Goal: Contribute content: Add original content to the website for others to see

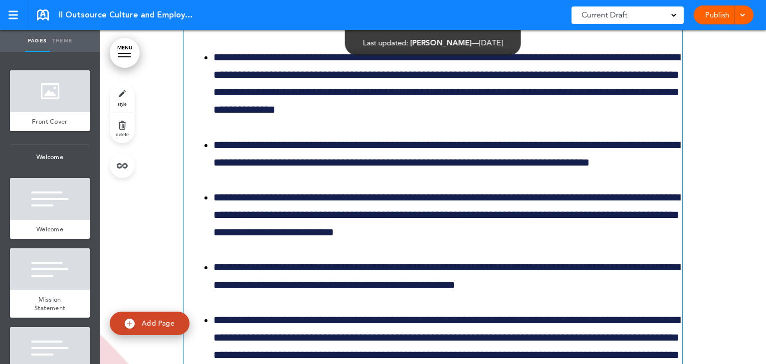
scroll to position [7513, 0]
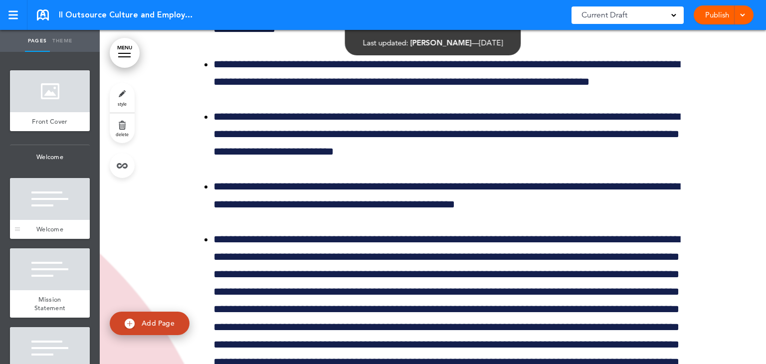
click at [65, 188] on div at bounding box center [50, 199] width 80 height 42
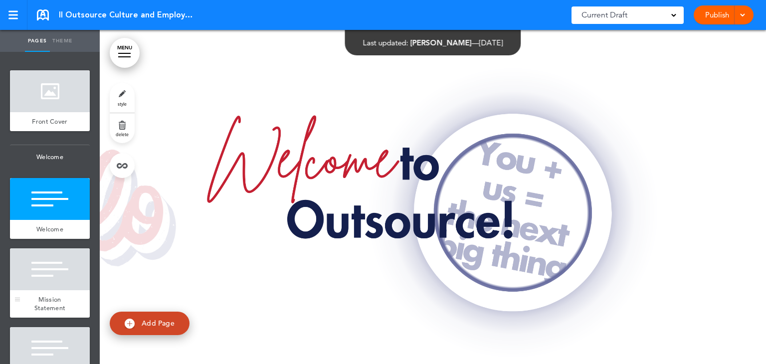
click at [48, 272] on div at bounding box center [50, 269] width 80 height 42
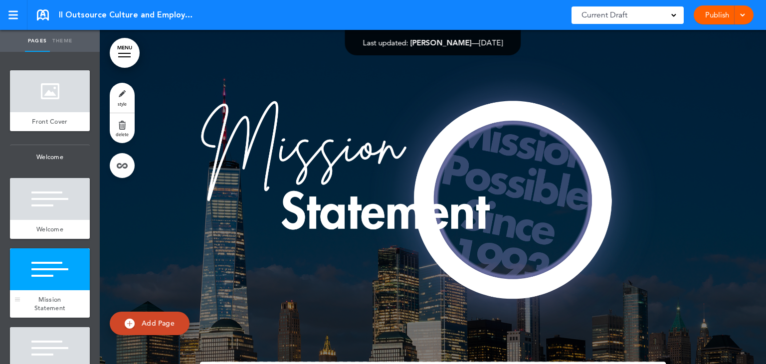
scroll to position [1164, 0]
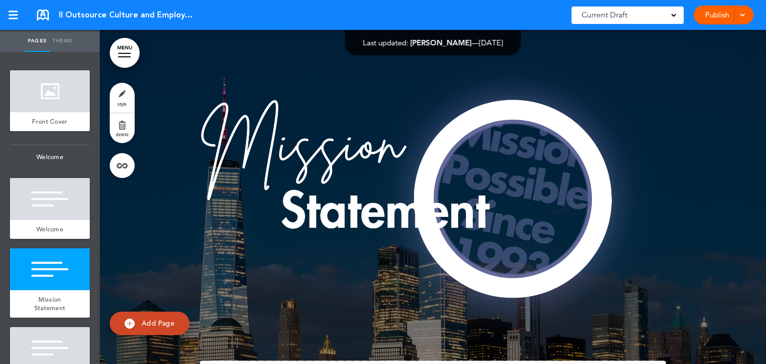
click at [64, 42] on link "Theme" at bounding box center [62, 41] width 25 height 22
type input "******"
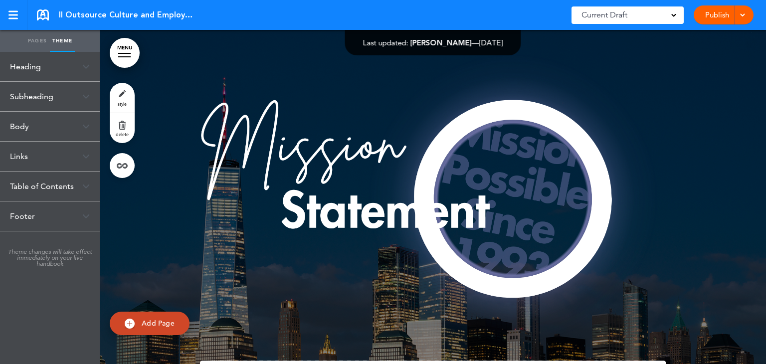
click at [30, 58] on div "Heading" at bounding box center [50, 66] width 100 height 29
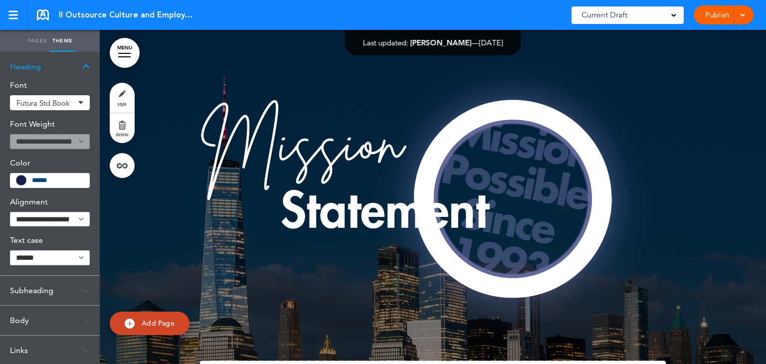
scroll to position [101, 0]
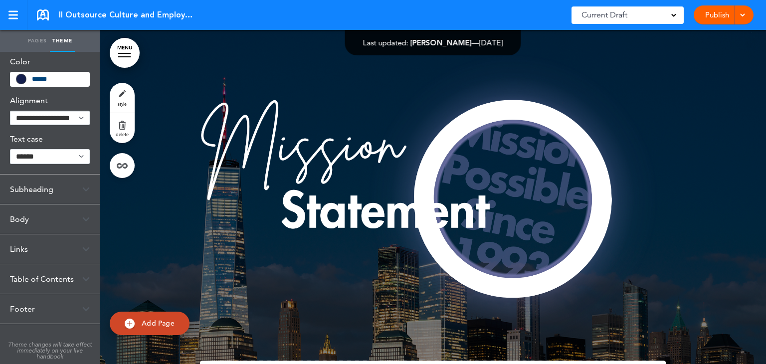
click at [30, 188] on div "Subheading" at bounding box center [50, 188] width 100 height 29
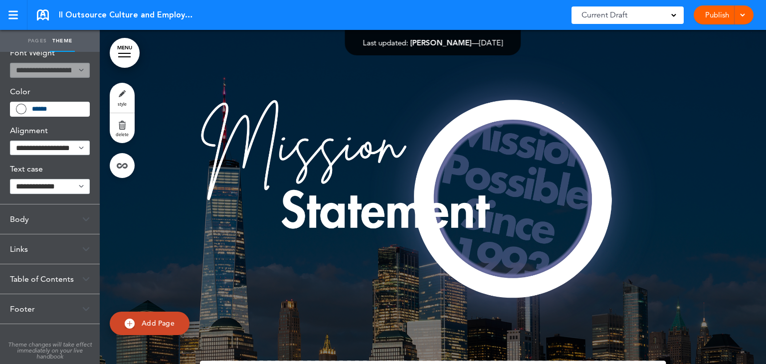
click at [25, 219] on div "Body" at bounding box center [50, 218] width 100 height 29
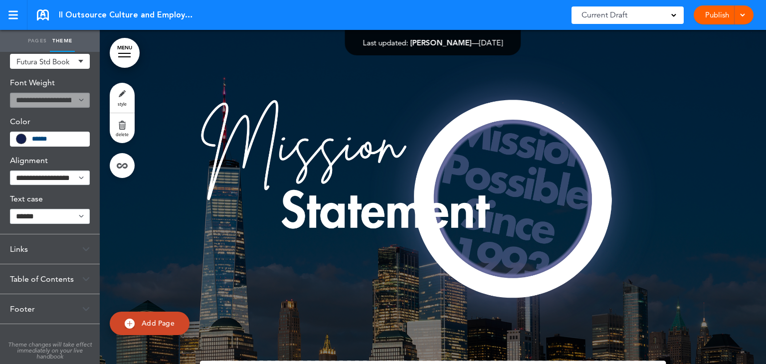
scroll to position [0, 0]
click at [30, 250] on div "Links" at bounding box center [50, 249] width 100 height 29
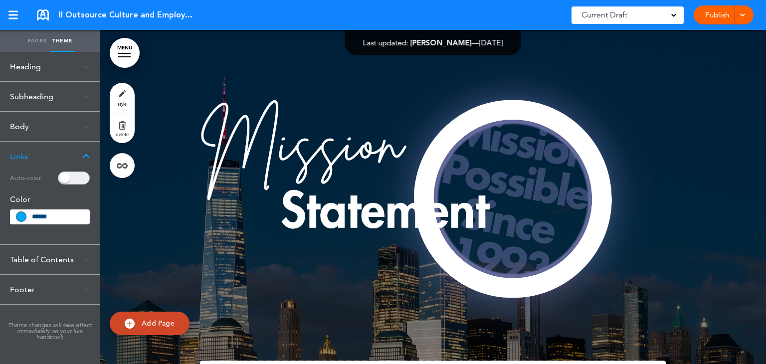
click at [38, 259] on div "Table of Contents" at bounding box center [50, 259] width 100 height 29
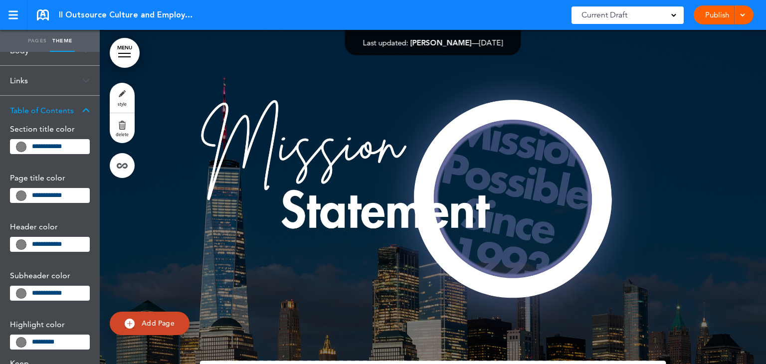
scroll to position [257, 0]
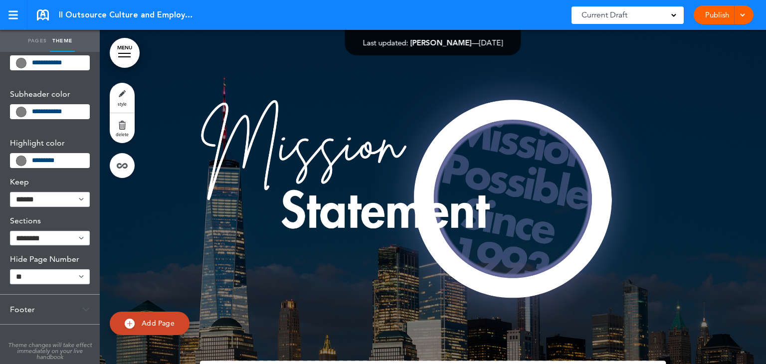
click at [33, 308] on div "Footer" at bounding box center [50, 309] width 100 height 29
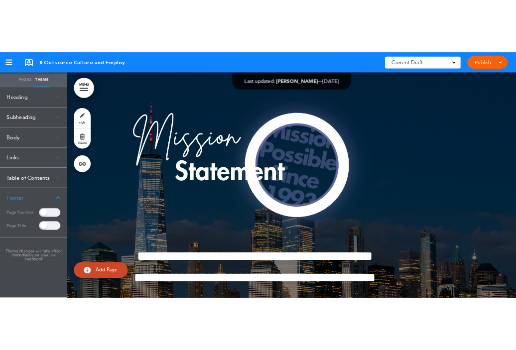
scroll to position [1152, 0]
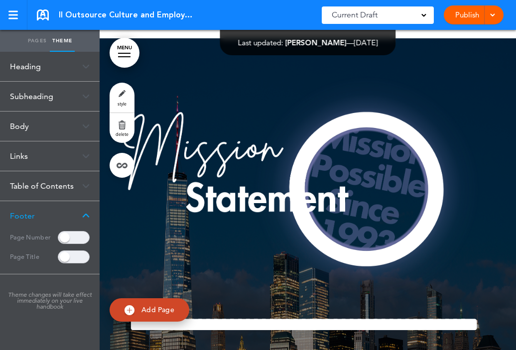
click at [35, 42] on link "Pages" at bounding box center [37, 41] width 25 height 22
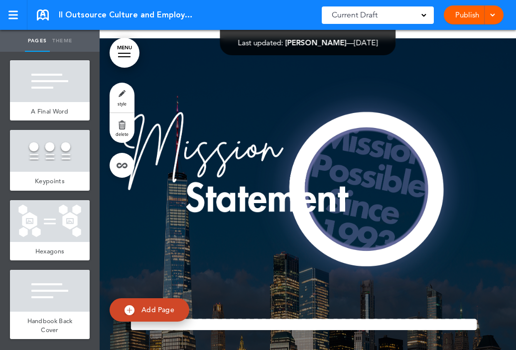
scroll to position [8119, 0]
click at [65, 286] on div at bounding box center [50, 291] width 80 height 42
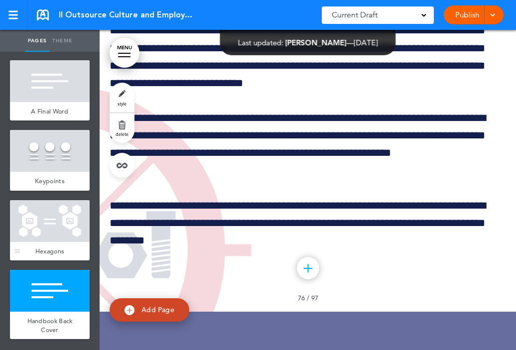
scroll to position [85747, 0]
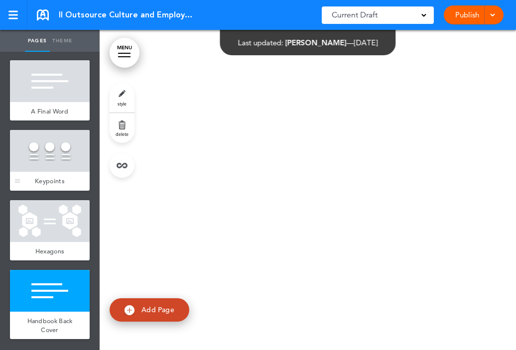
click at [57, 152] on div at bounding box center [50, 151] width 80 height 42
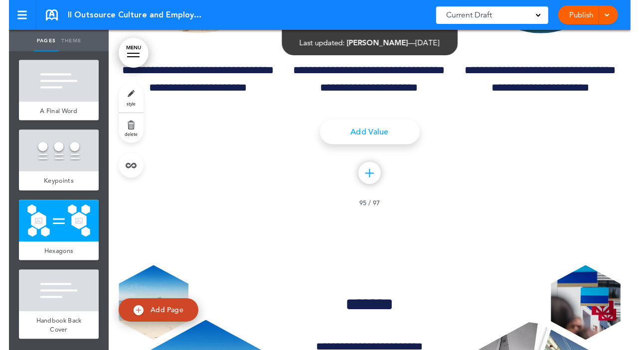
scroll to position [84936, 0]
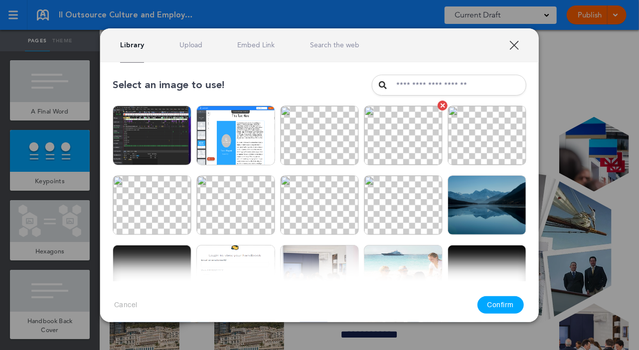
click at [418, 141] on img at bounding box center [403, 136] width 79 height 60
click at [501, 309] on button "Confirm" at bounding box center [501, 305] width 47 height 17
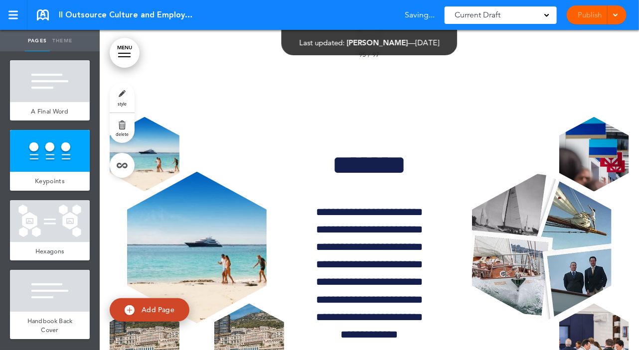
click at [408, 236] on img at bounding box center [407, 206] width 82 height 62
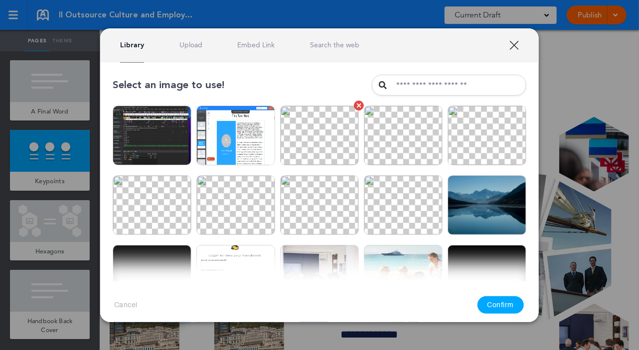
click at [328, 145] on img at bounding box center [319, 136] width 79 height 60
click at [500, 304] on button "Confirm" at bounding box center [501, 305] width 47 height 17
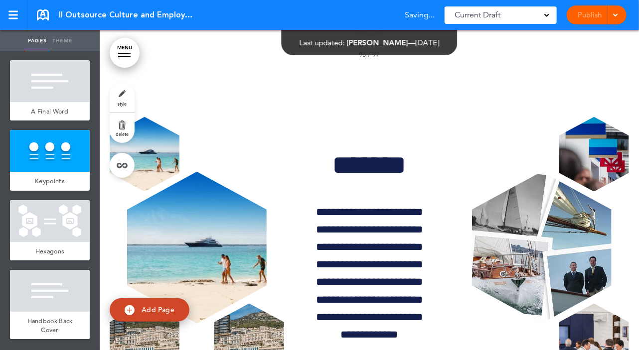
click at [534, 161] on div "Select an image to use! Are you sure? Delete Are you sure? Delete Are you sure?…" at bounding box center [319, 197] width 456 height 280
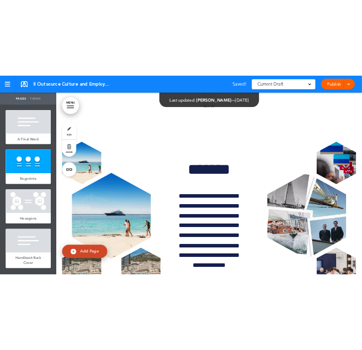
scroll to position [84973, 0]
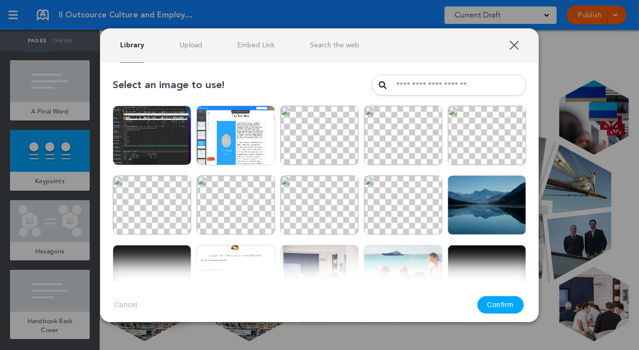
click at [512, 40] on link "XXX" at bounding box center [513, 44] width 9 height 9
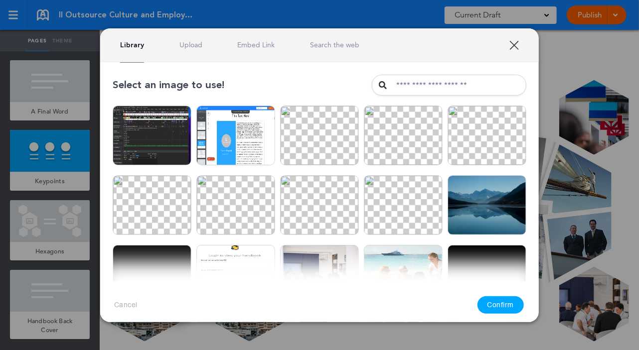
click at [519, 43] on link "XXX" at bounding box center [513, 44] width 9 height 9
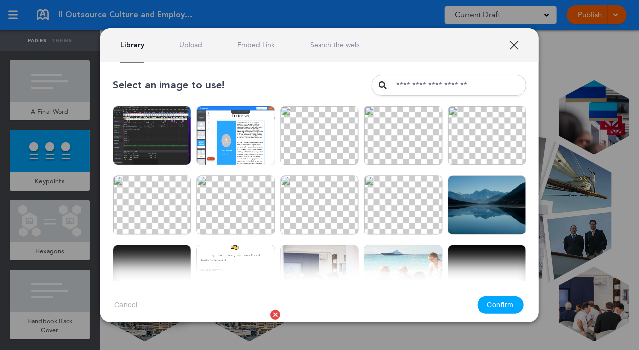
click at [231, 315] on img at bounding box center [235, 345] width 79 height 60
click at [510, 304] on button "Confirm" at bounding box center [501, 305] width 47 height 17
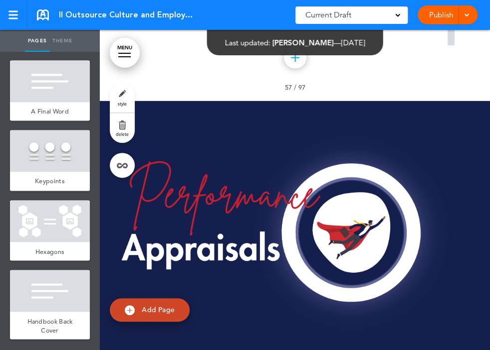
scroll to position [52536, 0]
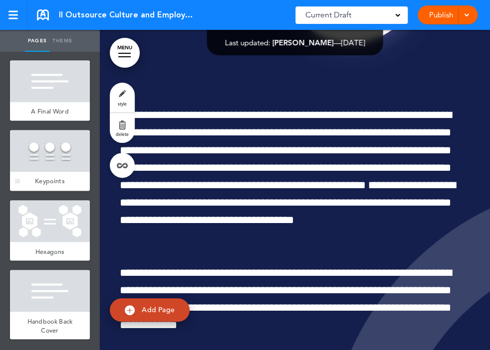
click at [54, 152] on div at bounding box center [50, 151] width 80 height 42
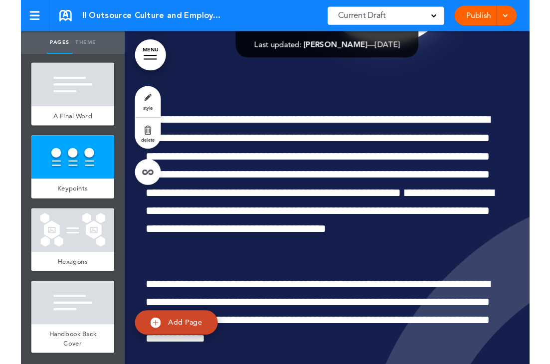
scroll to position [84735, 0]
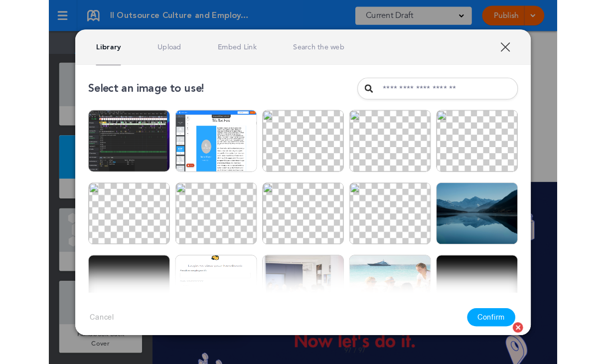
scroll to position [8106, 0]
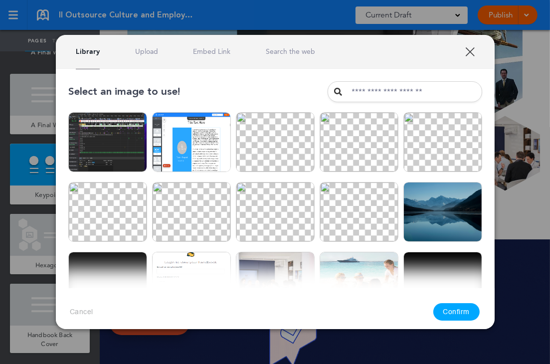
click at [469, 50] on link "XXX" at bounding box center [469, 51] width 9 height 9
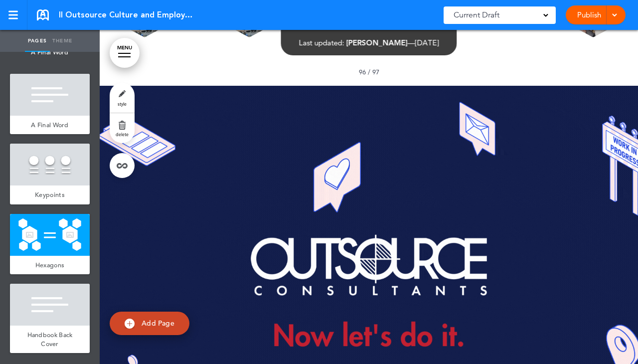
scroll to position [85302, 0]
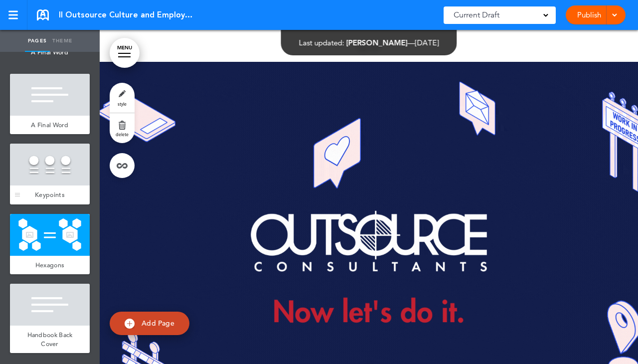
click at [51, 163] on div at bounding box center [50, 165] width 80 height 42
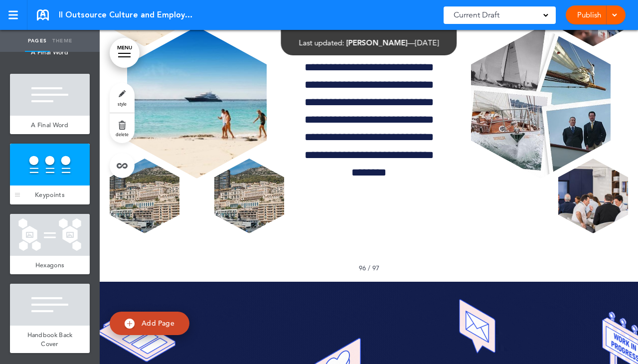
scroll to position [84941, 0]
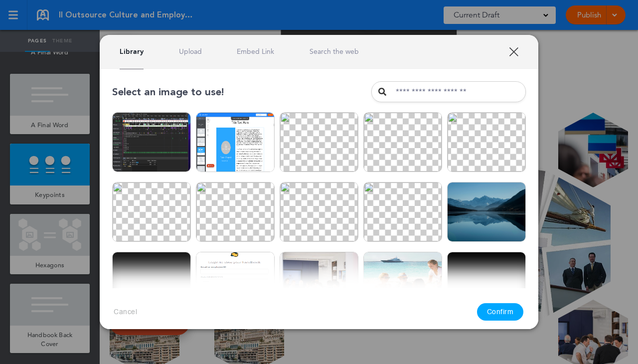
click at [556, 90] on div at bounding box center [319, 182] width 638 height 364
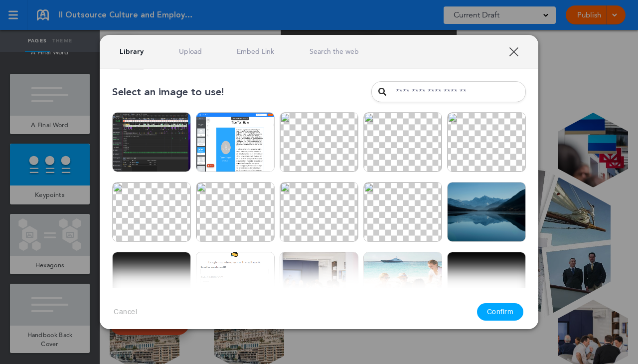
click at [609, 111] on div at bounding box center [319, 182] width 638 height 364
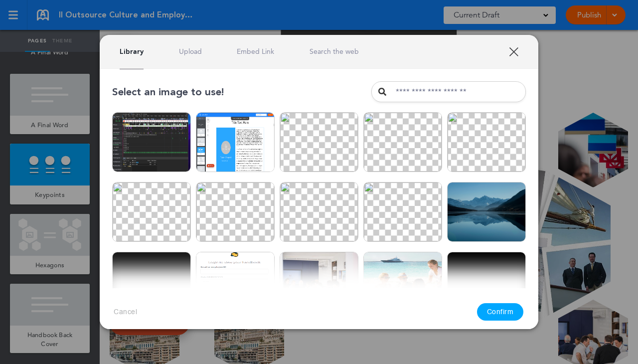
click at [581, 92] on div at bounding box center [319, 182] width 638 height 364
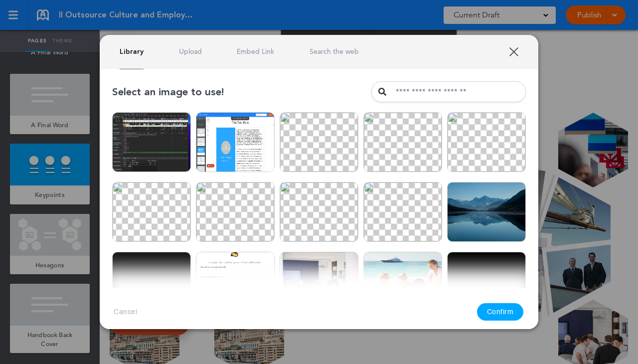
click at [183, 48] on link "Upload" at bounding box center [190, 51] width 23 height 9
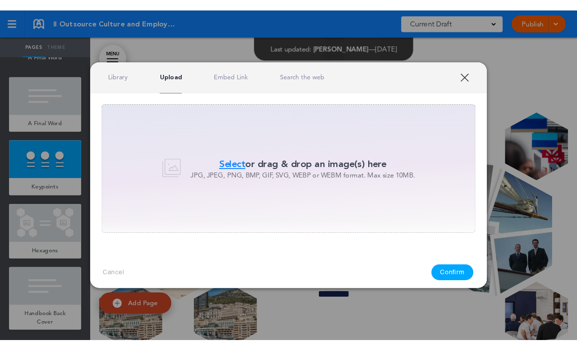
scroll to position [0, 0]
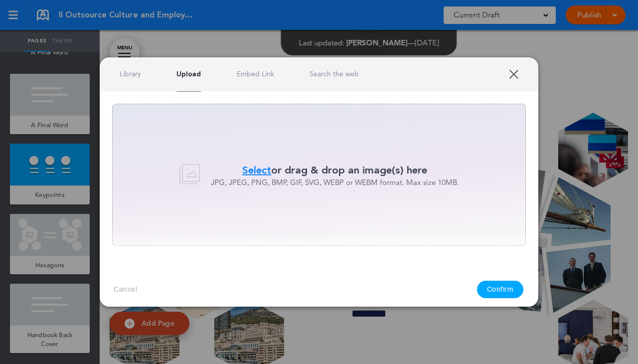
click at [259, 75] on link "Embed Link" at bounding box center [255, 73] width 37 height 9
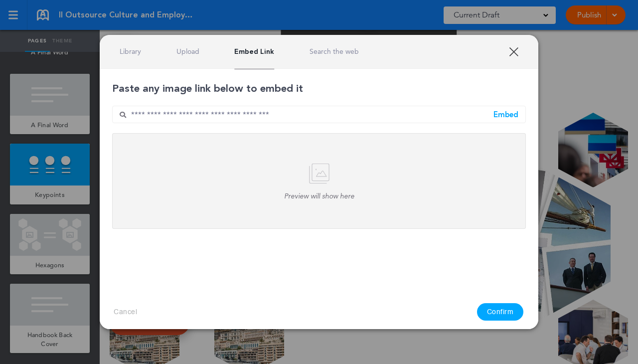
click at [333, 52] on link "Search the web" at bounding box center [334, 51] width 49 height 9
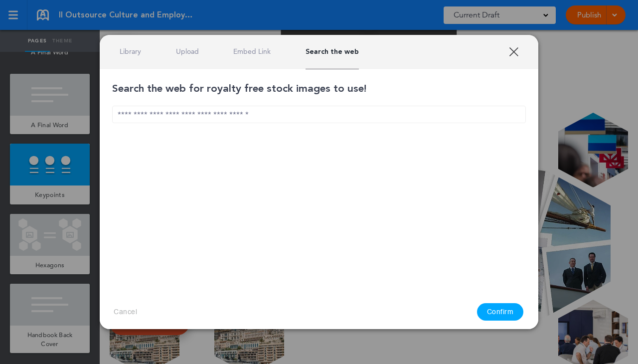
click at [518, 51] on link "XXX" at bounding box center [513, 51] width 9 height 9
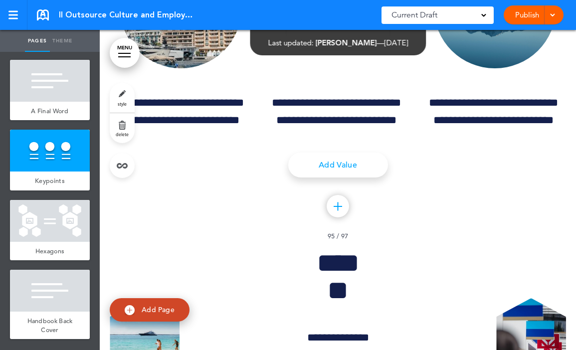
scroll to position [84744, 0]
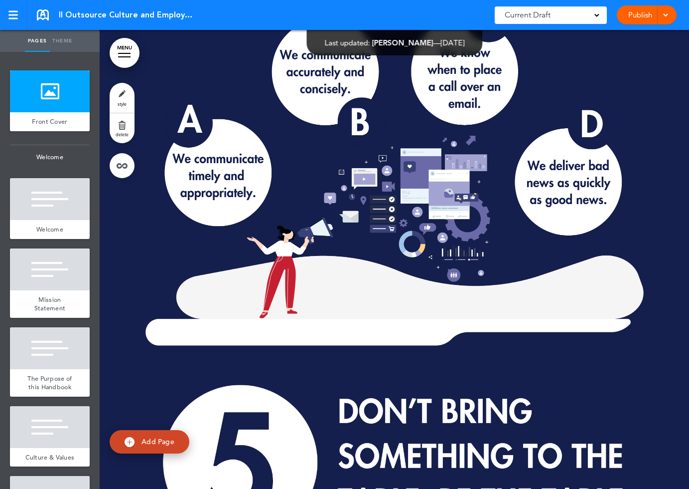
scroll to position [5606, 0]
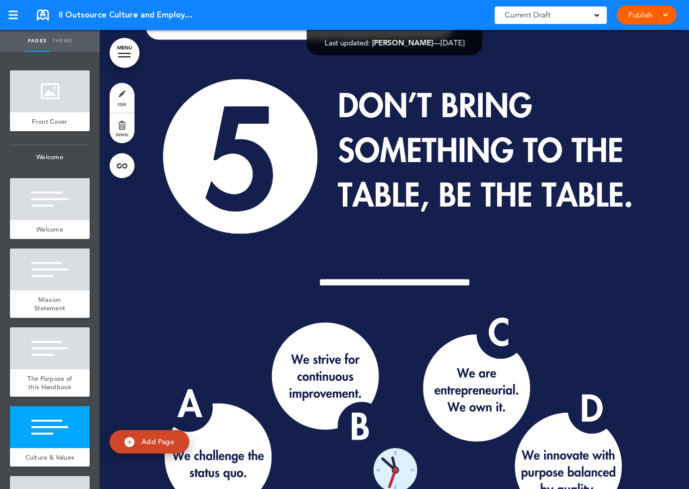
drag, startPoint x: 67, startPoint y: 40, endPoint x: 48, endPoint y: 83, distance: 47.1
click at [67, 40] on link "Theme" at bounding box center [62, 41] width 25 height 22
type input "******"
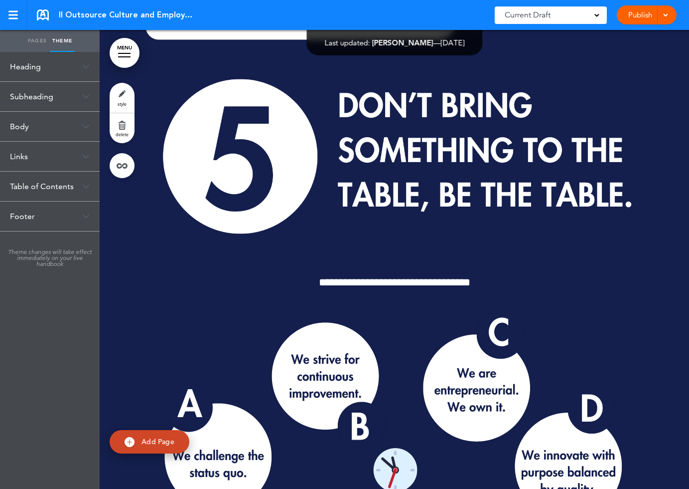
click at [37, 70] on div "Heading" at bounding box center [50, 66] width 100 height 29
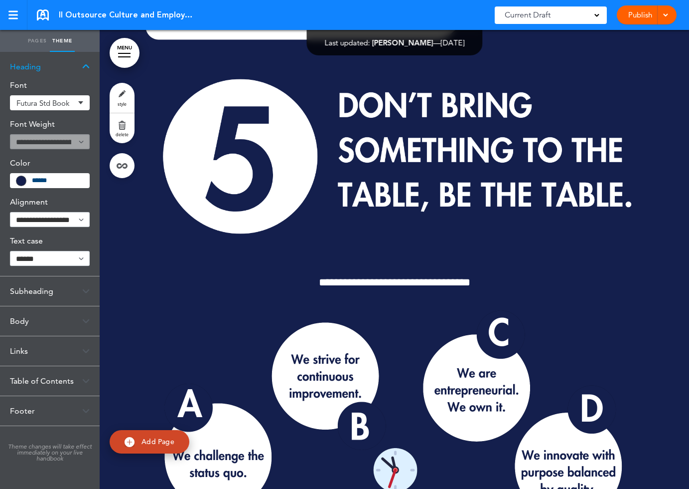
click at [32, 287] on div "Subheading" at bounding box center [50, 290] width 100 height 29
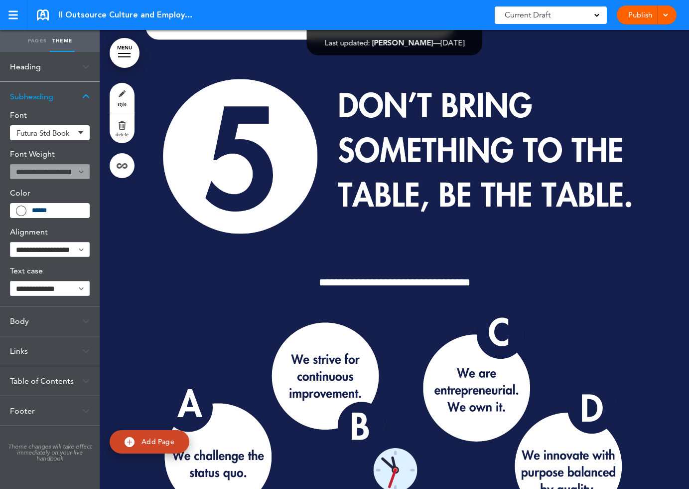
click at [35, 317] on div "Body" at bounding box center [50, 320] width 100 height 29
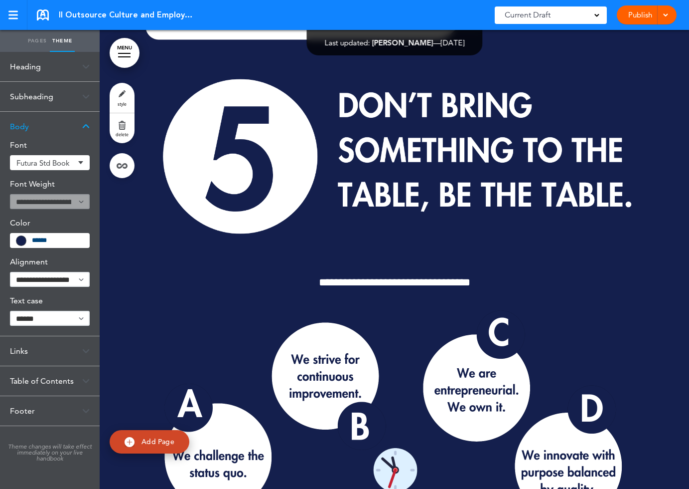
click at [30, 348] on div "Links" at bounding box center [50, 350] width 100 height 29
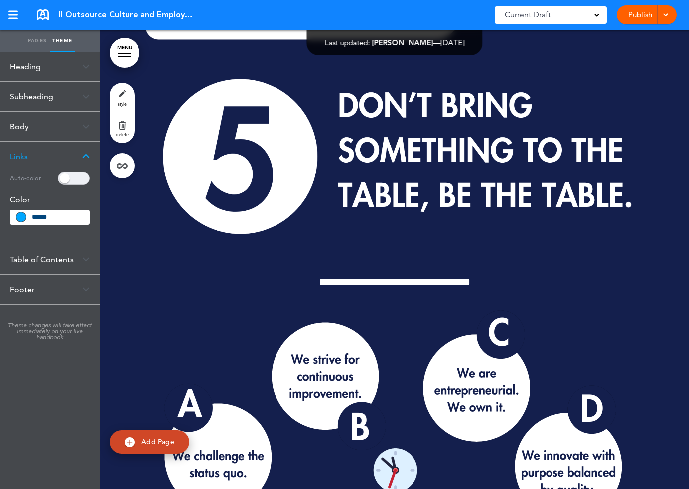
click at [46, 259] on div "Table of Contents" at bounding box center [50, 259] width 100 height 29
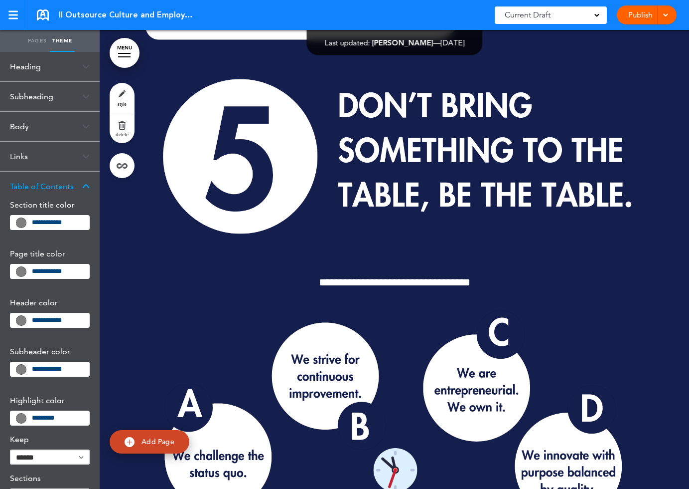
scroll to position [134, 0]
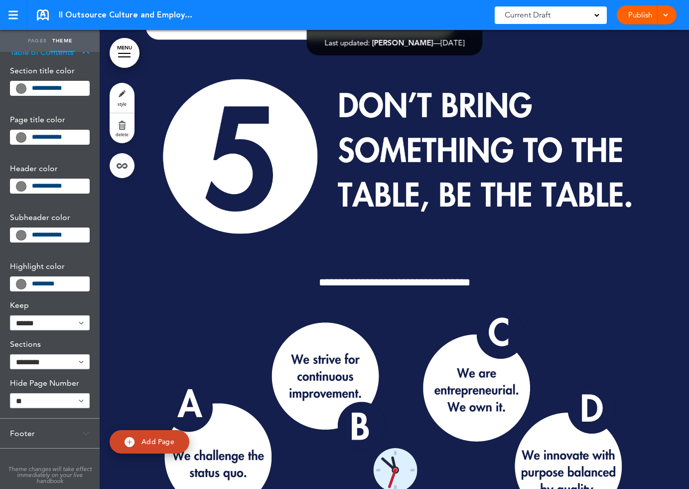
click at [26, 433] on div "Footer" at bounding box center [50, 432] width 100 height 29
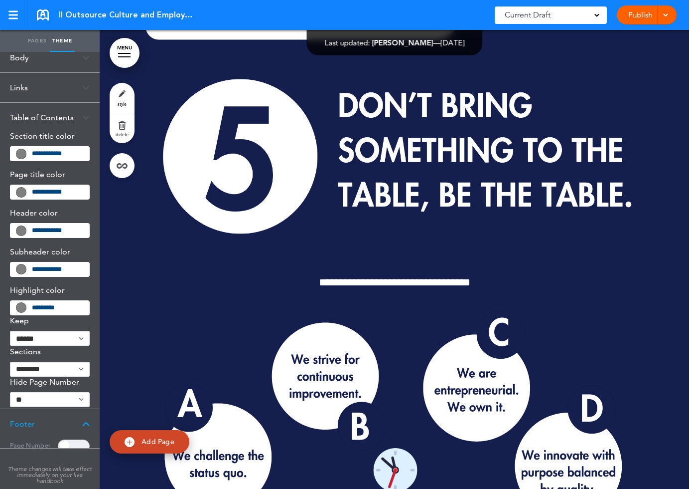
scroll to position [0, 0]
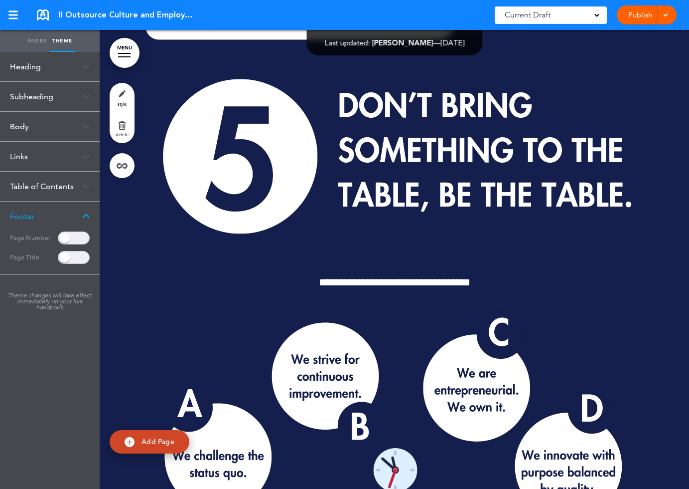
click at [33, 40] on link "Pages" at bounding box center [37, 41] width 25 height 22
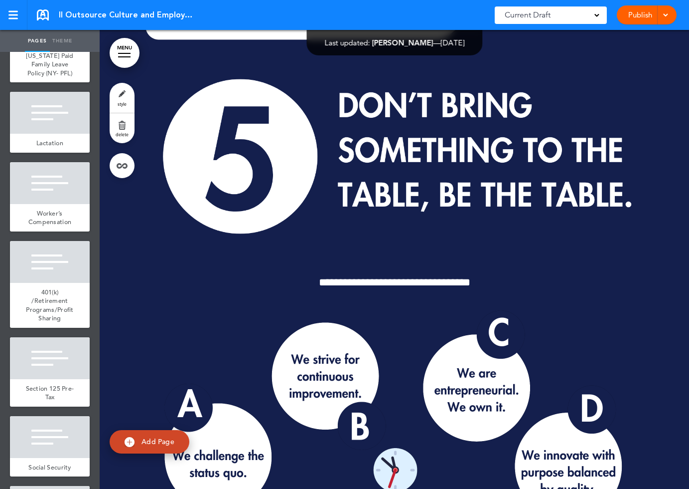
scroll to position [2011, 0]
click at [55, 147] on span "Lactation" at bounding box center [49, 142] width 27 height 8
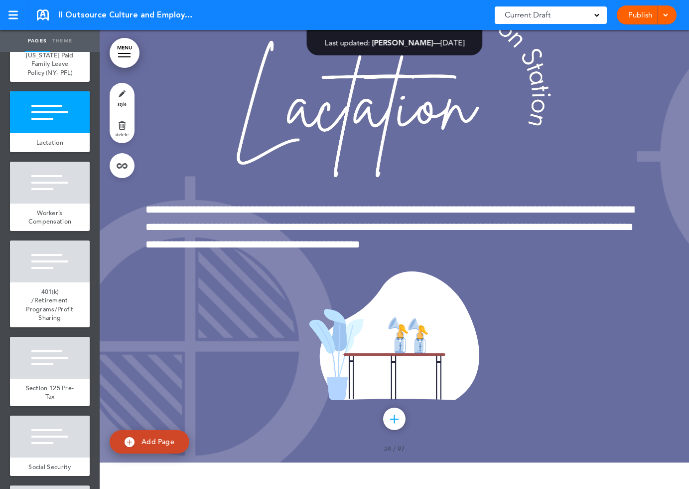
scroll to position [4039, 0]
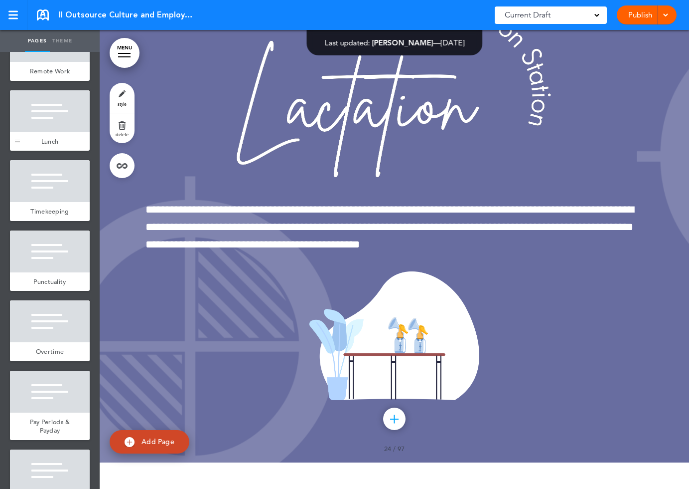
click at [57, 132] on div at bounding box center [50, 111] width 80 height 42
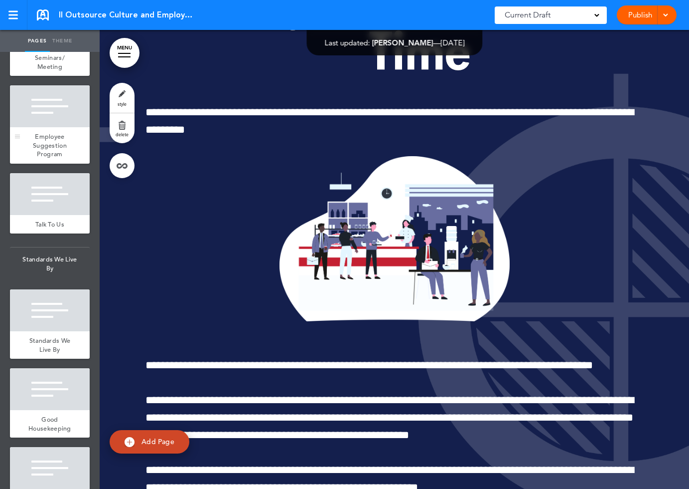
scroll to position [5097, 0]
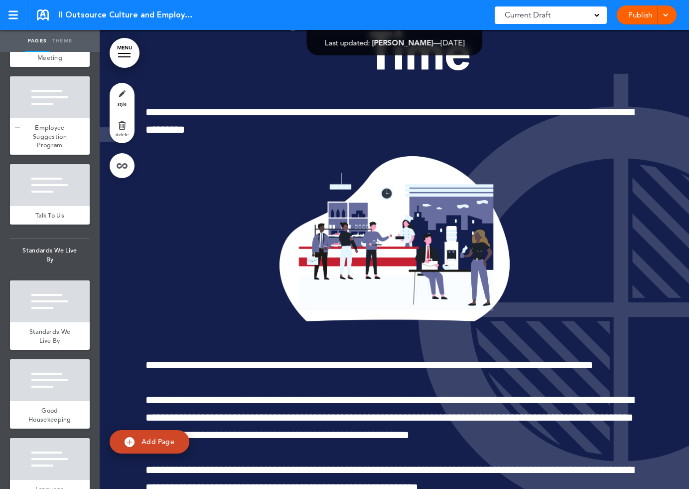
click at [63, 118] on div at bounding box center [50, 97] width 80 height 42
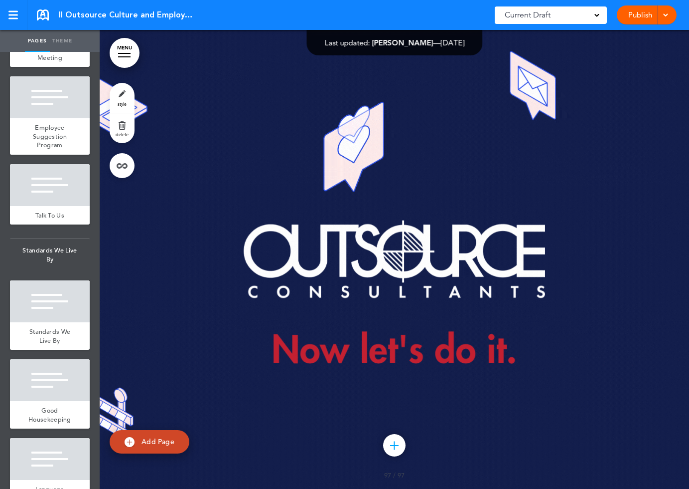
scroll to position [7974, 0]
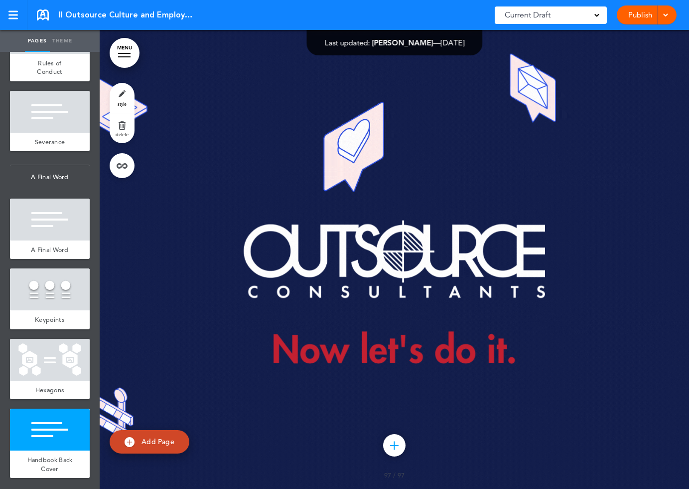
click at [72, 41] on link "Theme" at bounding box center [62, 41] width 25 height 22
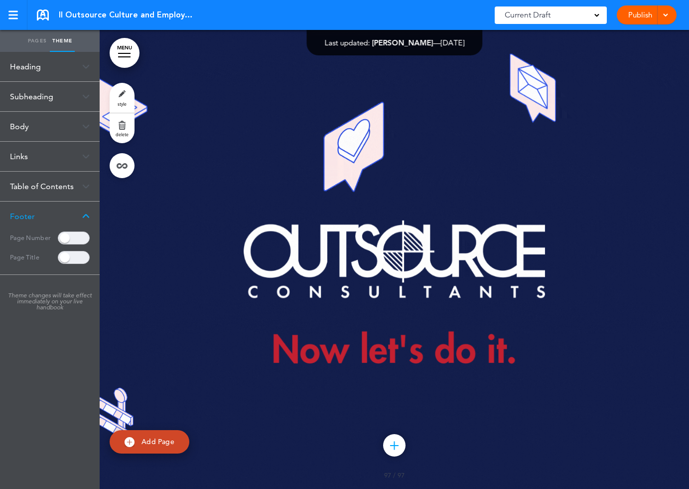
click at [55, 68] on div "Heading" at bounding box center [50, 66] width 100 height 29
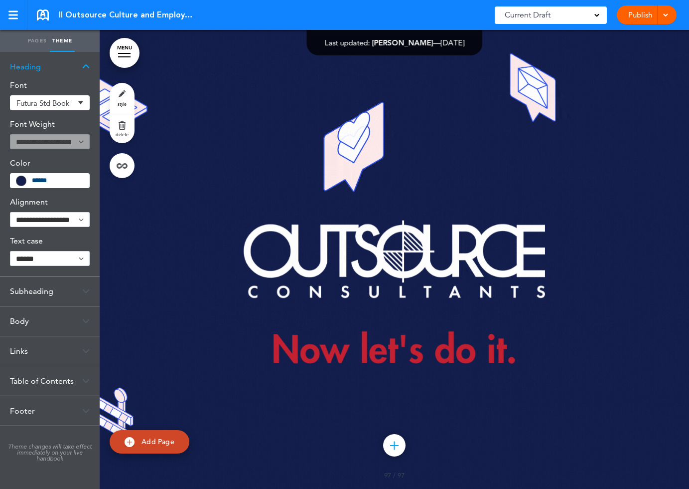
click at [38, 295] on div "Subheading" at bounding box center [50, 290] width 100 height 29
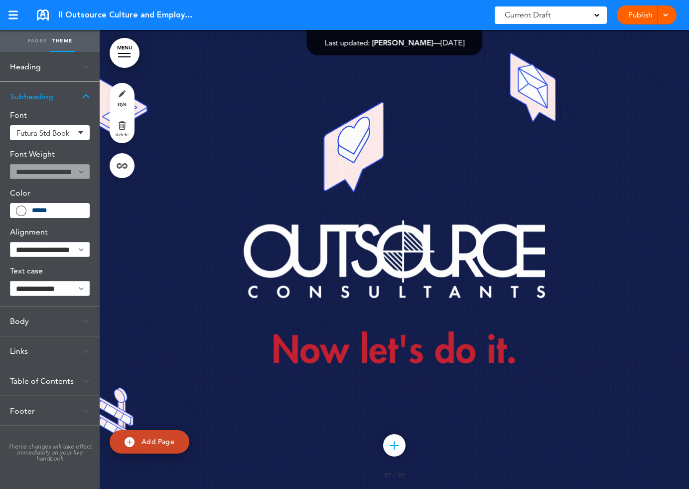
click at [32, 316] on div "Body" at bounding box center [50, 320] width 100 height 29
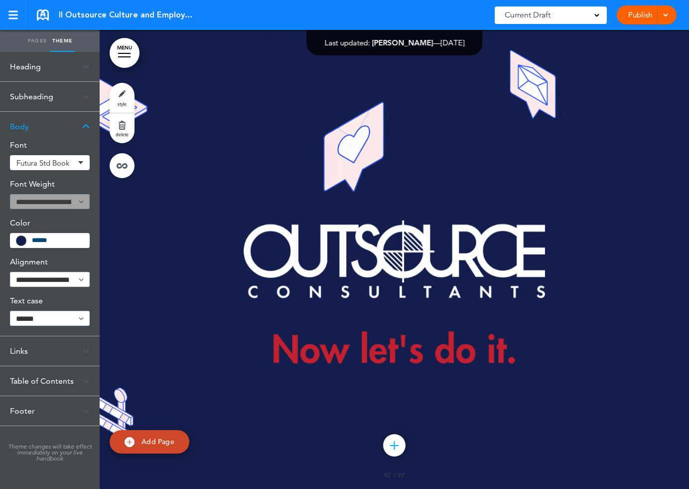
click at [27, 347] on div "Links" at bounding box center [50, 350] width 100 height 29
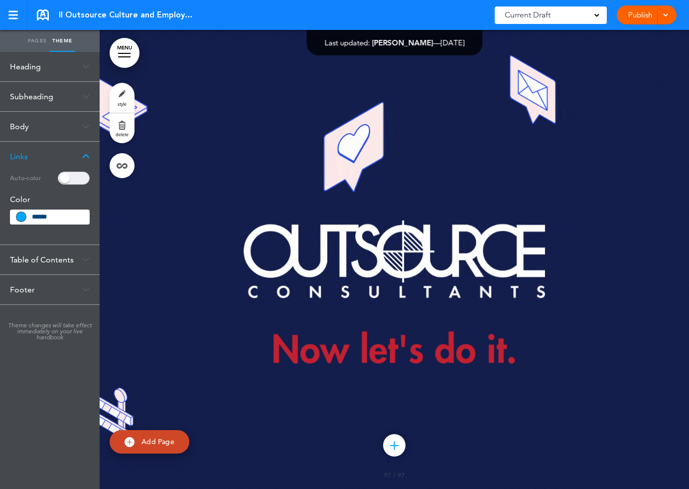
click at [47, 263] on div "Table of Contents" at bounding box center [50, 259] width 100 height 29
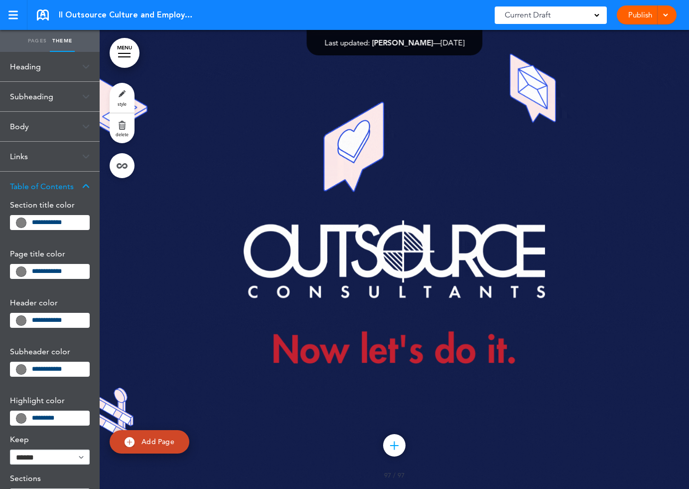
scroll to position [134, 0]
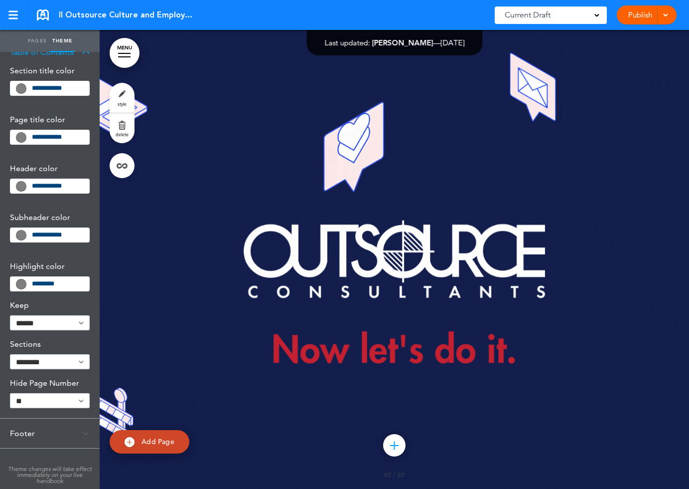
click at [31, 431] on div "Footer" at bounding box center [50, 432] width 100 height 29
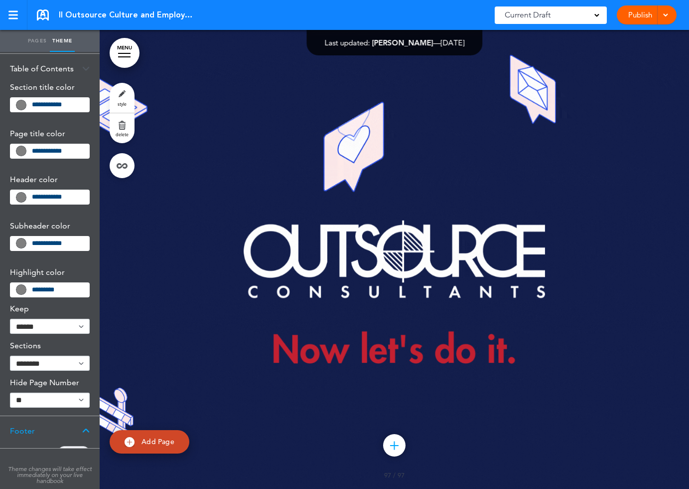
scroll to position [0, 0]
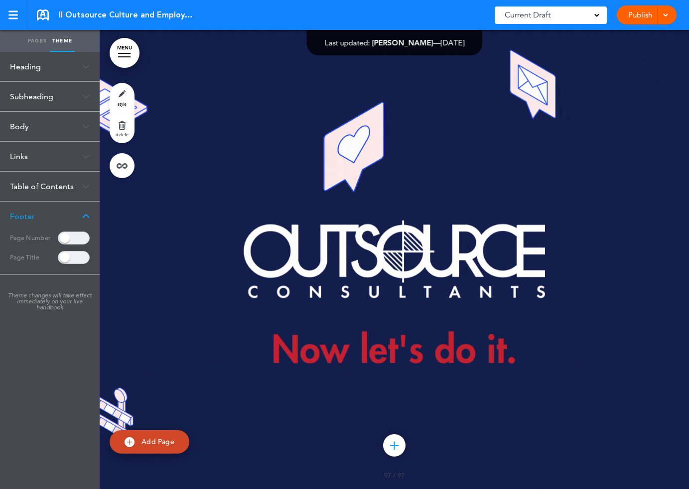
click at [34, 40] on link "Pages" at bounding box center [37, 41] width 25 height 22
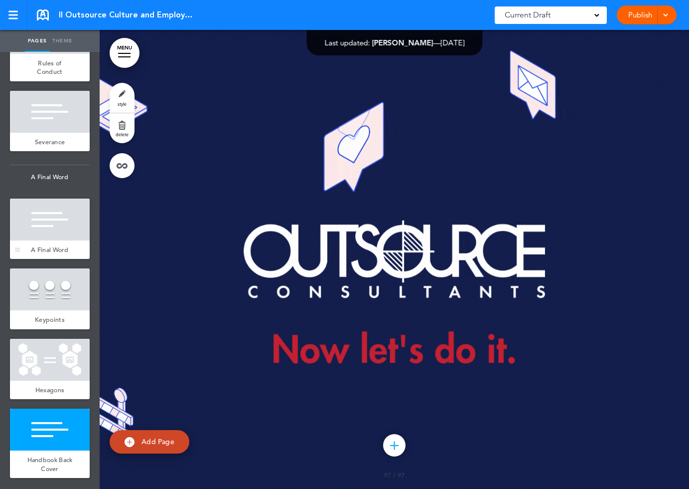
scroll to position [7974, 0]
click at [47, 275] on div at bounding box center [50, 289] width 80 height 42
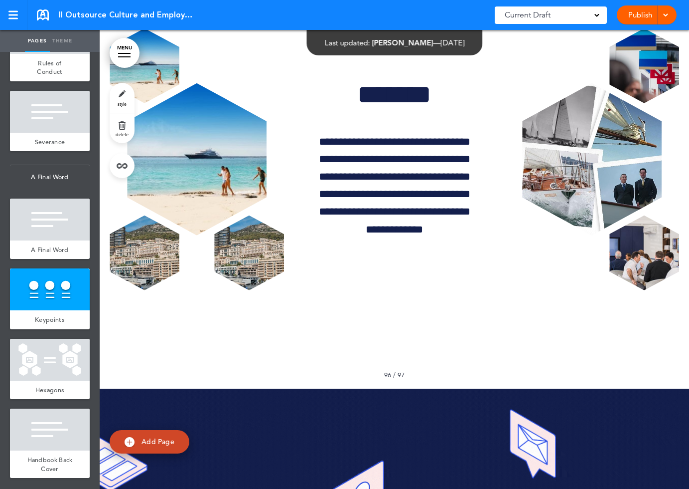
scroll to position [86168, 0]
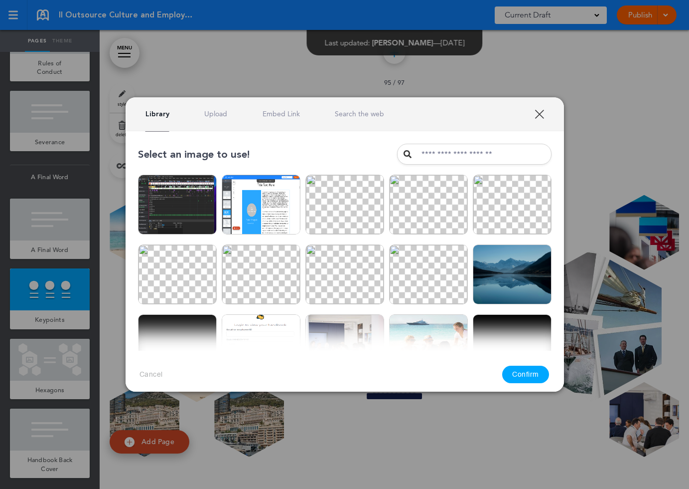
click at [216, 112] on link "Upload" at bounding box center [215, 113] width 23 height 9
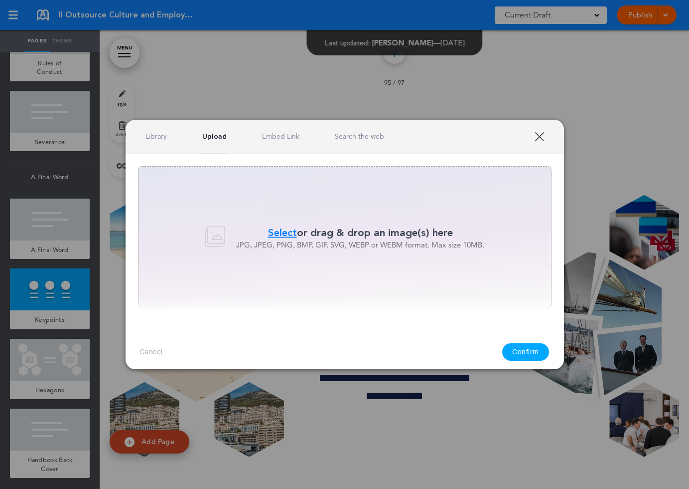
click at [276, 131] on div "Library Upload Embed Link Search the web" at bounding box center [345, 137] width 439 height 34
click at [291, 140] on link "Embed Link" at bounding box center [280, 136] width 37 height 9
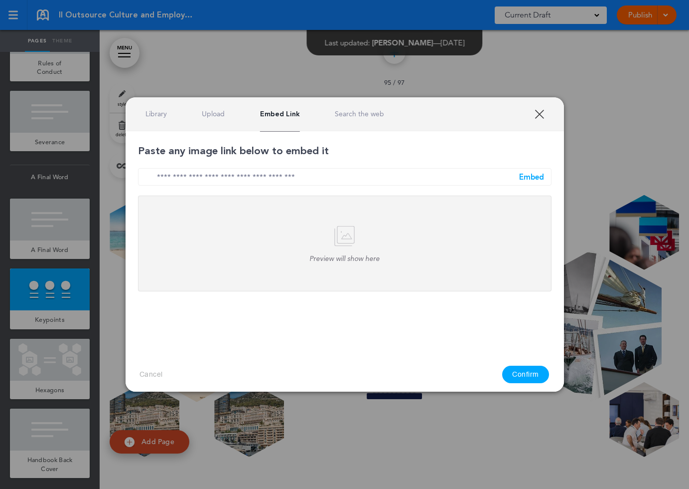
click at [353, 123] on div "Library Upload Embed Link Search the web" at bounding box center [345, 114] width 439 height 34
click at [364, 112] on link "Search the web" at bounding box center [359, 113] width 49 height 9
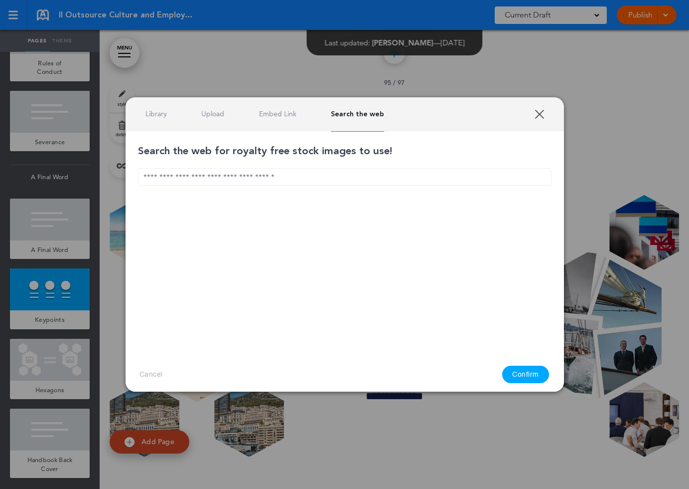
click at [540, 114] on link "XXX" at bounding box center [539, 113] width 9 height 9
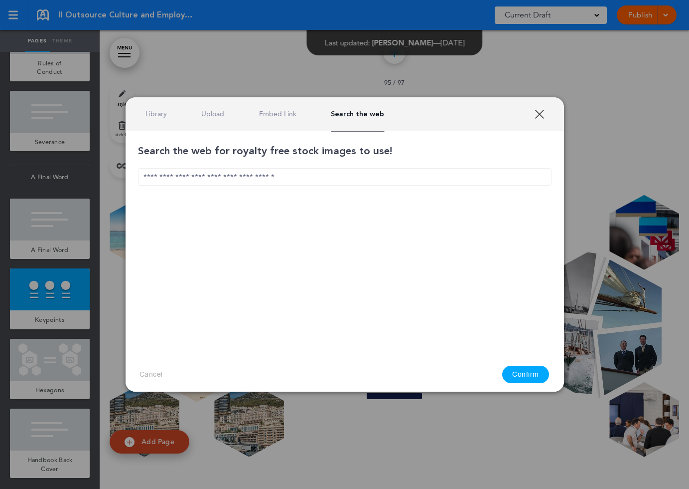
click at [537, 113] on link "XXX" at bounding box center [539, 113] width 9 height 9
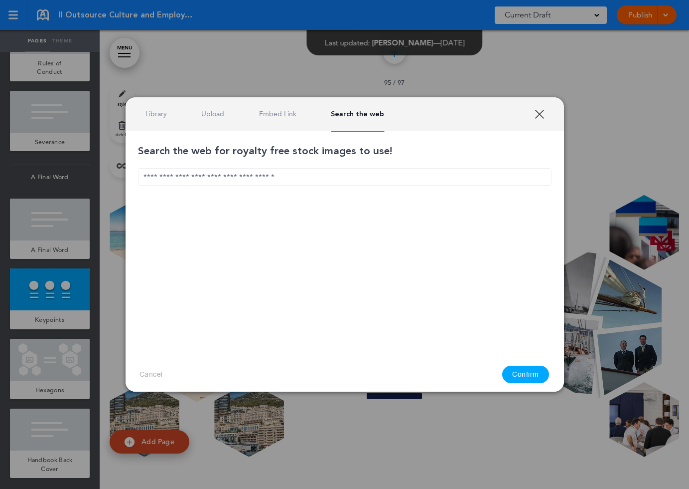
click at [540, 117] on link "XXX" at bounding box center [539, 113] width 9 height 9
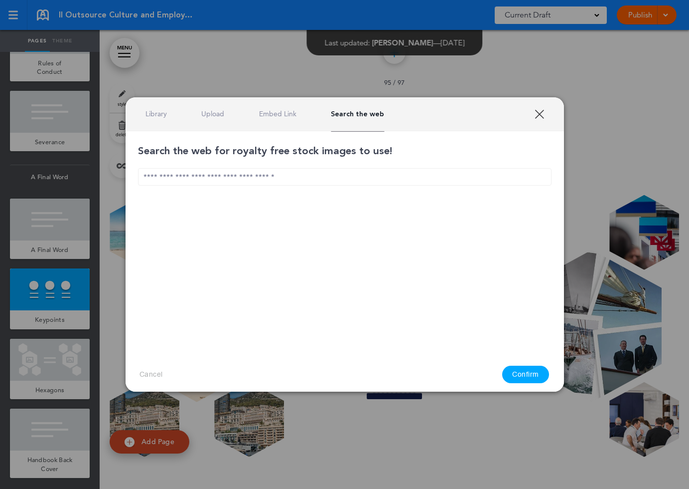
click at [160, 117] on link "Library" at bounding box center [156, 113] width 21 height 9
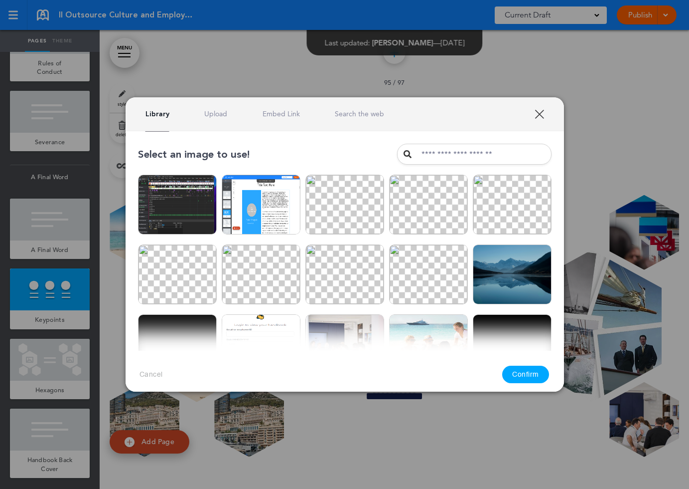
click at [544, 111] on link "XXX" at bounding box center [539, 113] width 9 height 9
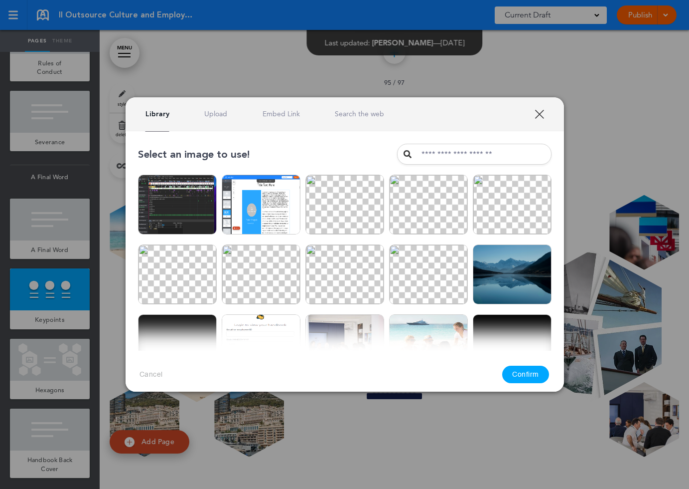
click at [540, 112] on link "XXX" at bounding box center [539, 113] width 9 height 9
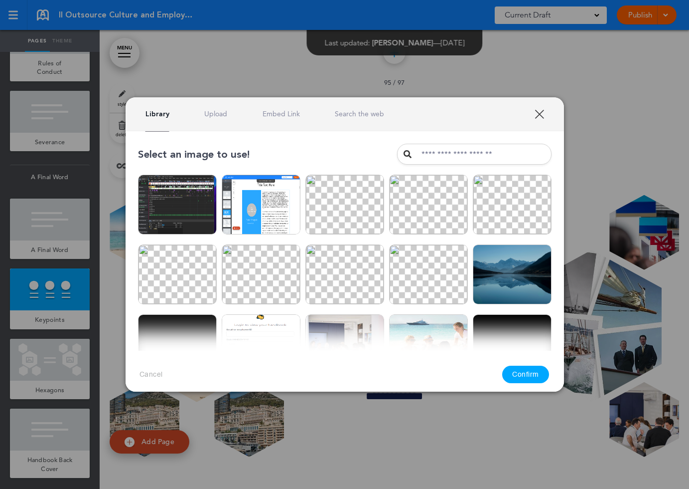
click at [538, 114] on link "XXX" at bounding box center [539, 113] width 9 height 9
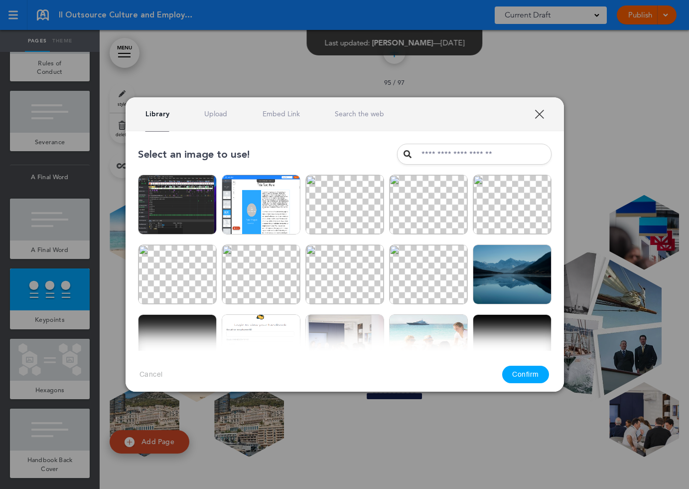
click at [542, 113] on link "XXX" at bounding box center [539, 113] width 9 height 9
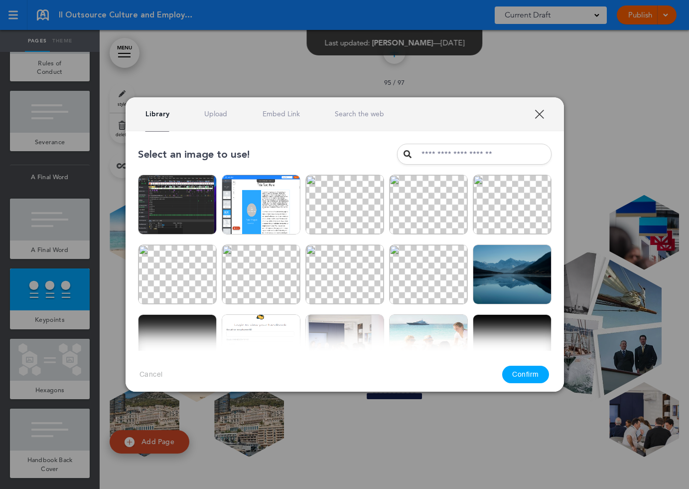
click at [538, 107] on div "Library Upload Embed Link Search the web" at bounding box center [345, 114] width 439 height 34
click at [537, 114] on link "XXX" at bounding box center [539, 113] width 9 height 9
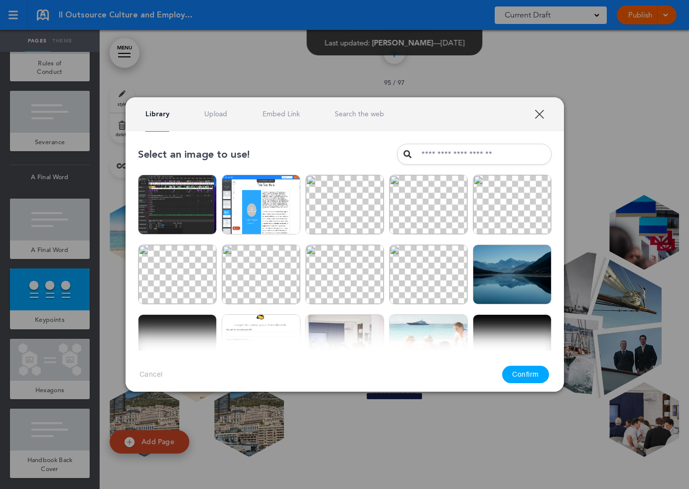
click at [539, 111] on link "XXX" at bounding box center [539, 113] width 9 height 9
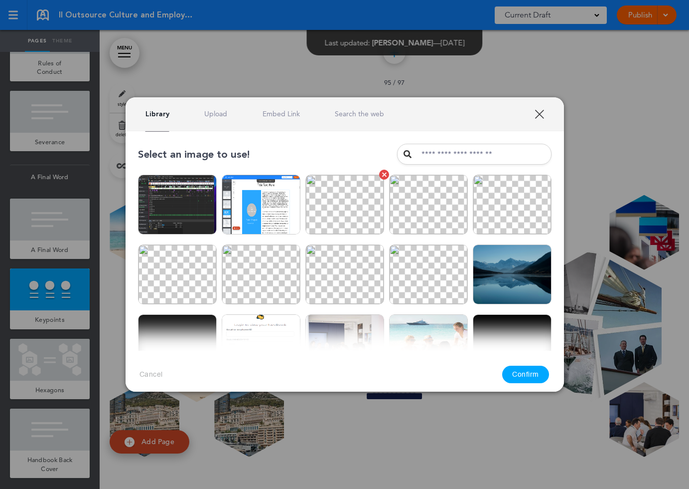
click at [357, 216] on img at bounding box center [345, 204] width 79 height 60
click at [527, 375] on button "Confirm" at bounding box center [525, 373] width 47 height 17
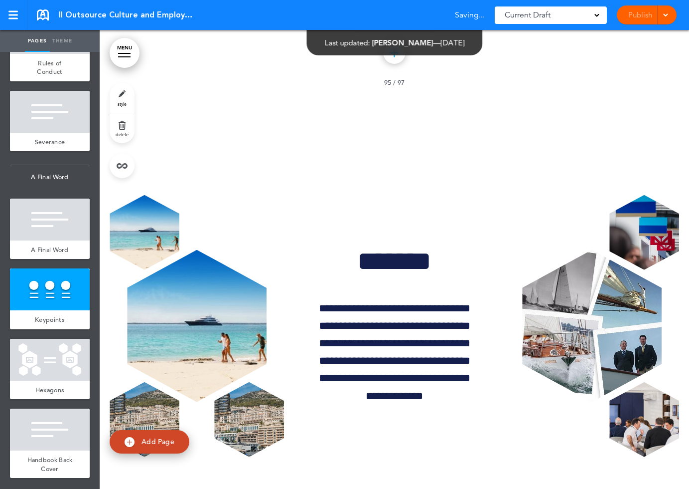
click at [402, 213] on img at bounding box center [432, 202] width 82 height 62
click at [410, 205] on img at bounding box center [432, 202] width 82 height 62
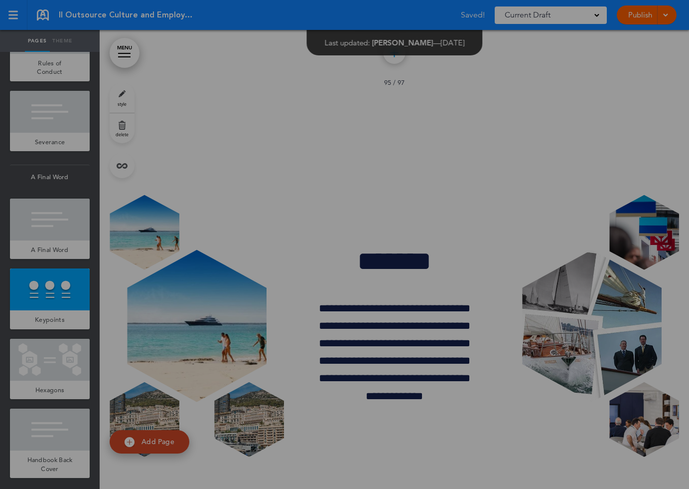
click at [410, 205] on img at bounding box center [425, 205] width 76 height 57
click at [542, 208] on div "Select an image to use! Are you sure? [GEOGRAPHIC_DATA] Are you sure? [GEOGRAPH…" at bounding box center [344, 265] width 421 height 258
click at [416, 208] on img at bounding box center [425, 205] width 76 height 57
click at [228, 212] on img at bounding box center [264, 205] width 76 height 57
click at [364, 206] on img at bounding box center [345, 205] width 76 height 57
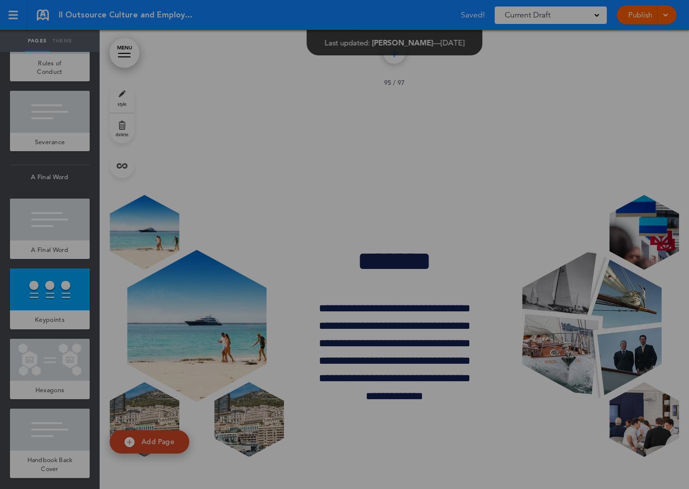
click at [539, 202] on div "Select an image to use! Are you sure? [GEOGRAPHIC_DATA] Are you sure? [GEOGRAPH…" at bounding box center [344, 265] width 421 height 258
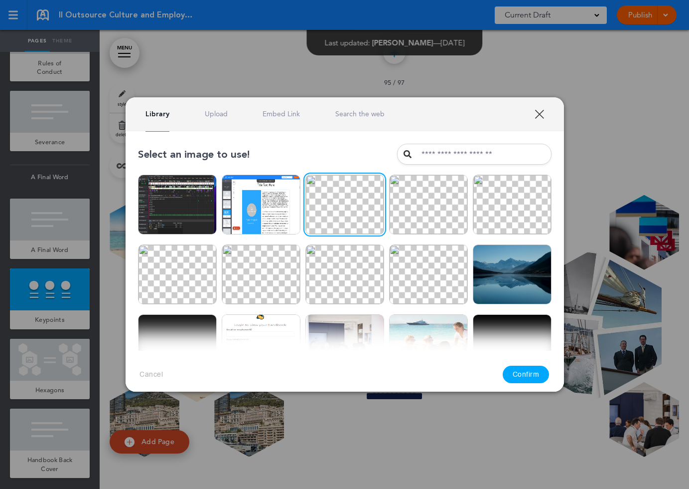
click at [539, 112] on link "XXX" at bounding box center [539, 113] width 9 height 9
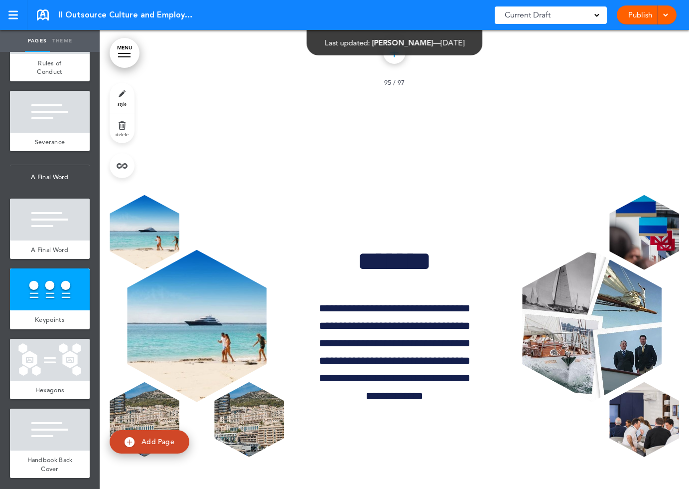
click at [62, 38] on div "**********" at bounding box center [344, 244] width 689 height 489
click at [58, 44] on div "**********" at bounding box center [344, 244] width 689 height 489
click at [61, 40] on div "**********" at bounding box center [344, 244] width 689 height 489
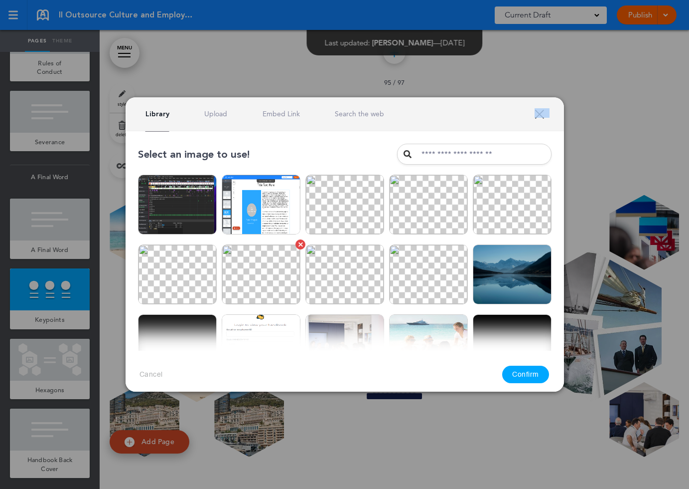
click at [275, 265] on img at bounding box center [261, 274] width 79 height 60
click at [525, 372] on button "Confirm" at bounding box center [525, 373] width 47 height 17
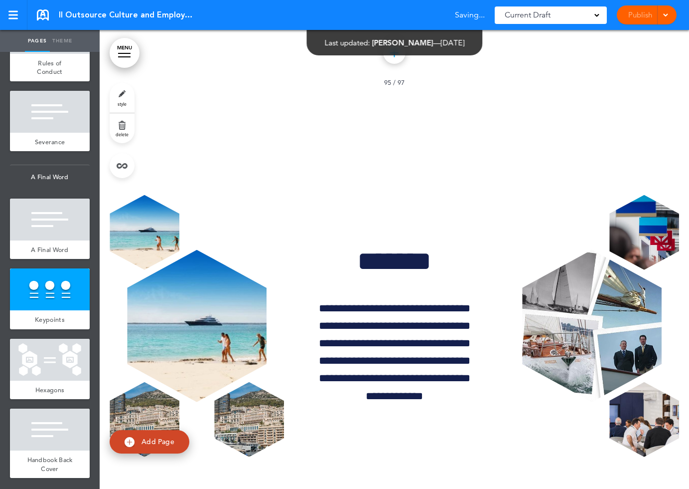
click at [565, 218] on div "Select an image to use! Are you sure? [GEOGRAPHIC_DATA] Are you sure? [GEOGRAPH…" at bounding box center [345, 267] width 456 height 280
click at [553, 213] on div "Select an image to use! Are you sure? [GEOGRAPHIC_DATA] Are you sure? [GEOGRAPH…" at bounding box center [345, 267] width 456 height 280
click at [449, 213] on img at bounding box center [432, 202] width 82 height 62
click at [239, 197] on img at bounding box center [258, 202] width 82 height 62
click at [393, 208] on img at bounding box center [432, 202] width 82 height 62
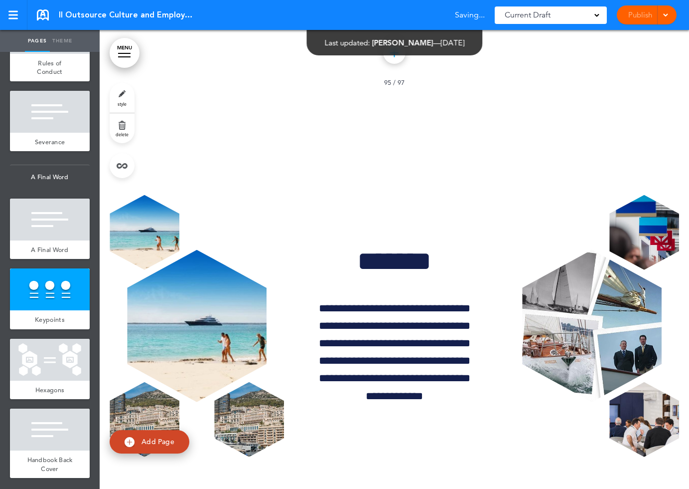
click at [393, 208] on img at bounding box center [432, 202] width 82 height 62
click at [565, 204] on body "Checking url availability This handbook Preview Settings Your Handbooks one two…" at bounding box center [344, 244] width 689 height 489
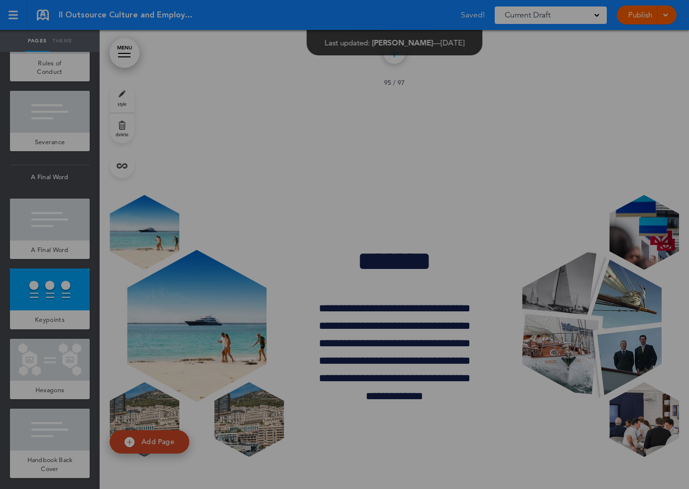
click at [565, 218] on div at bounding box center [344, 244] width 689 height 489
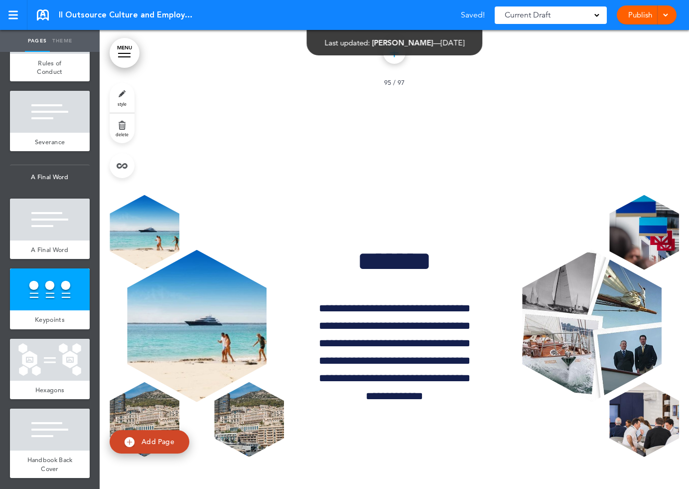
click at [270, 389] on img at bounding box center [258, 420] width 82 height 62
click at [589, 192] on div "**********" at bounding box center [344, 244] width 689 height 489
click at [564, 204] on div "Select an image to use! Are you sure? [GEOGRAPHIC_DATA] Are you sure? [GEOGRAPH…" at bounding box center [345, 267] width 456 height 280
click at [401, 389] on img at bounding box center [432, 420] width 82 height 62
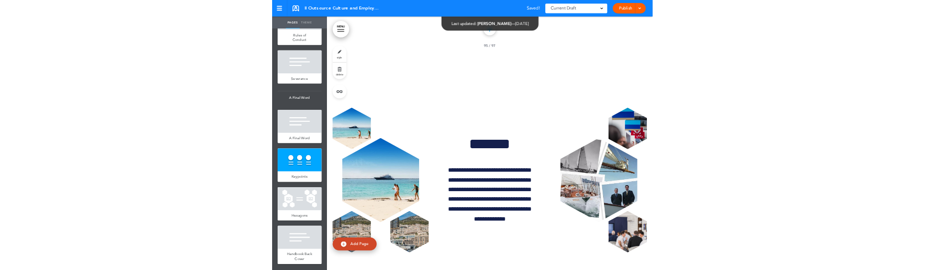
scroll to position [191, 0]
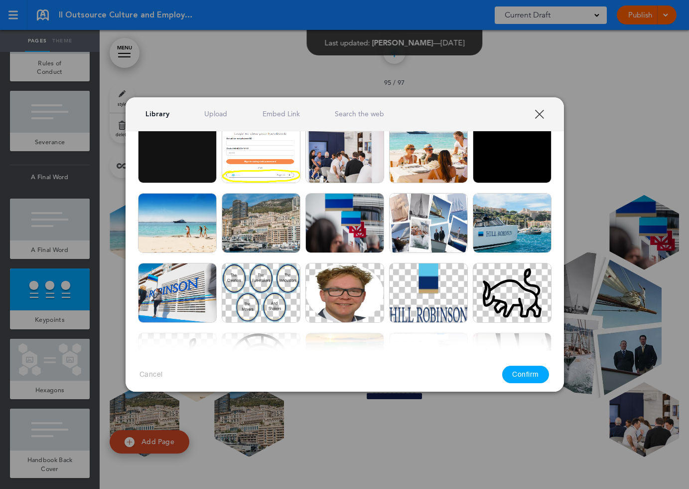
drag, startPoint x: 541, startPoint y: 112, endPoint x: 612, endPoint y: 86, distance: 74.9
click at [541, 112] on link "XXX" at bounding box center [539, 113] width 9 height 9
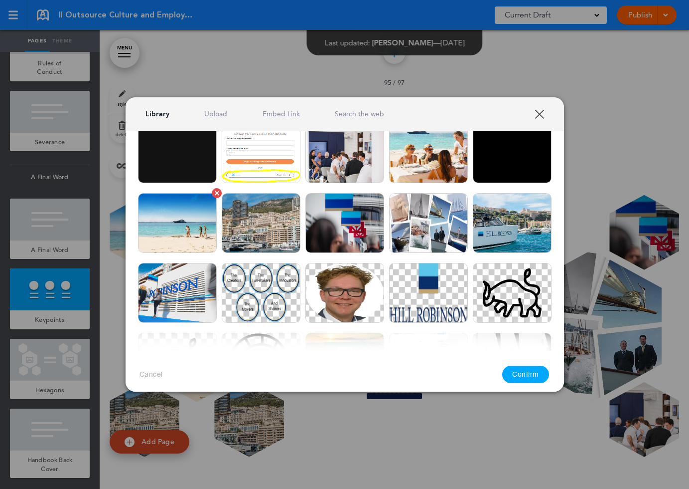
click at [186, 230] on img at bounding box center [177, 223] width 79 height 60
click at [524, 371] on button "Confirm" at bounding box center [525, 373] width 47 height 17
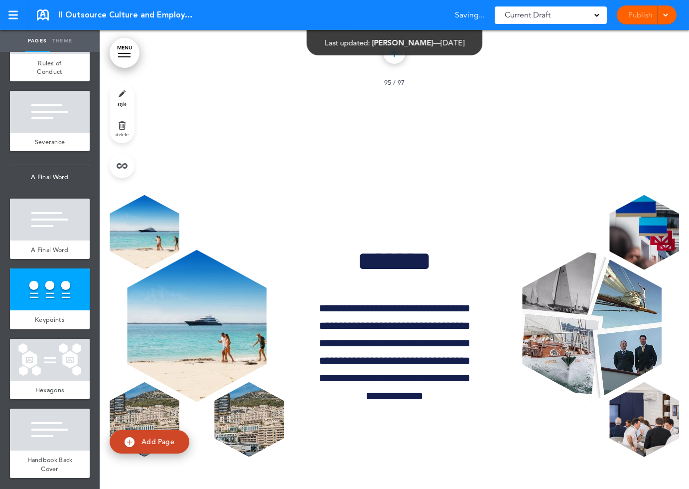
click at [412, 233] on img at bounding box center [432, 222] width 82 height 62
click at [396, 202] on img at bounding box center [432, 222] width 82 height 62
click at [542, 199] on img at bounding box center [519, 222] width 82 height 62
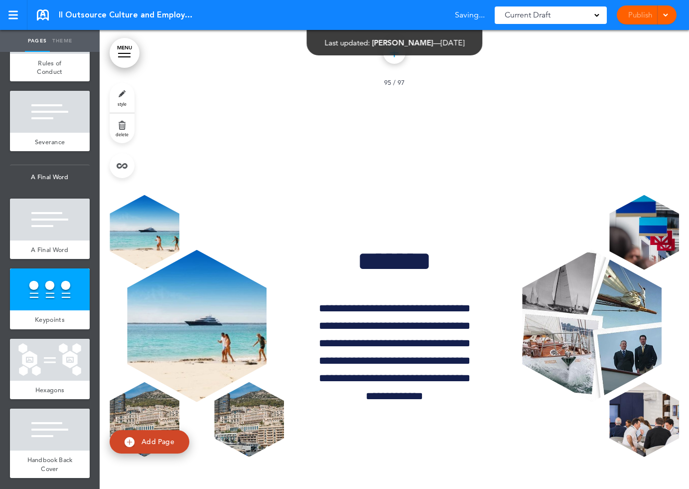
click at [561, 159] on div "Select an image to use! Are you sure? [GEOGRAPHIC_DATA] Are you sure? [GEOGRAPH…" at bounding box center [345, 267] width 456 height 280
click at [551, 171] on img at bounding box center [519, 149] width 82 height 62
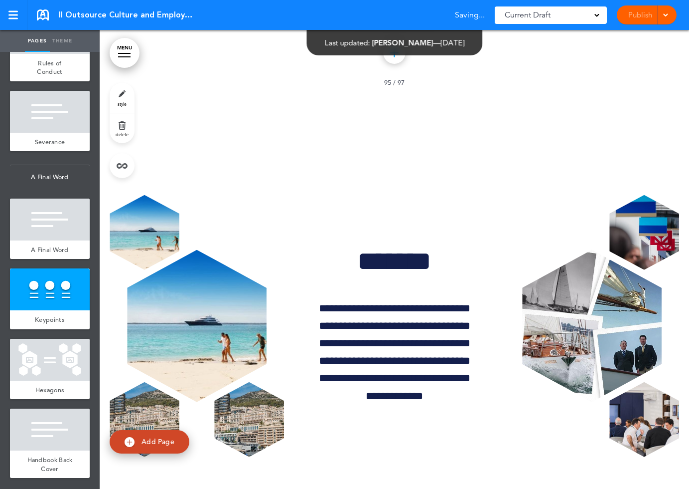
click at [420, 195] on img at bounding box center [432, 222] width 82 height 62
click at [230, 192] on img at bounding box center [258, 222] width 82 height 62
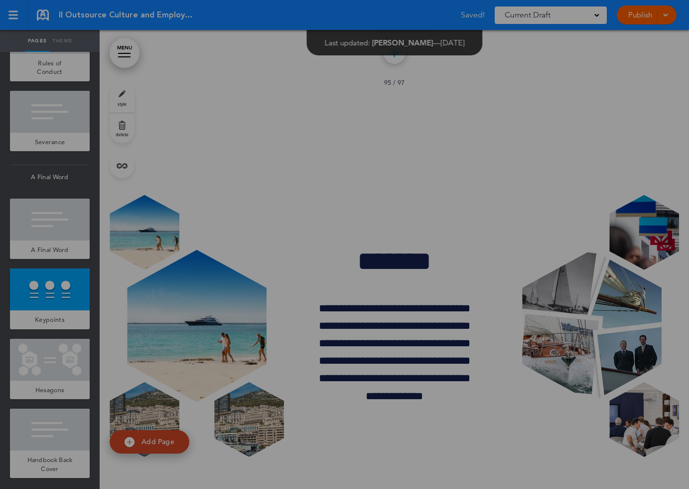
click at [560, 200] on div at bounding box center [344, 244] width 689 height 489
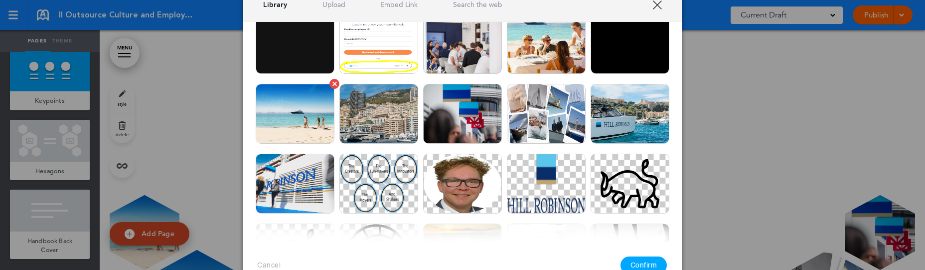
click at [317, 138] on img at bounding box center [295, 114] width 79 height 60
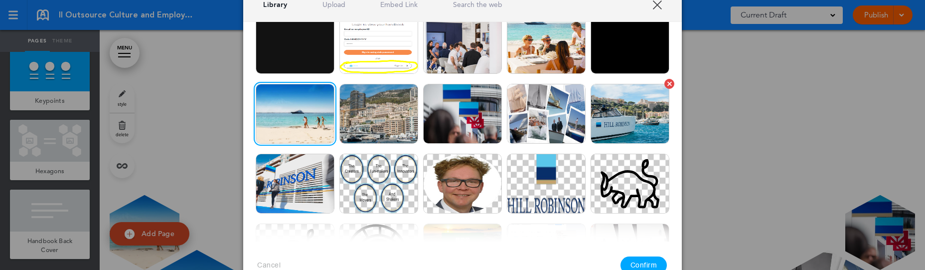
click at [598, 130] on img at bounding box center [630, 114] width 79 height 60
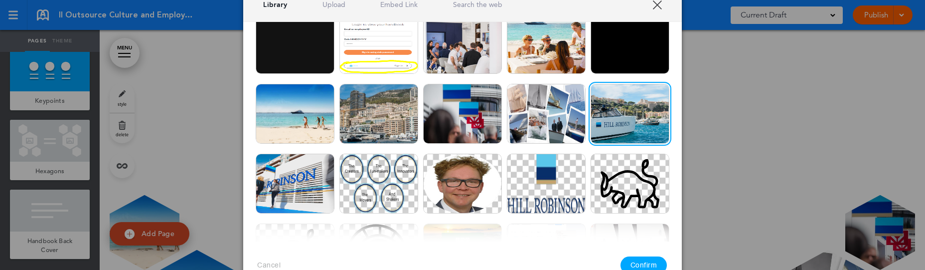
click at [642, 266] on button "Confirm" at bounding box center [644, 264] width 47 height 17
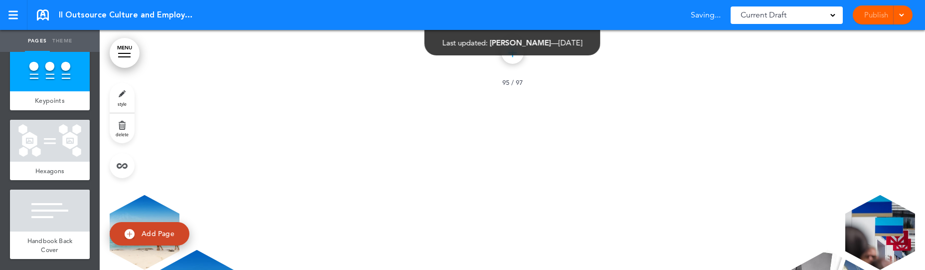
click at [533, 207] on img at bounding box center [550, 185] width 82 height 62
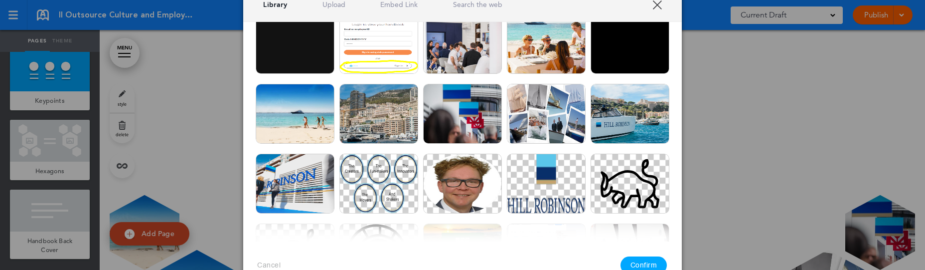
click at [535, 46] on img at bounding box center [546, 44] width 79 height 60
click at [651, 263] on button "Confirm" at bounding box center [644, 264] width 47 height 17
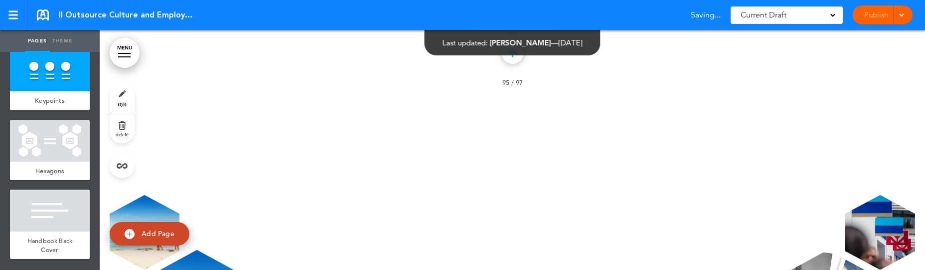
click at [547, 207] on img at bounding box center [550, 185] width 82 height 62
click at [644, 211] on img at bounding box center [637, 185] width 82 height 62
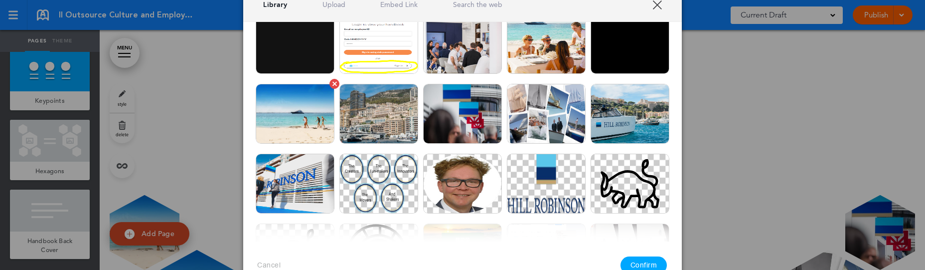
click at [292, 132] on img at bounding box center [295, 114] width 79 height 60
click at [646, 262] on button "Confirm" at bounding box center [644, 264] width 47 height 17
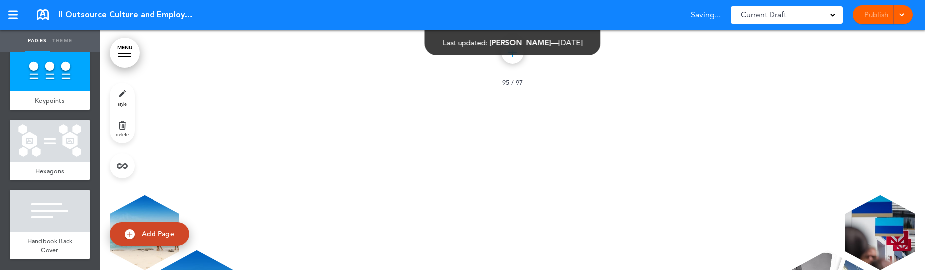
click at [309, 228] on img at bounding box center [288, 258] width 82 height 62
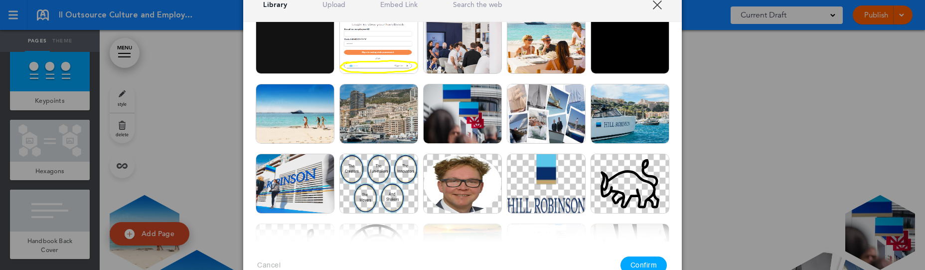
click at [689, 162] on div at bounding box center [462, 135] width 925 height 270
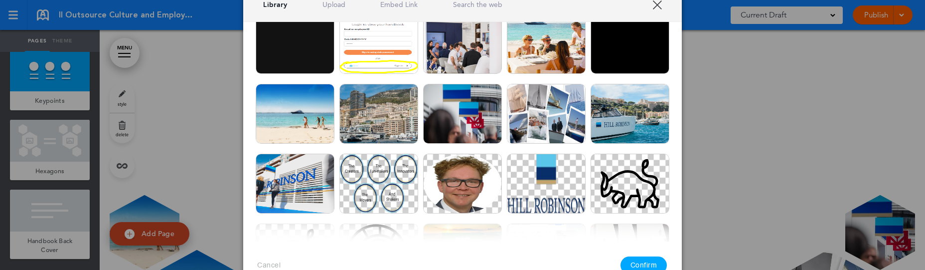
click at [689, 175] on div at bounding box center [462, 135] width 925 height 270
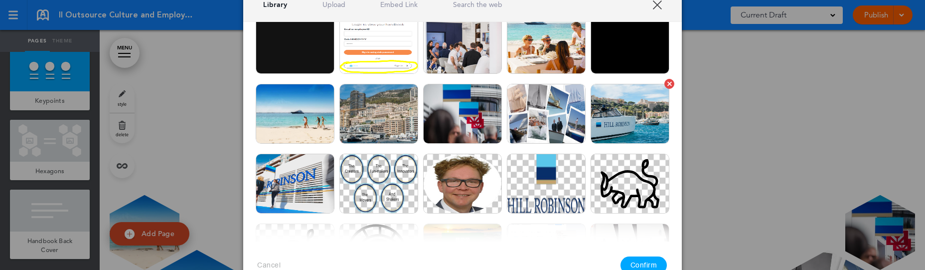
click at [617, 129] on img at bounding box center [630, 114] width 79 height 60
click at [651, 262] on button "Confirm" at bounding box center [644, 264] width 47 height 17
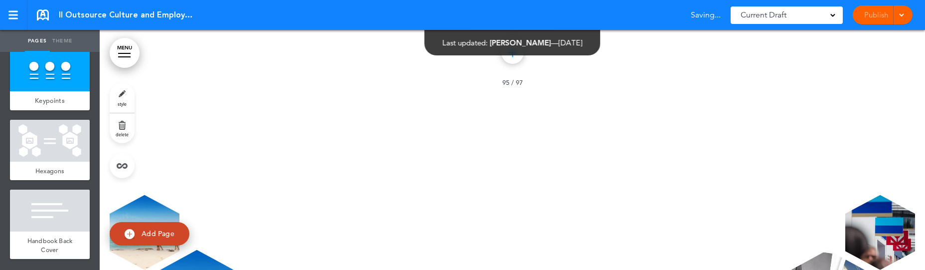
click at [400, 188] on img at bounding box center [375, 185] width 82 height 62
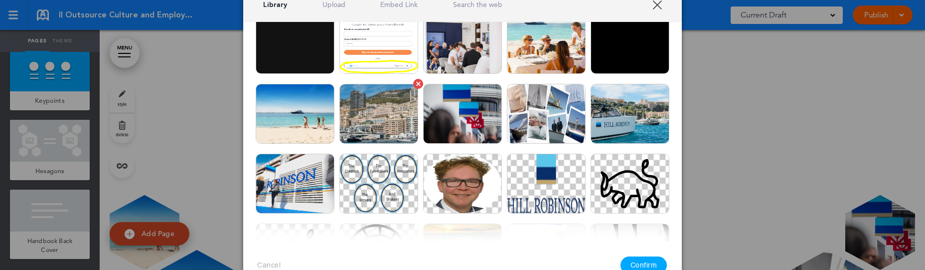
click at [384, 125] on img at bounding box center [378, 114] width 79 height 60
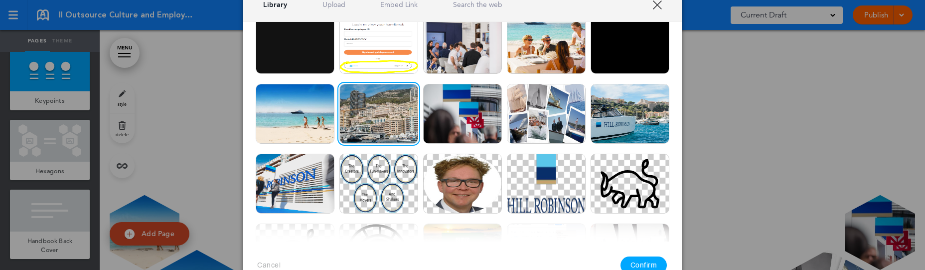
click at [647, 260] on button "Confirm" at bounding box center [644, 264] width 47 height 17
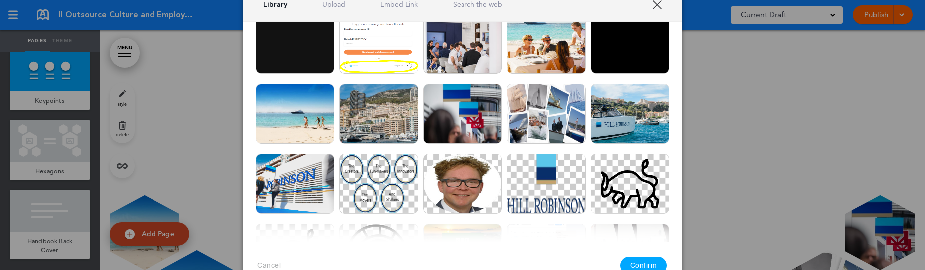
drag, startPoint x: 544, startPoint y: 126, endPoint x: 605, endPoint y: 151, distance: 65.9
click at [544, 126] on img at bounding box center [546, 114] width 79 height 60
click at [616, 121] on img at bounding box center [630, 114] width 79 height 60
click at [641, 261] on button "Confirm" at bounding box center [644, 264] width 47 height 17
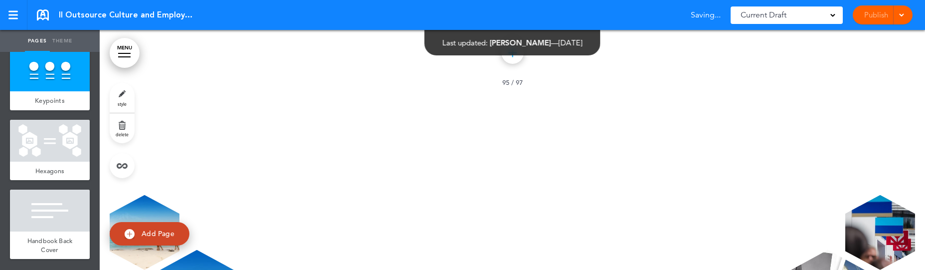
click at [533, 203] on img at bounding box center [550, 185] width 82 height 62
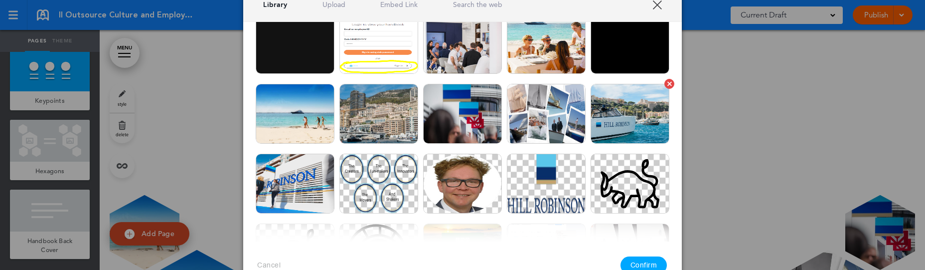
click at [612, 124] on img at bounding box center [630, 114] width 79 height 60
click at [649, 259] on button "Confirm" at bounding box center [644, 264] width 47 height 17
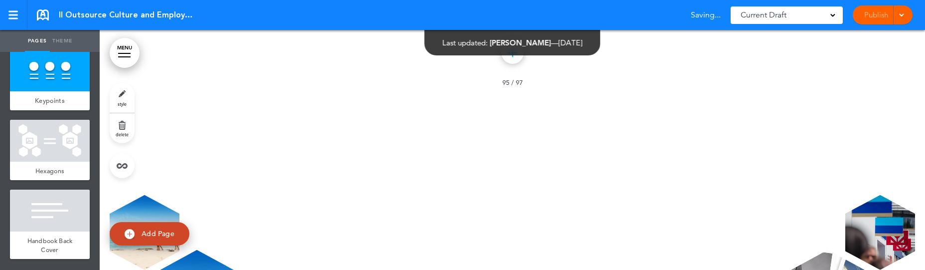
click at [543, 211] on img at bounding box center [550, 185] width 82 height 62
click at [381, 201] on img at bounding box center [375, 185] width 82 height 62
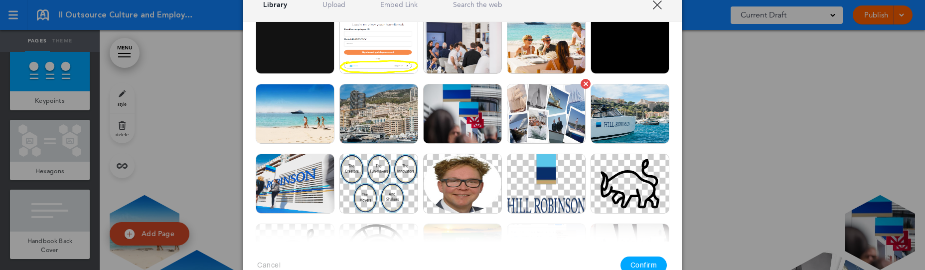
click at [544, 124] on img at bounding box center [546, 114] width 79 height 60
click at [425, 110] on img at bounding box center [462, 114] width 79 height 60
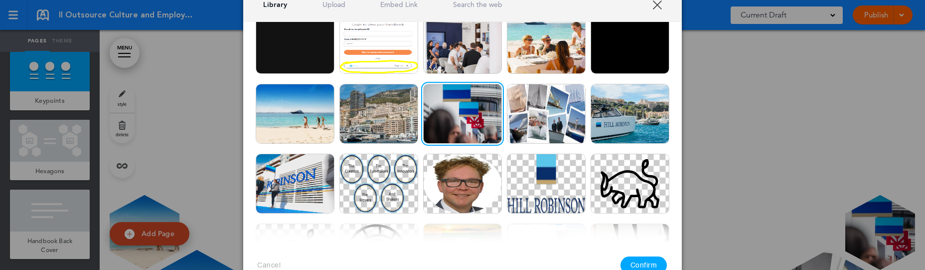
click at [643, 259] on button "Confirm" at bounding box center [644, 264] width 47 height 17
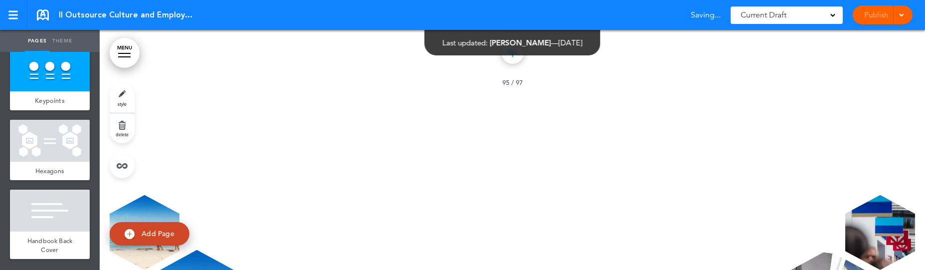
click at [529, 198] on img at bounding box center [550, 185] width 82 height 62
click at [613, 208] on img at bounding box center [637, 185] width 82 height 62
click at [672, 213] on div "Select an image to use! Are you sure? [GEOGRAPHIC_DATA] Are you sure? [GEOGRAPH…" at bounding box center [462, 157] width 456 height 280
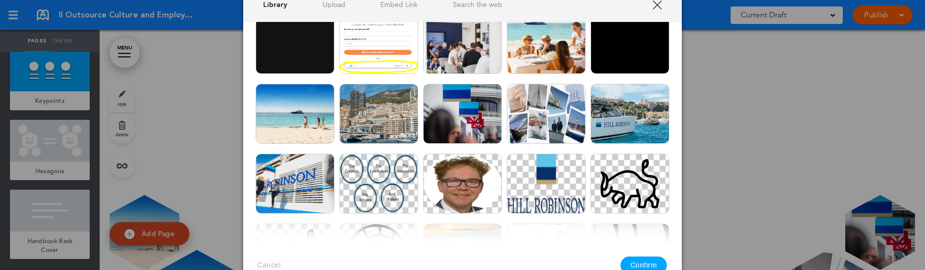
click at [538, 47] on img at bounding box center [546, 44] width 79 height 60
click at [642, 263] on button "Confirm" at bounding box center [644, 264] width 47 height 17
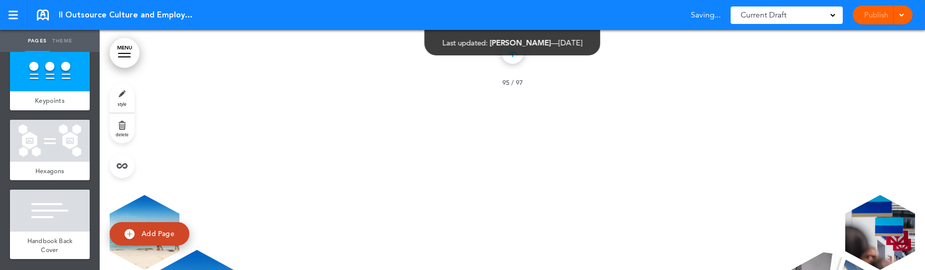
click at [524, 196] on img at bounding box center [550, 185] width 82 height 62
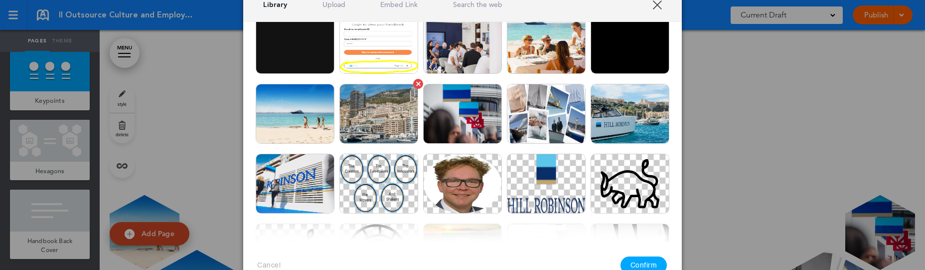
click at [382, 128] on img at bounding box center [378, 114] width 79 height 60
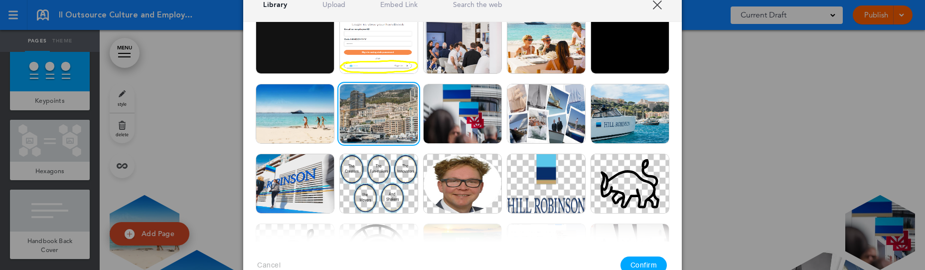
click at [645, 257] on button "Confirm" at bounding box center [644, 264] width 47 height 17
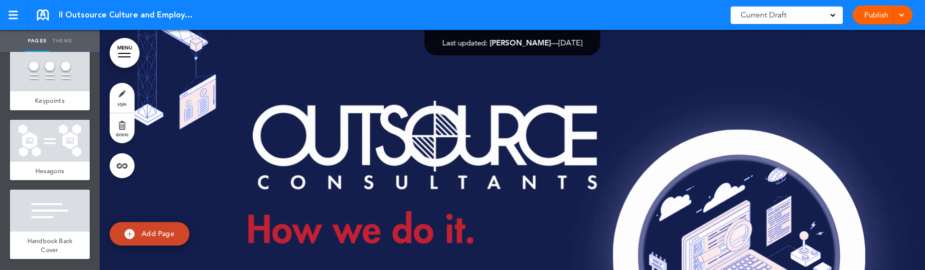
scroll to position [8193, 0]
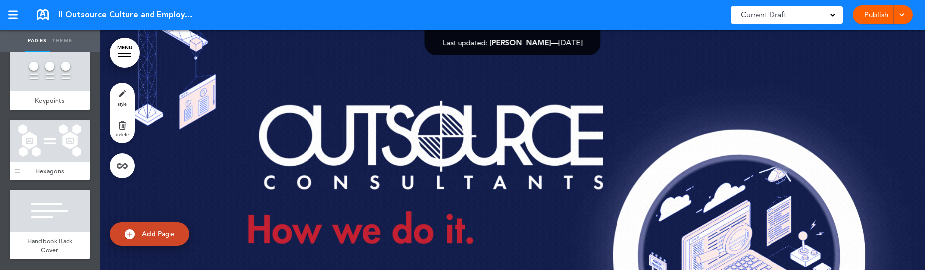
scroll to position [8137, 0]
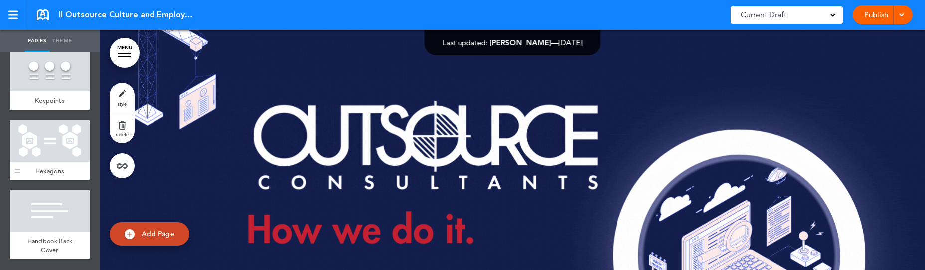
click at [60, 162] on div at bounding box center [50, 141] width 80 height 42
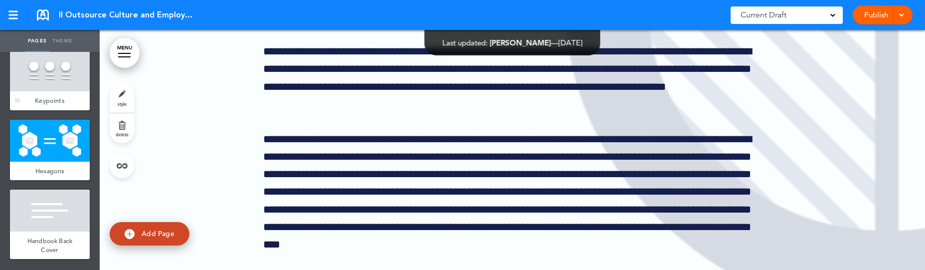
scroll to position [85335, 0]
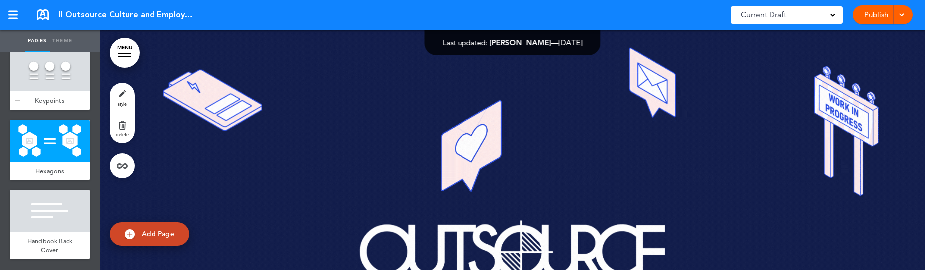
click at [62, 91] on div at bounding box center [50, 70] width 80 height 42
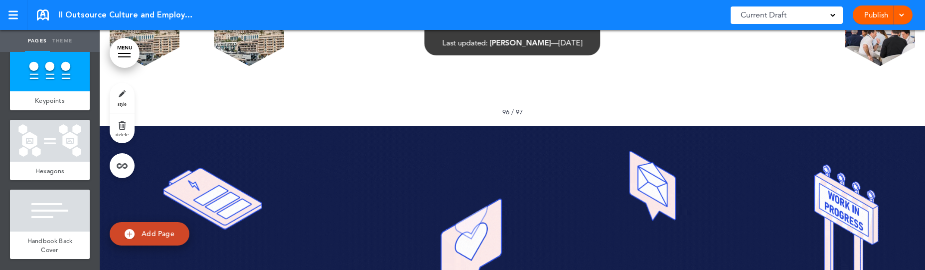
scroll to position [84917, 0]
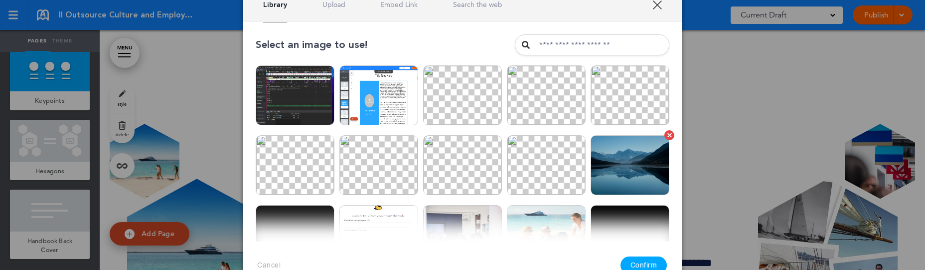
click at [595, 172] on img at bounding box center [630, 165] width 79 height 60
click at [644, 266] on button "Confirm" at bounding box center [644, 264] width 47 height 17
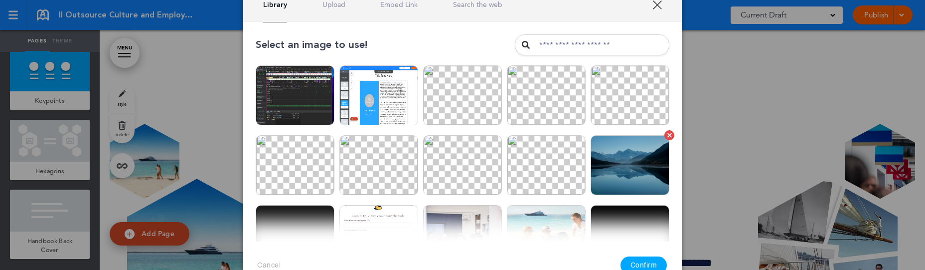
click at [614, 185] on img at bounding box center [630, 165] width 79 height 60
click at [647, 264] on button "Confirm" at bounding box center [644, 264] width 47 height 17
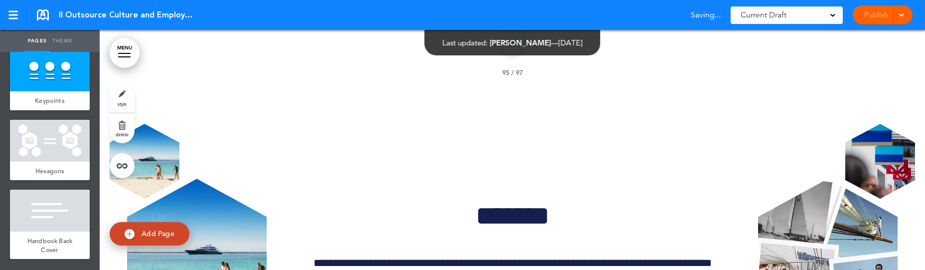
click at [668, 224] on img at bounding box center [637, 238] width 82 height 62
click at [518, 233] on img at bounding box center [550, 238] width 82 height 62
click at [376, 209] on img at bounding box center [375, 238] width 82 height 62
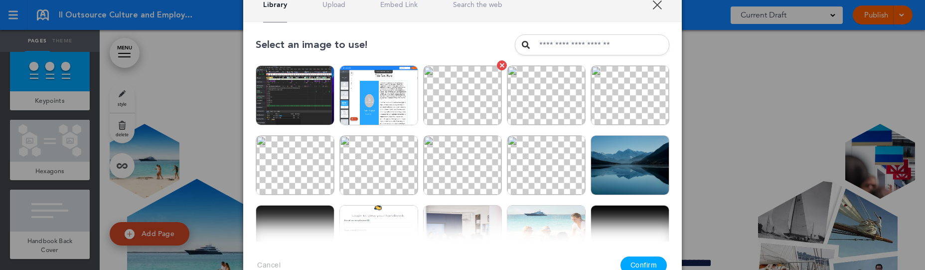
click at [466, 97] on img at bounding box center [462, 95] width 79 height 60
click at [653, 260] on button "Confirm" at bounding box center [644, 264] width 47 height 17
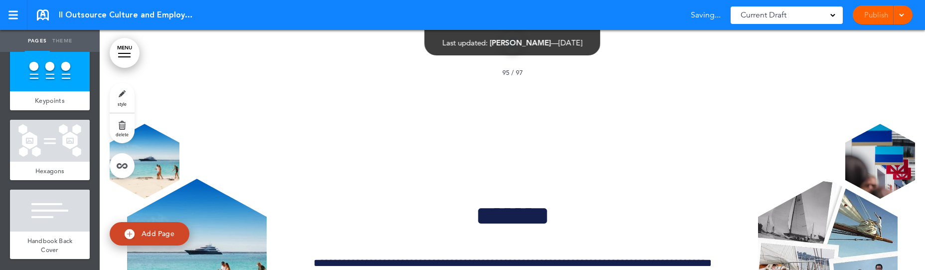
click at [518, 210] on img at bounding box center [550, 238] width 82 height 62
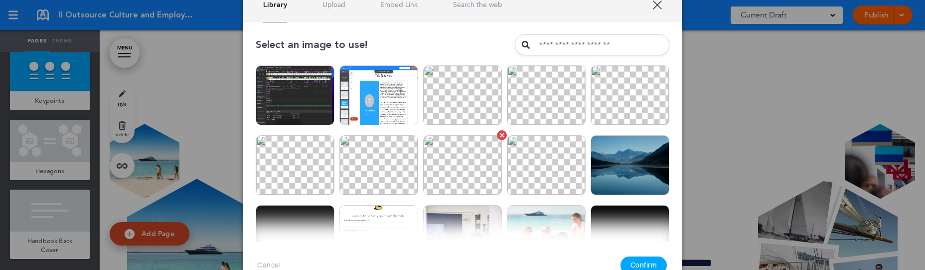
click at [462, 175] on img at bounding box center [462, 165] width 79 height 60
click at [652, 260] on button "Confirm" at bounding box center [644, 264] width 47 height 17
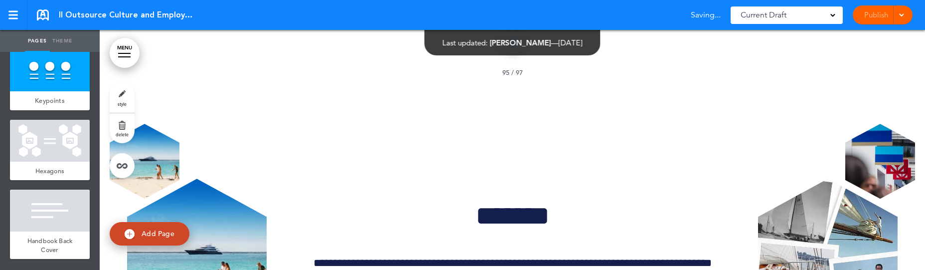
click at [550, 220] on img at bounding box center [550, 238] width 82 height 62
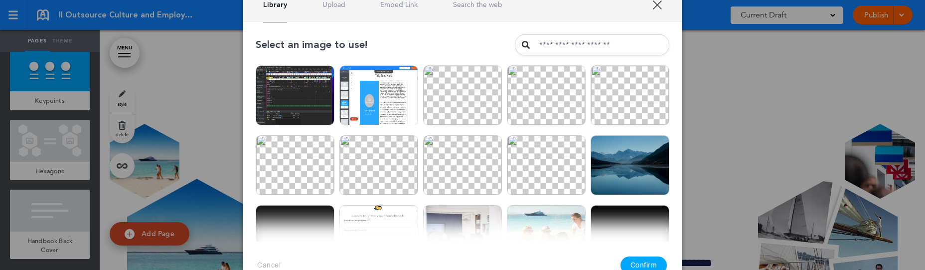
click at [642, 266] on button "Confirm" at bounding box center [644, 264] width 47 height 17
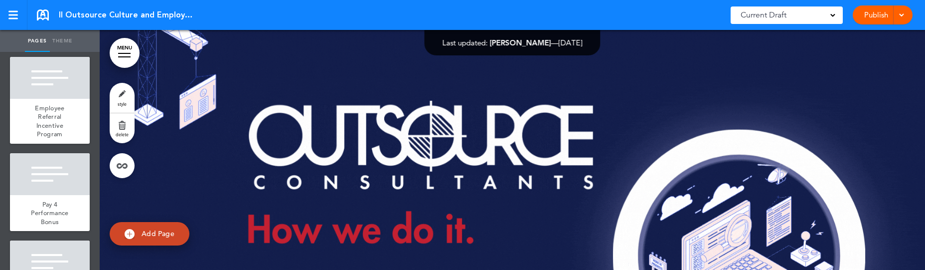
scroll to position [2544, 0]
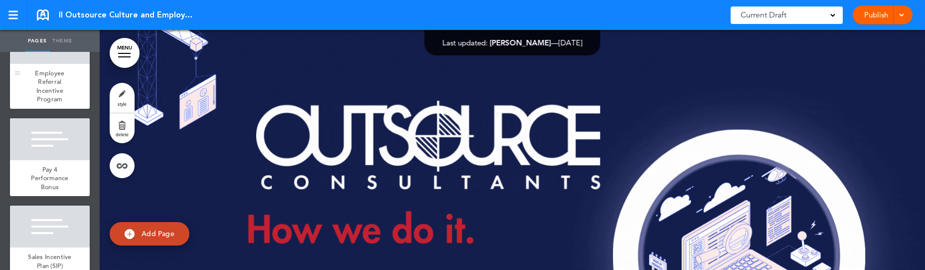
click span "Employee Referral Incentive Program"
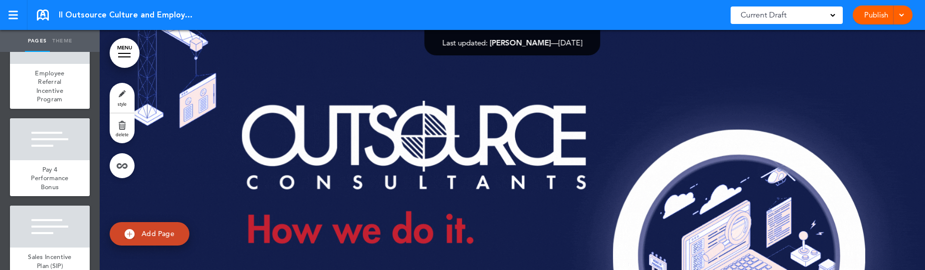
click link "Theme"
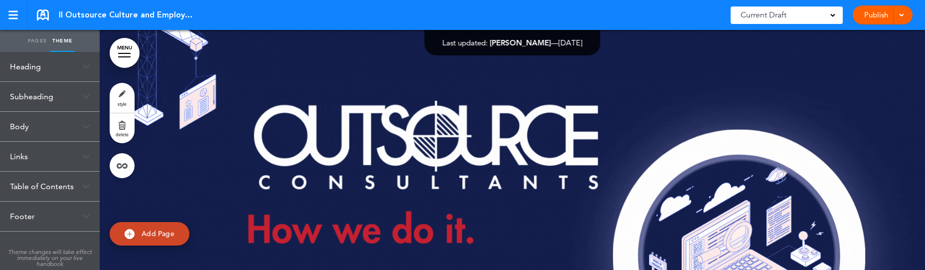
type input "**********"
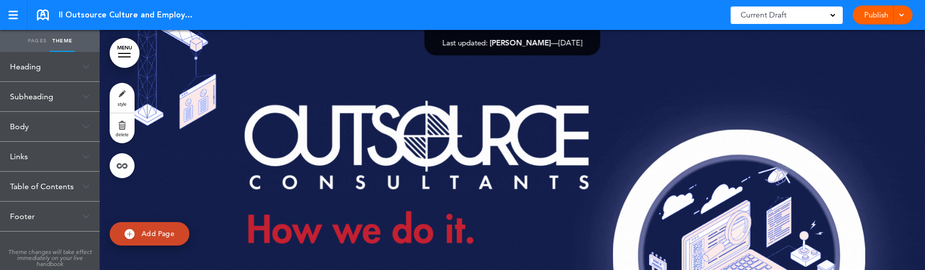
type input "**********"
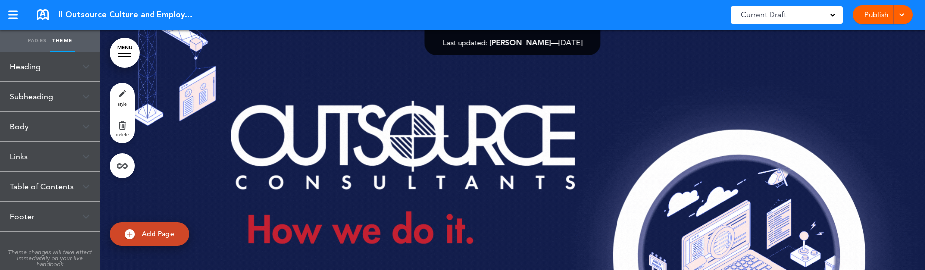
type input "**********"
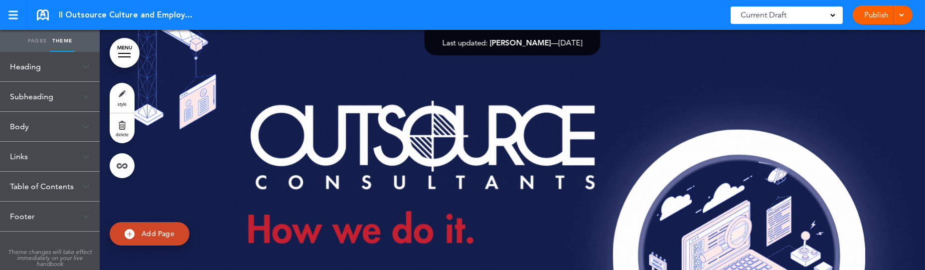
type input "**********"
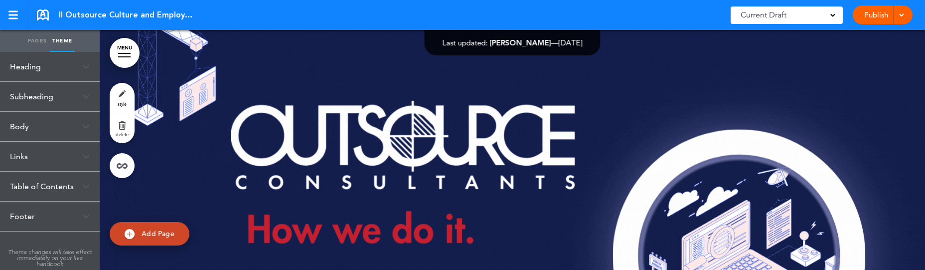
type input "*********"
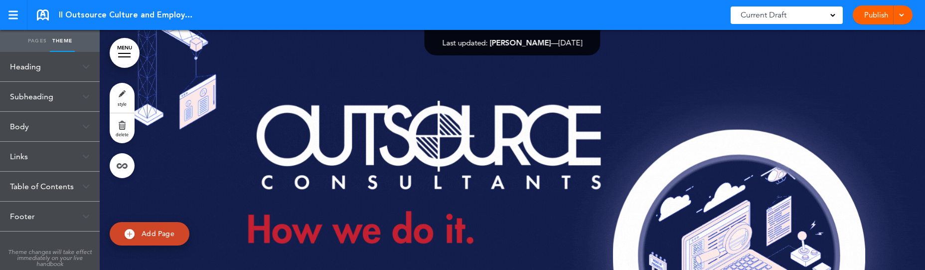
click div "Heading"
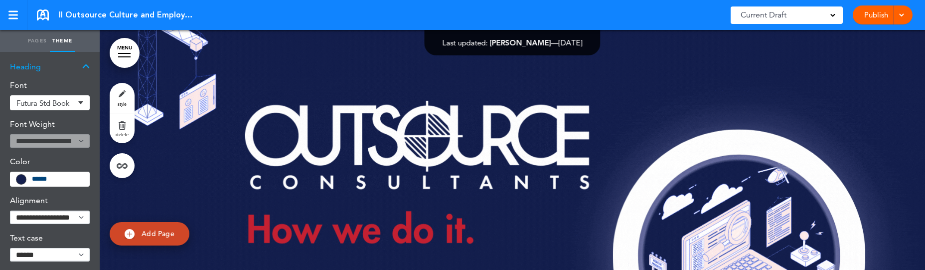
click div "Subheading"
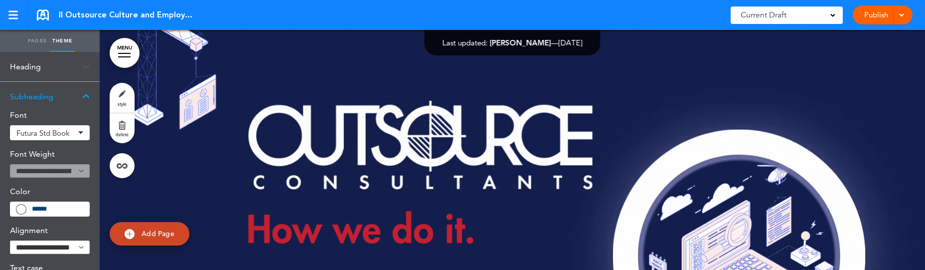
click div "Links"
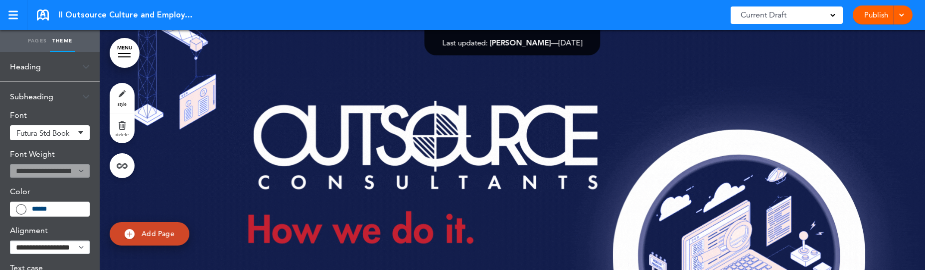
click div "Table of Contents"
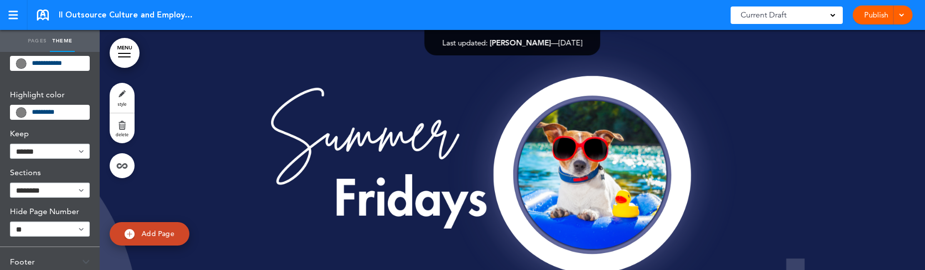
scroll to position [353, 0]
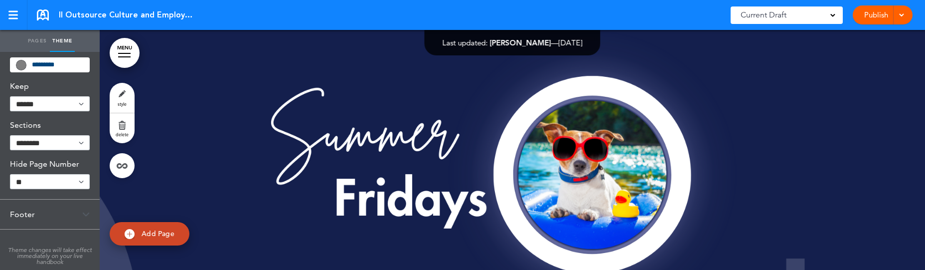
click div "Footer"
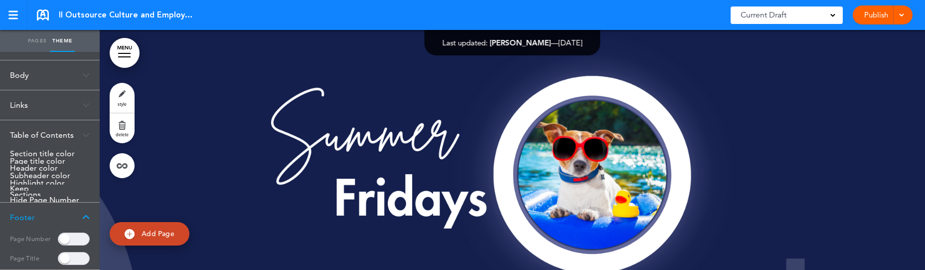
scroll to position [45, 0]
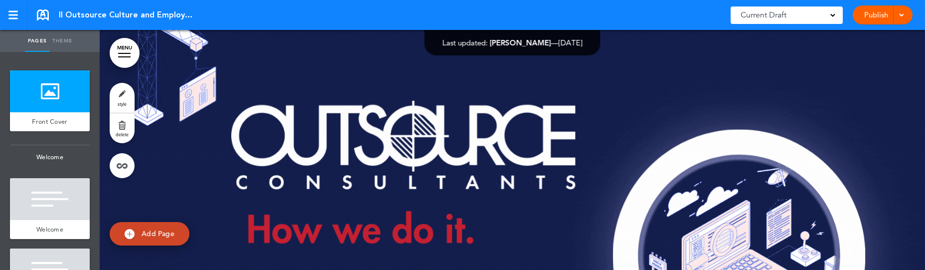
click at [64, 35] on link "Theme" at bounding box center [62, 41] width 25 height 22
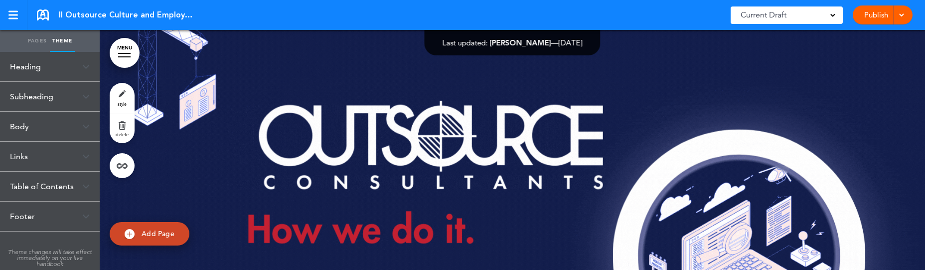
click at [39, 36] on link "Pages" at bounding box center [37, 41] width 25 height 22
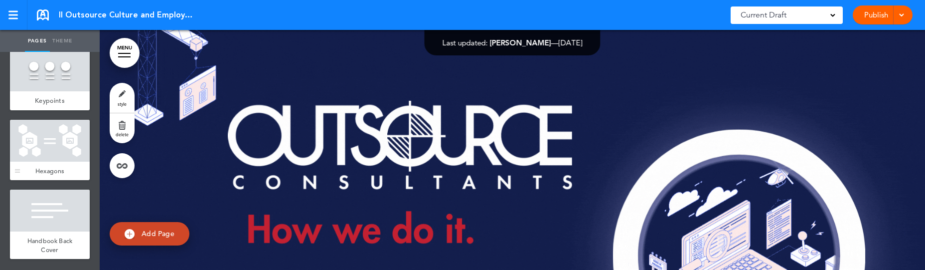
scroll to position [8130, 0]
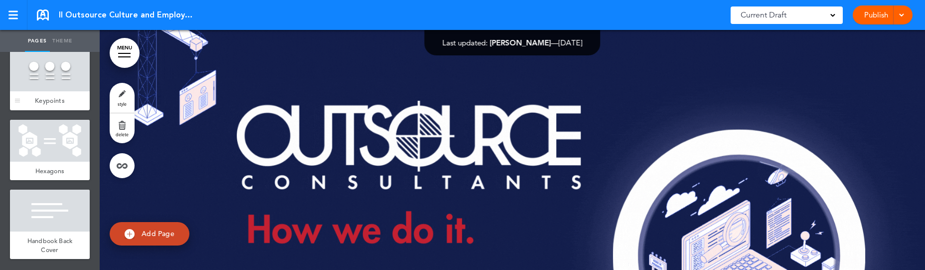
click at [43, 91] on div at bounding box center [50, 70] width 80 height 42
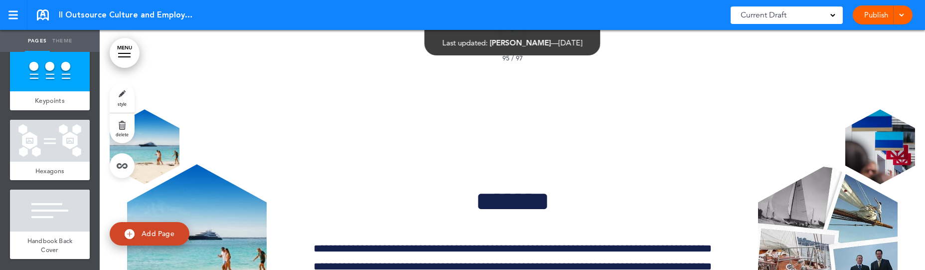
scroll to position [84960, 0]
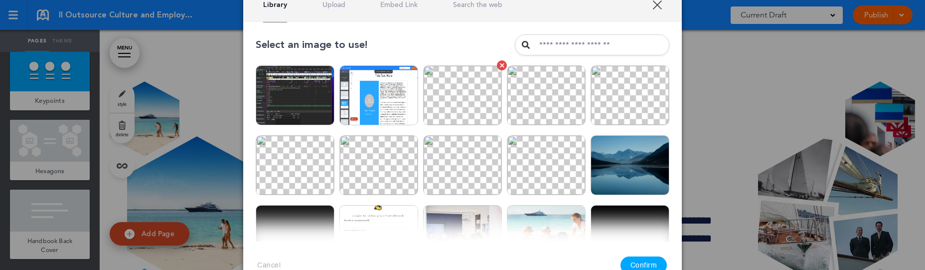
click at [441, 106] on img at bounding box center [462, 95] width 79 height 60
click at [647, 260] on button "Confirm" at bounding box center [644, 264] width 47 height 17
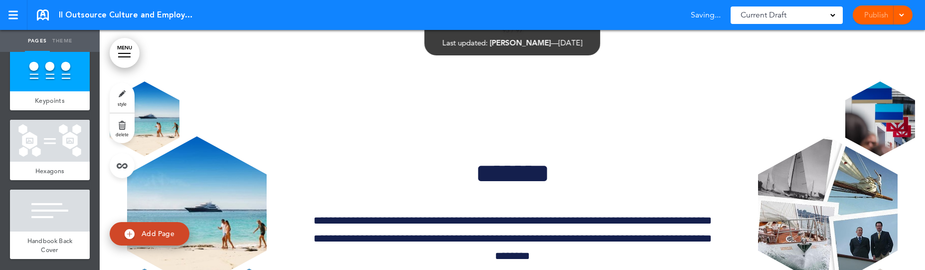
click at [543, 183] on img at bounding box center [550, 166] width 82 height 62
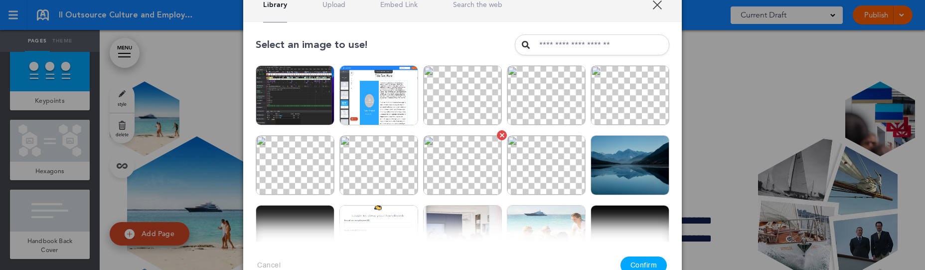
click at [491, 166] on img at bounding box center [462, 165] width 79 height 60
click at [649, 264] on button "Confirm" at bounding box center [644, 264] width 47 height 17
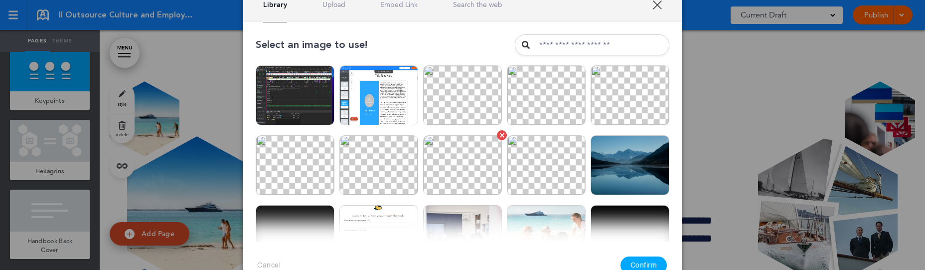
click at [456, 171] on img at bounding box center [462, 165] width 79 height 60
click at [646, 263] on button "Confirm" at bounding box center [644, 264] width 47 height 17
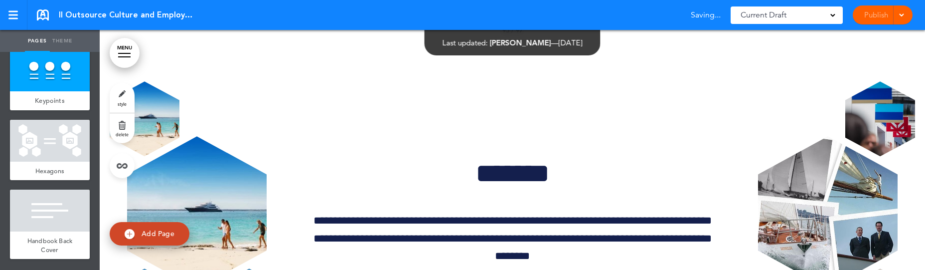
click at [368, 211] on img at bounding box center [375, 238] width 82 height 62
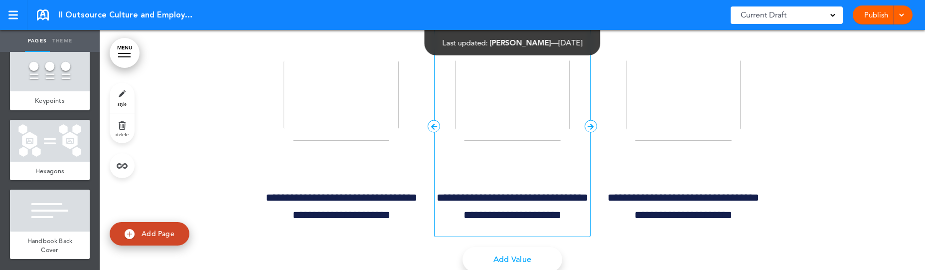
scroll to position [84660, 0]
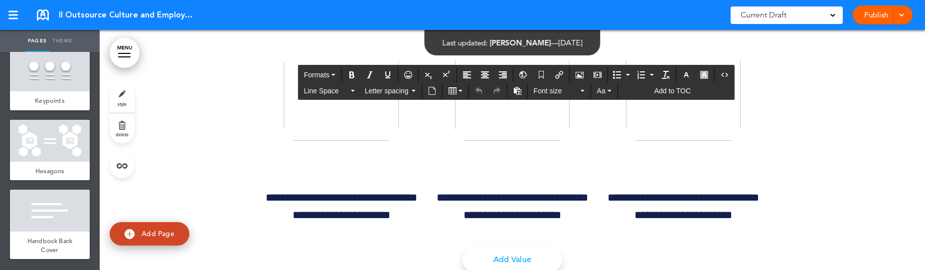
drag, startPoint x: 261, startPoint y: 71, endPoint x: 441, endPoint y: 133, distance: 190.6
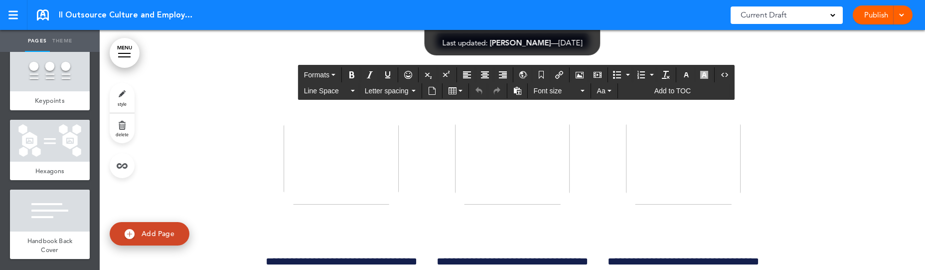
scroll to position [84591, 0]
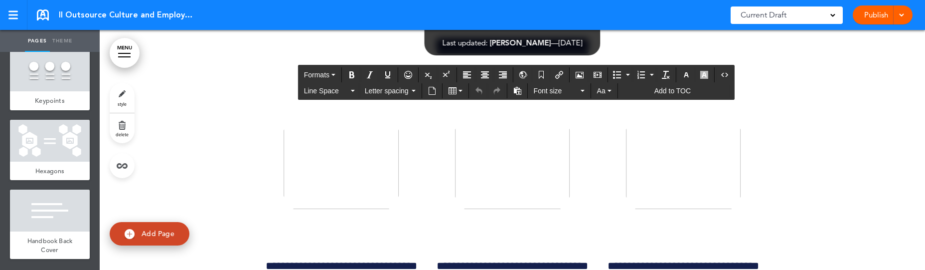
drag, startPoint x: 260, startPoint y: 144, endPoint x: 391, endPoint y: 143, distance: 131.1
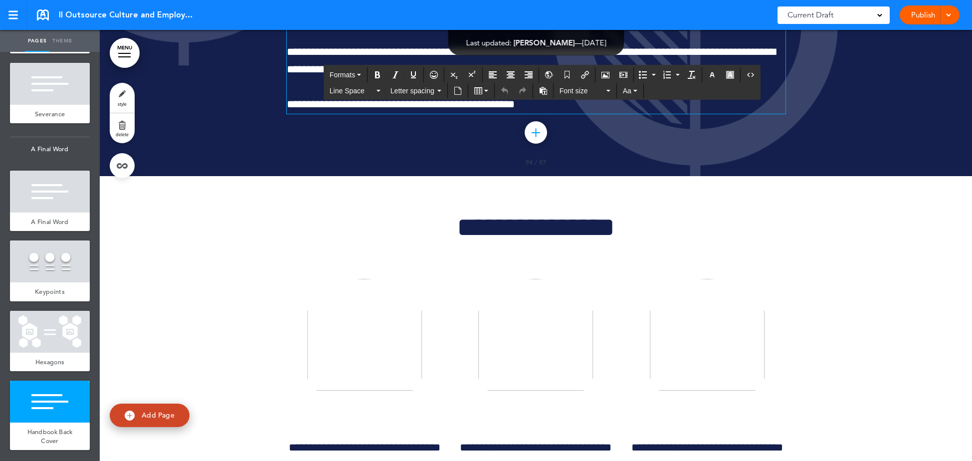
scroll to position [84553, 0]
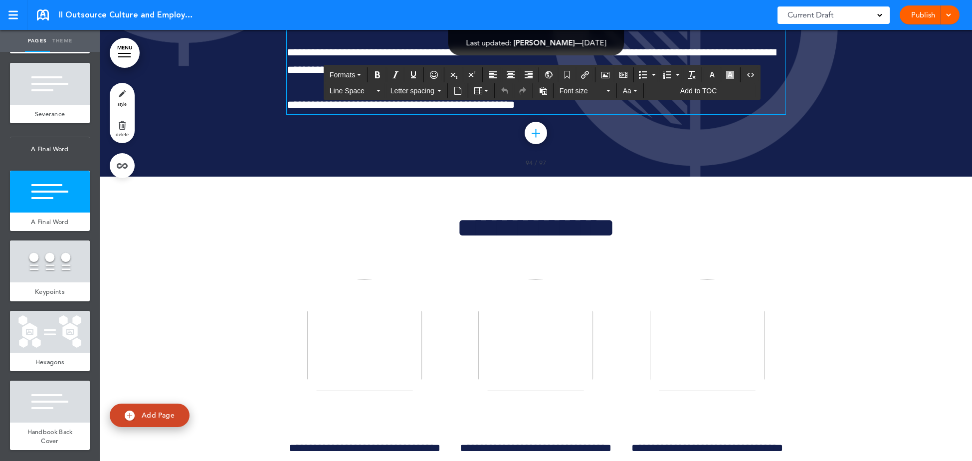
drag, startPoint x: 316, startPoint y: 327, endPoint x: 402, endPoint y: 329, distance: 85.8
click at [710, 86] on button "Add to TOC" at bounding box center [692, 91] width 55 height 14
type input "**********"
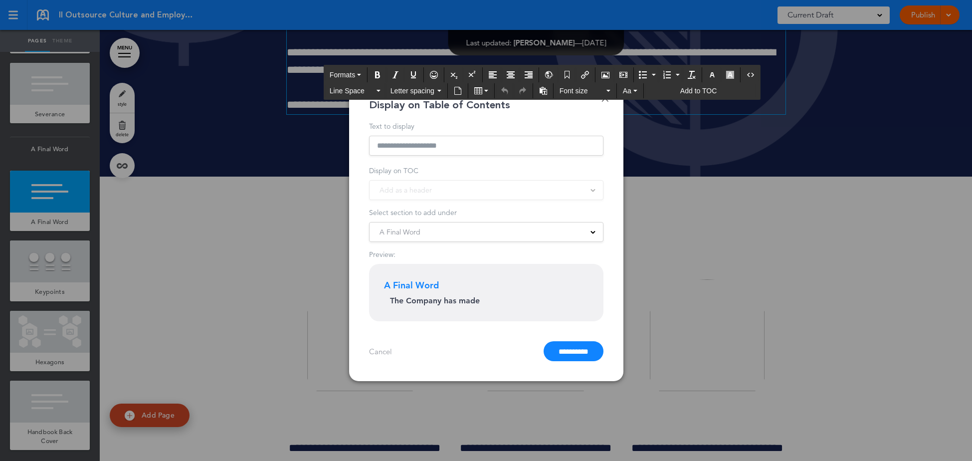
click at [825, 184] on div at bounding box center [486, 230] width 972 height 461
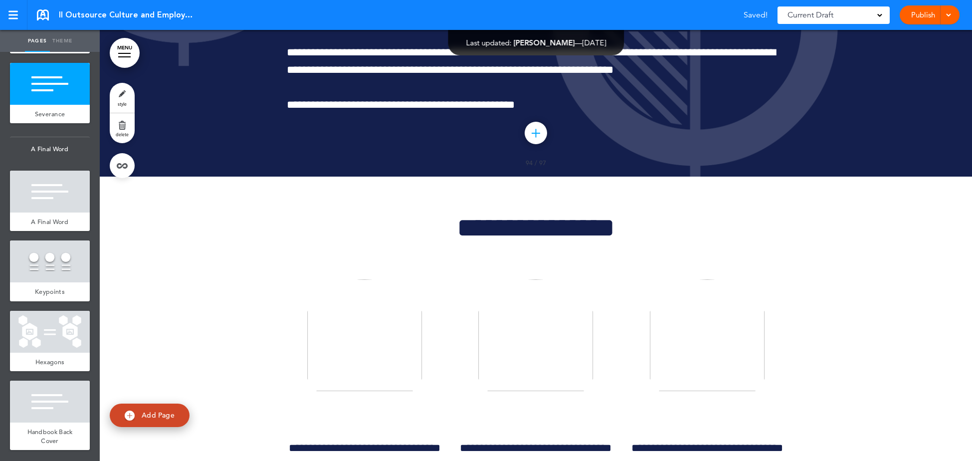
click at [788, 15] on span "Current Draft" at bounding box center [810, 15] width 46 height 14
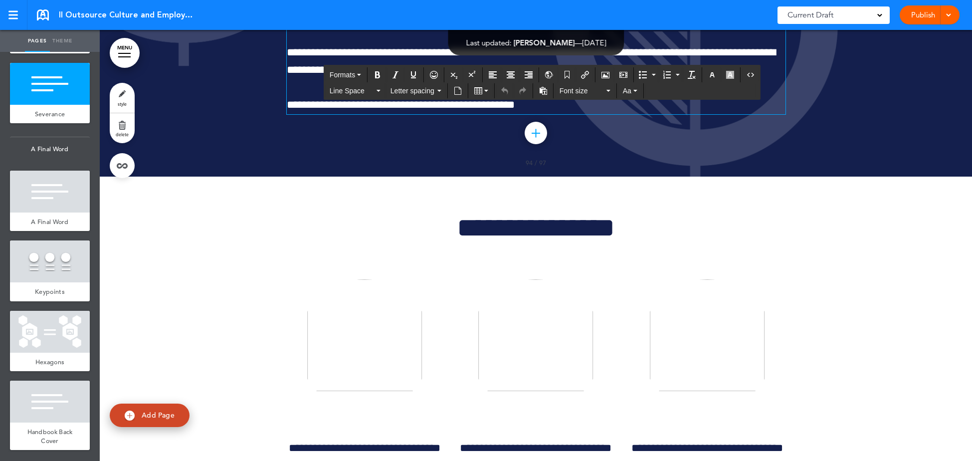
click at [924, 15] on div "Publish Publish Preview Draft" at bounding box center [929, 14] width 60 height 19
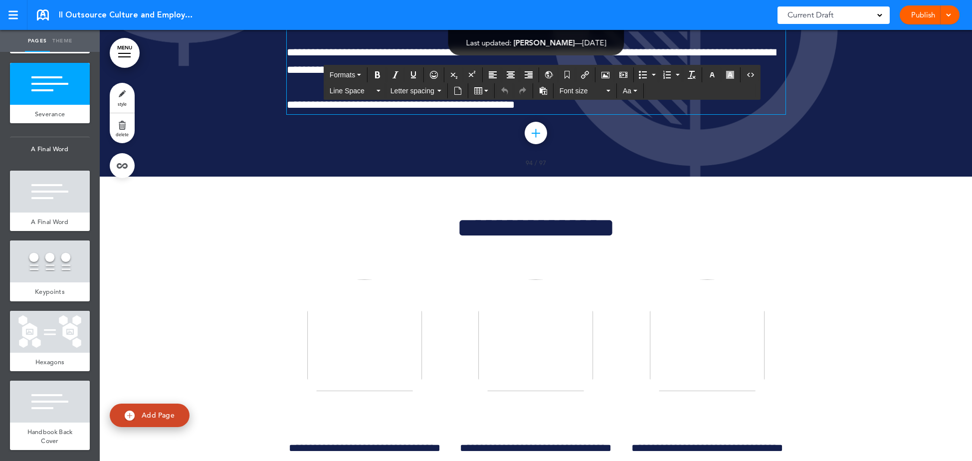
click at [923, 13] on div "Publish Publish Preview Draft" at bounding box center [929, 14] width 60 height 19
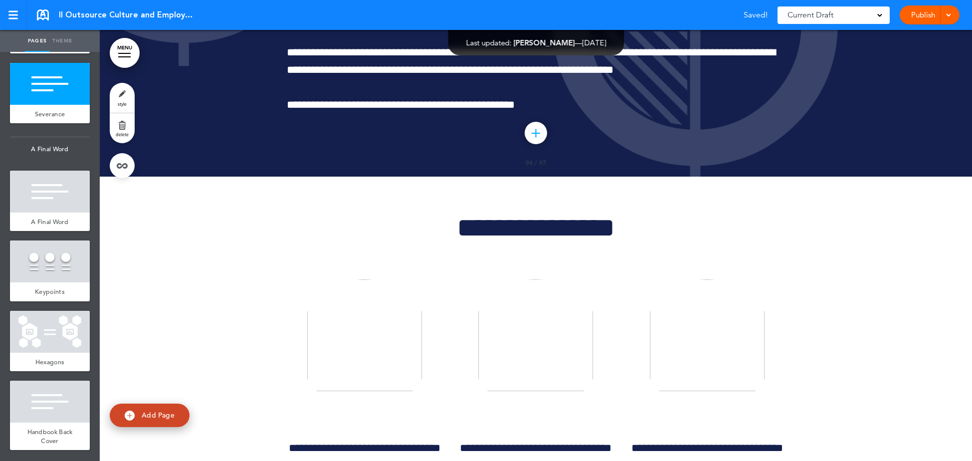
click at [923, 13] on link "Publish" at bounding box center [922, 14] width 31 height 19
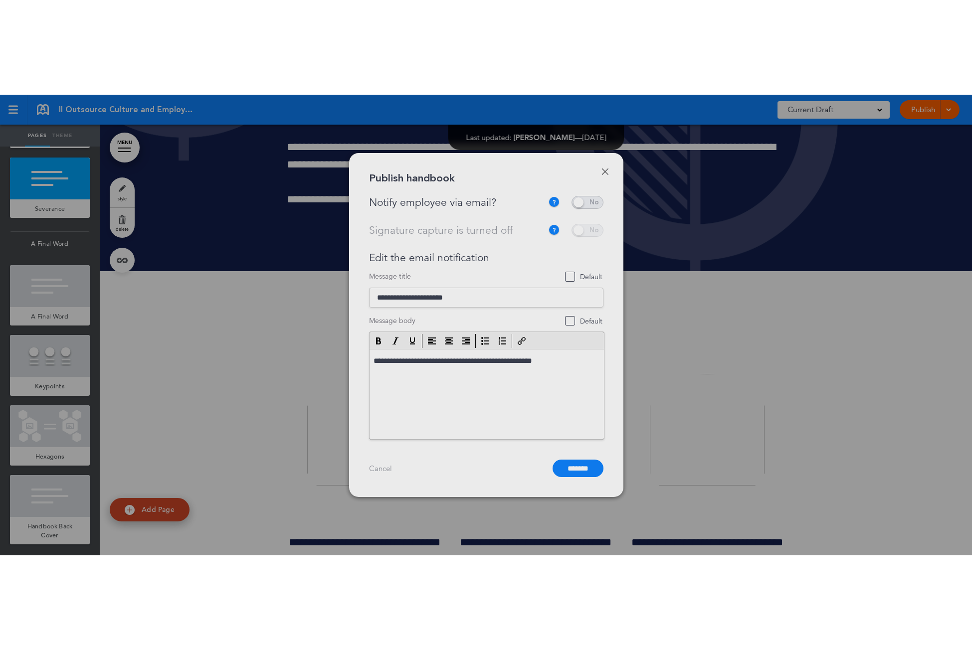
scroll to position [0, 0]
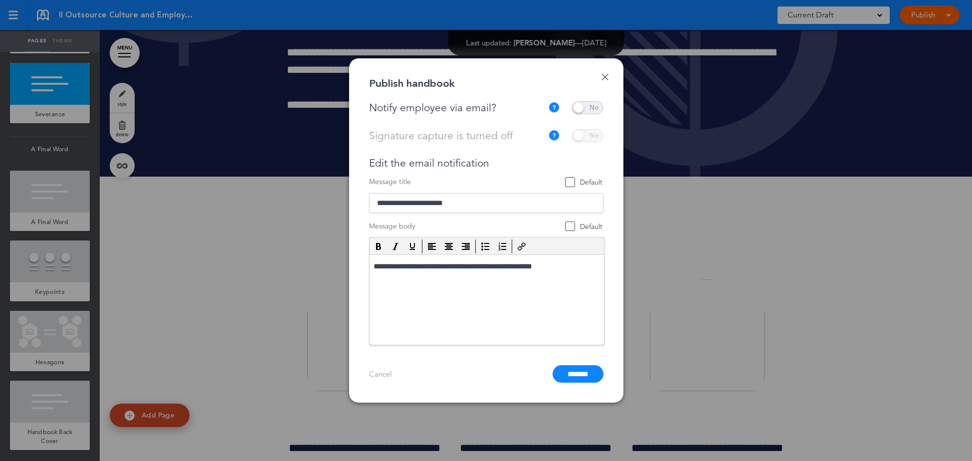
click at [725, 158] on div at bounding box center [486, 230] width 972 height 461
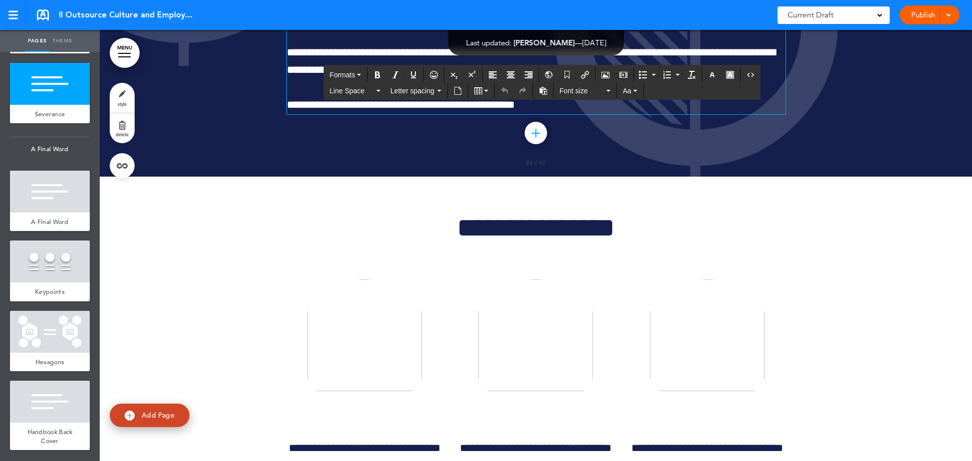
click at [917, 14] on div "Publish Publish Preview Draft" at bounding box center [929, 14] width 60 height 19
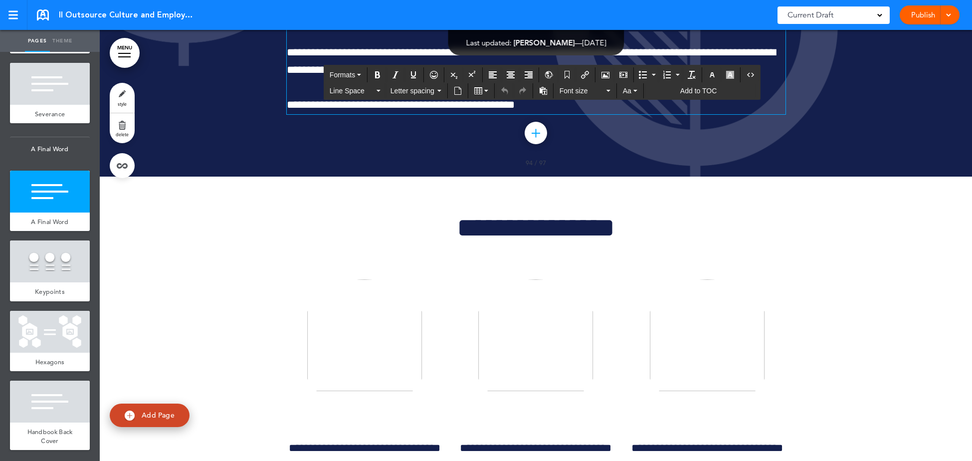
drag, startPoint x: 285, startPoint y: 327, endPoint x: 402, endPoint y: 327, distance: 117.6
click at [718, 91] on button "Add to TOC" at bounding box center [692, 91] width 55 height 14
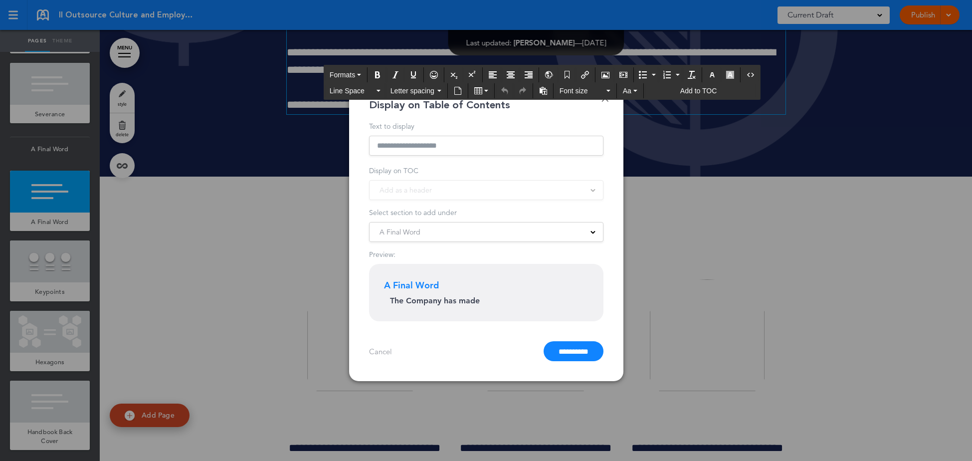
click at [596, 126] on div "Text to display" at bounding box center [486, 126] width 234 height 7
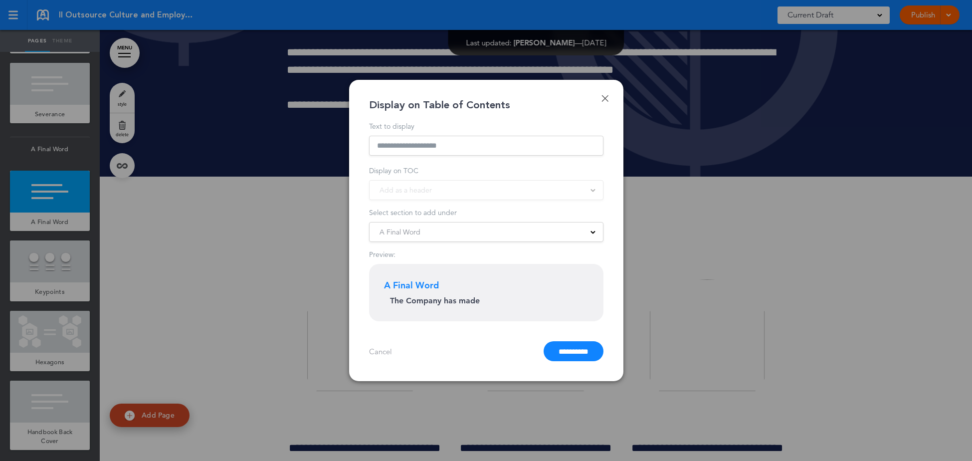
click at [475, 232] on div "A Final Word" at bounding box center [485, 231] width 233 height 11
click at [477, 203] on form "**********" at bounding box center [486, 242] width 234 height 239
click at [552, 269] on input "**********" at bounding box center [573, 351] width 60 height 20
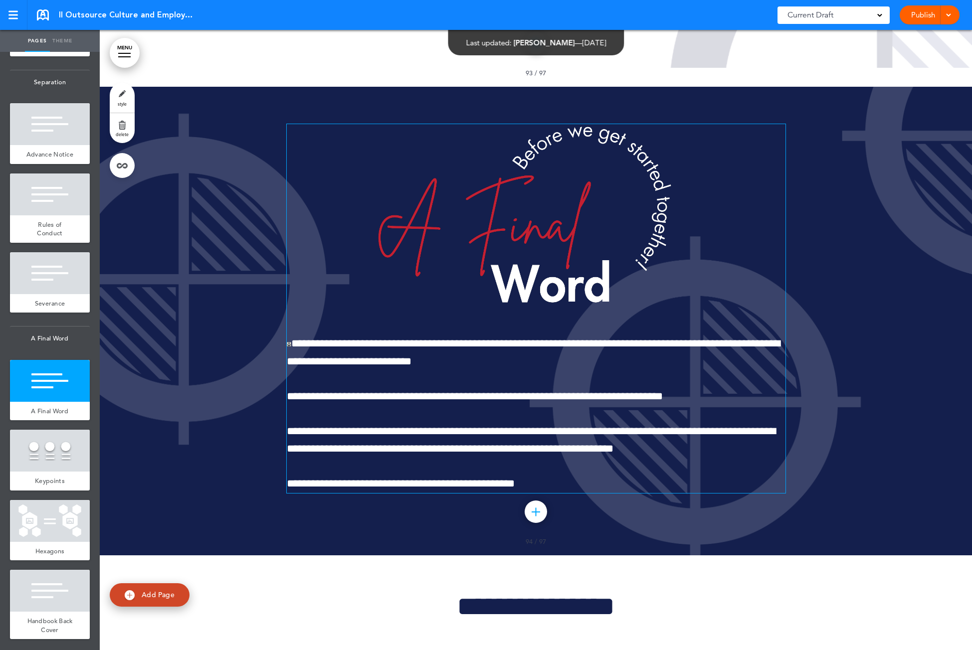
scroll to position [84932, 0]
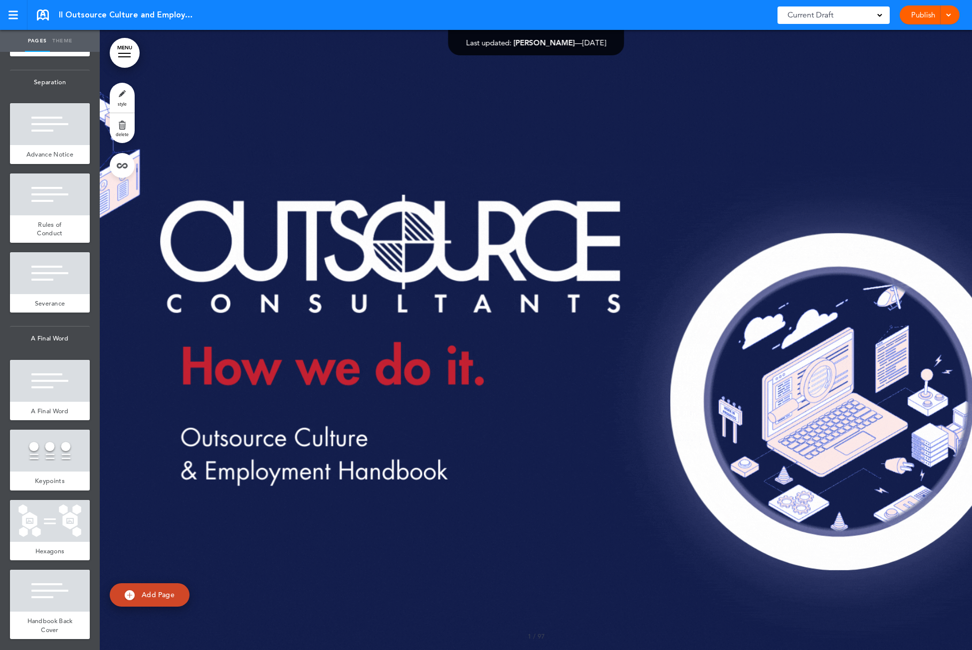
scroll to position [7813, 0]
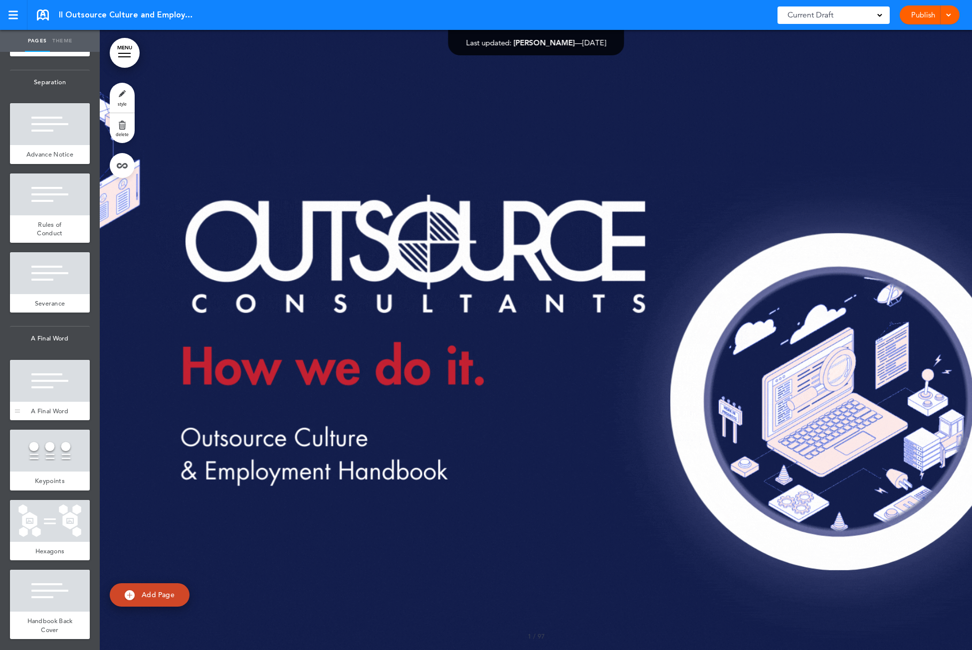
click at [75, 366] on div at bounding box center [50, 381] width 80 height 42
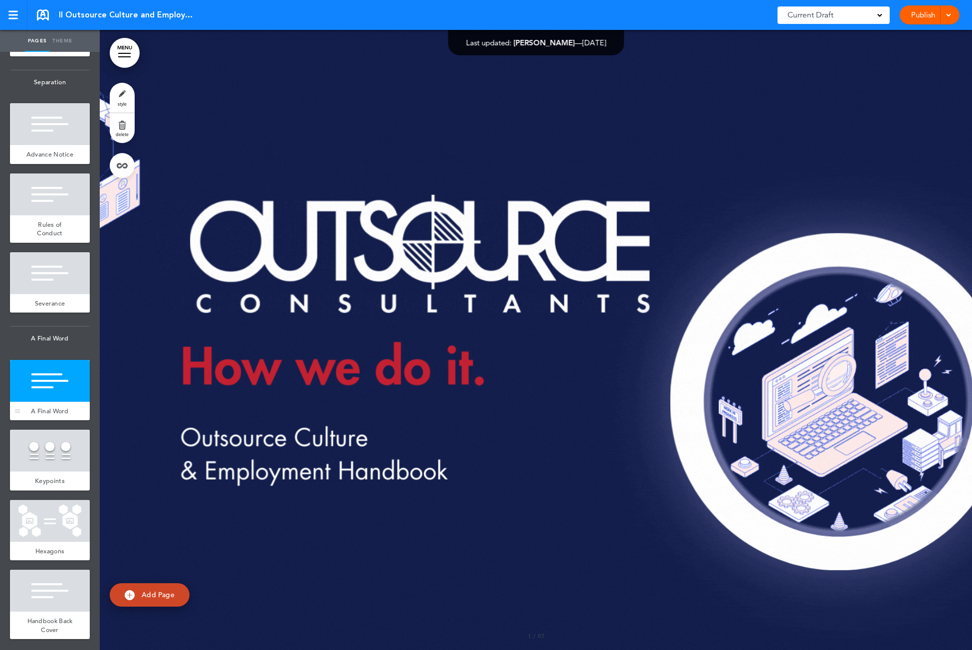
scroll to position [90231, 0]
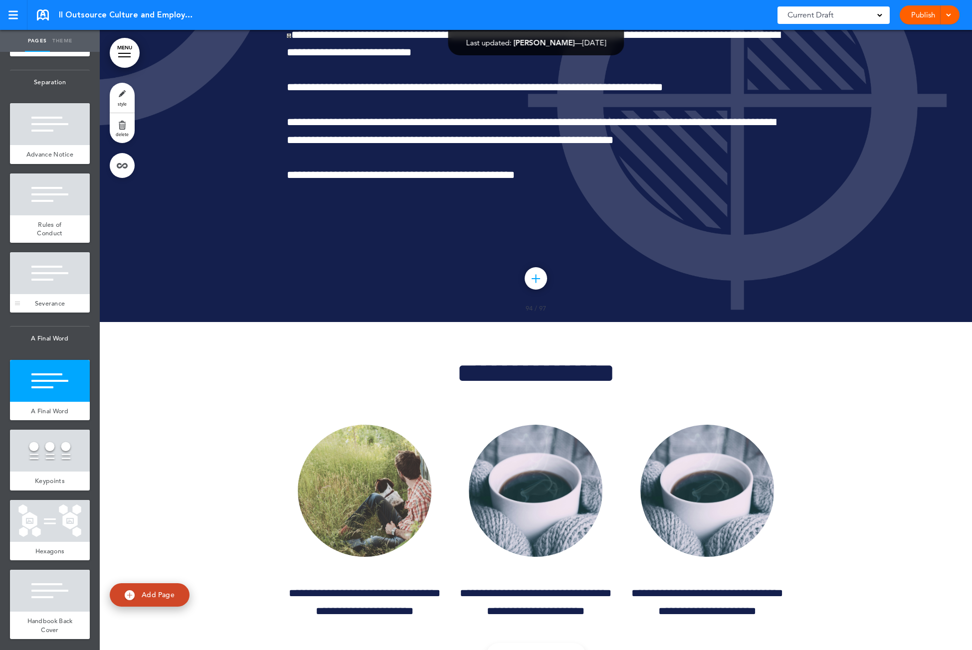
click at [60, 282] on div at bounding box center [50, 273] width 80 height 42
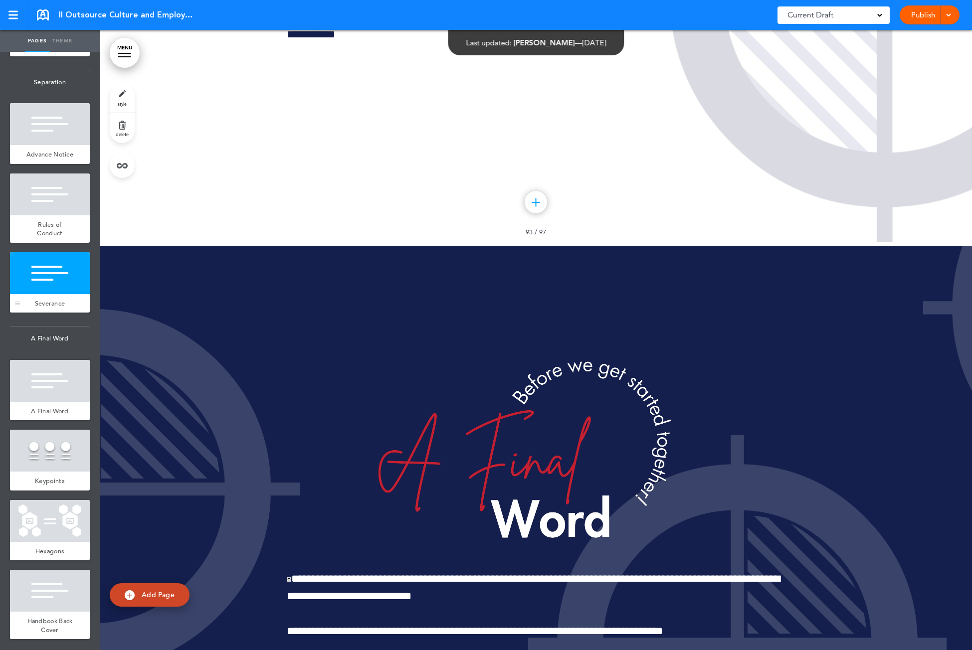
scroll to position [89610, 0]
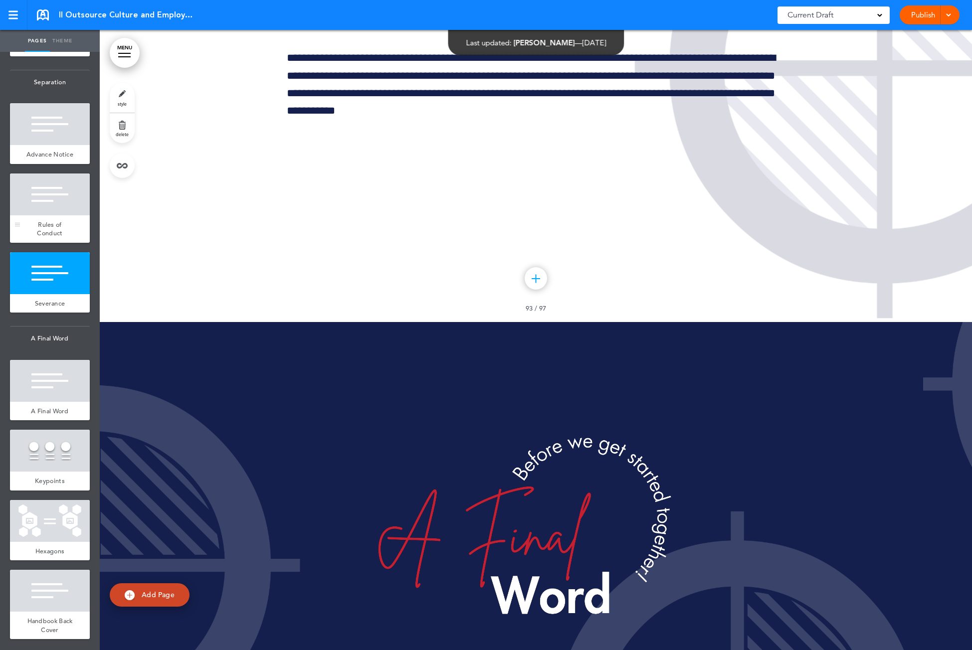
click at [59, 213] on div at bounding box center [50, 194] width 80 height 42
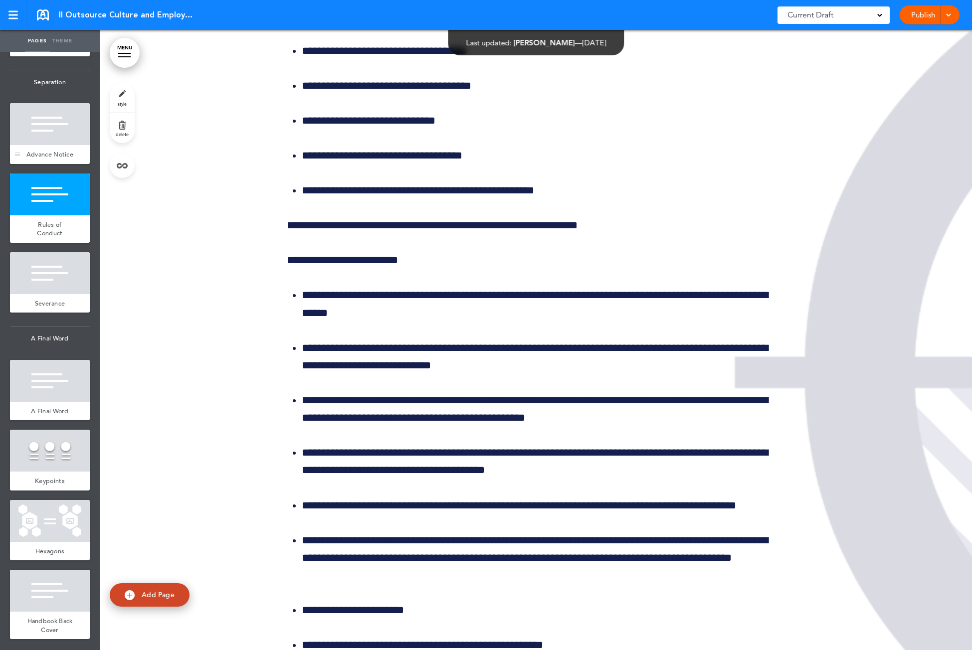
scroll to position [87340, 0]
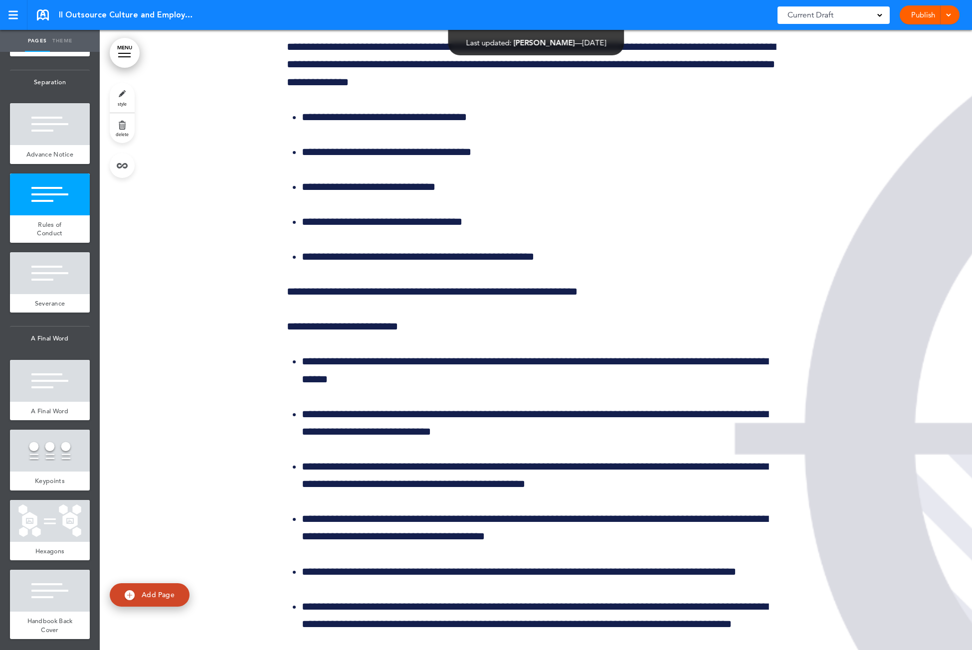
click at [64, 40] on link "Theme" at bounding box center [62, 41] width 25 height 22
type input "******"
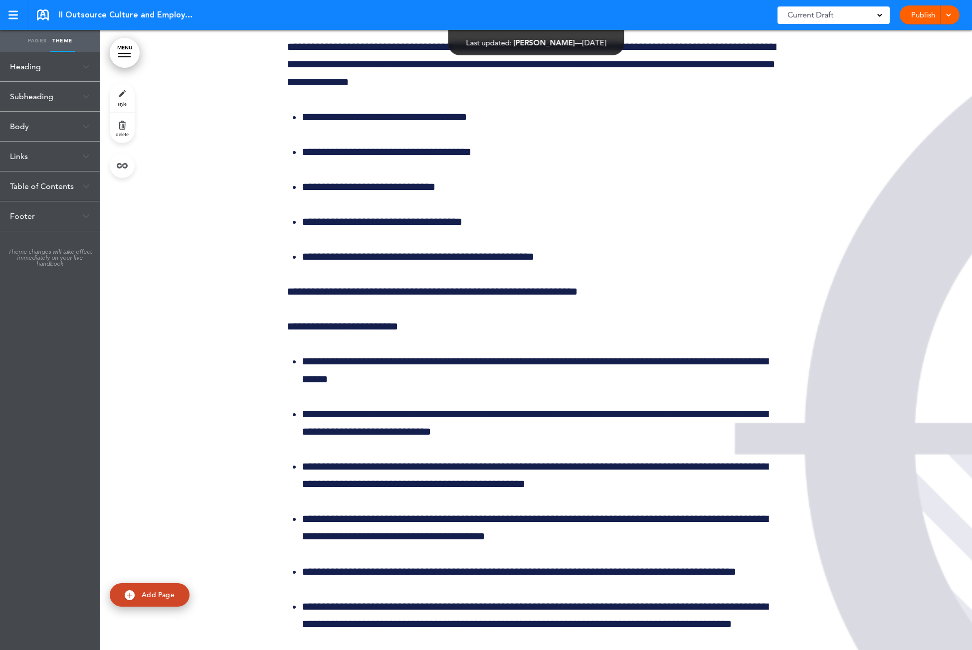
click at [31, 72] on div "Heading" at bounding box center [50, 66] width 100 height 29
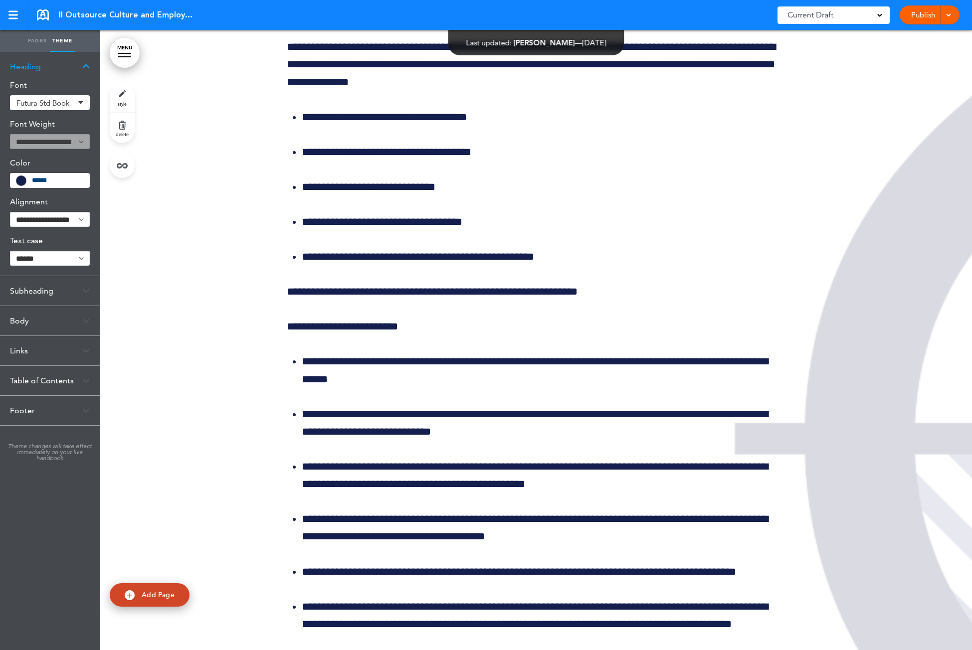
click at [35, 285] on div "Subheading" at bounding box center [50, 290] width 100 height 29
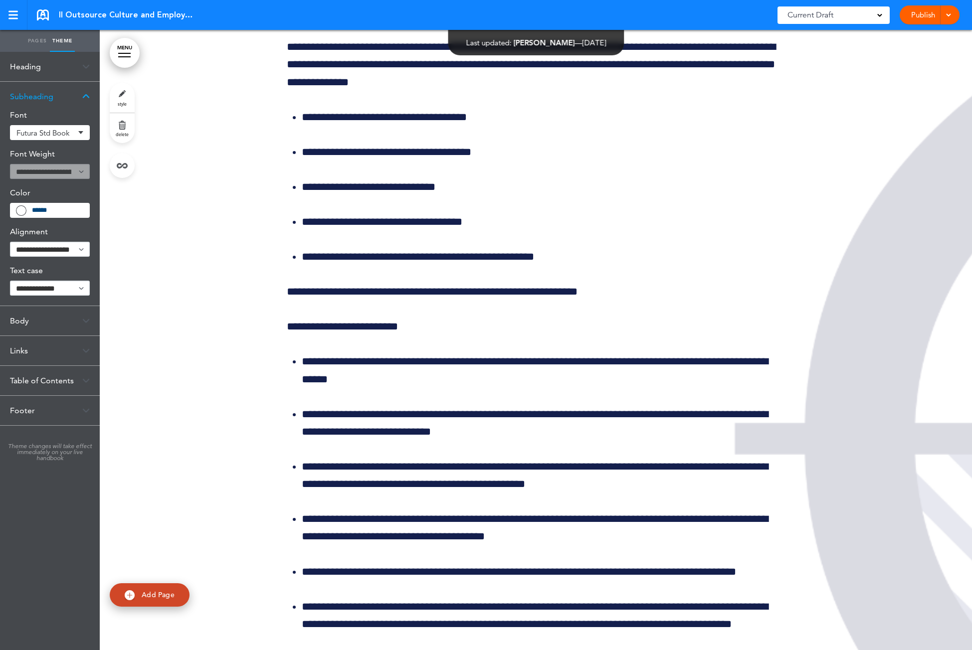
click at [17, 327] on div "Body" at bounding box center [50, 320] width 100 height 29
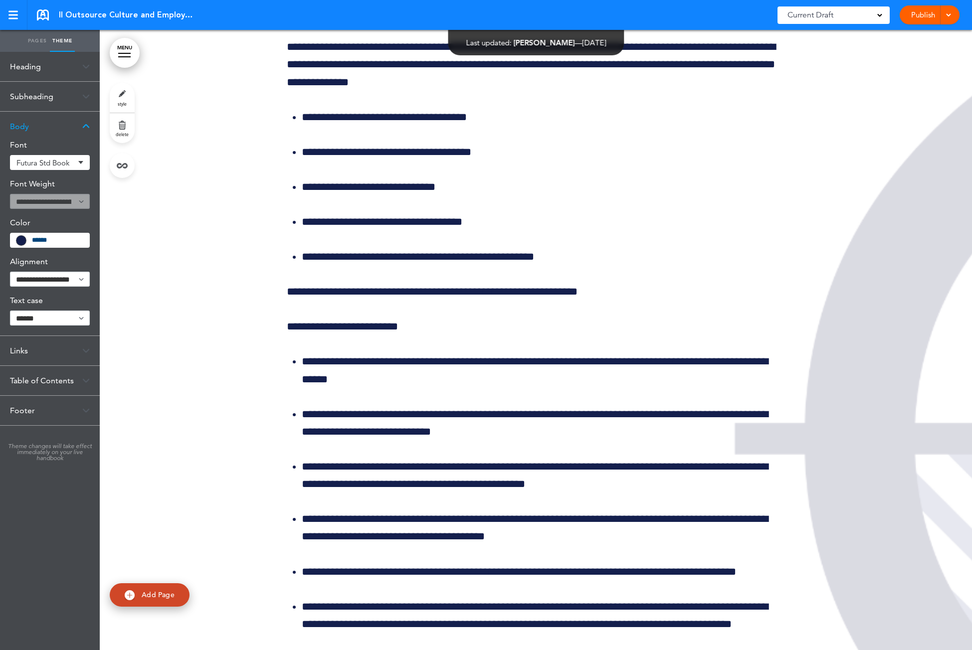
click at [23, 344] on div "Links" at bounding box center [50, 350] width 100 height 29
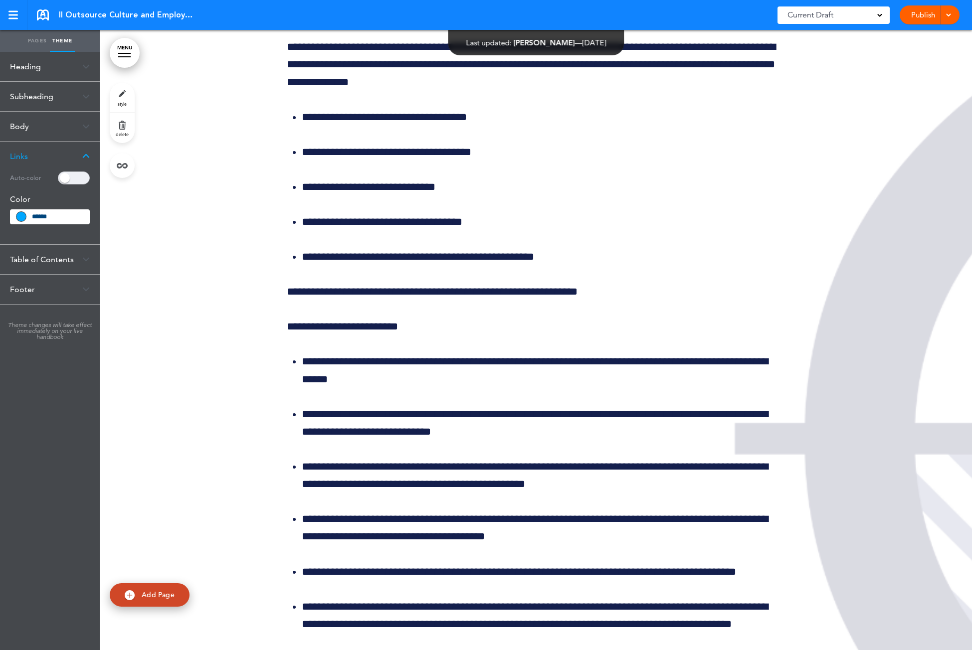
click at [53, 251] on div "Table of Contents" at bounding box center [50, 259] width 100 height 29
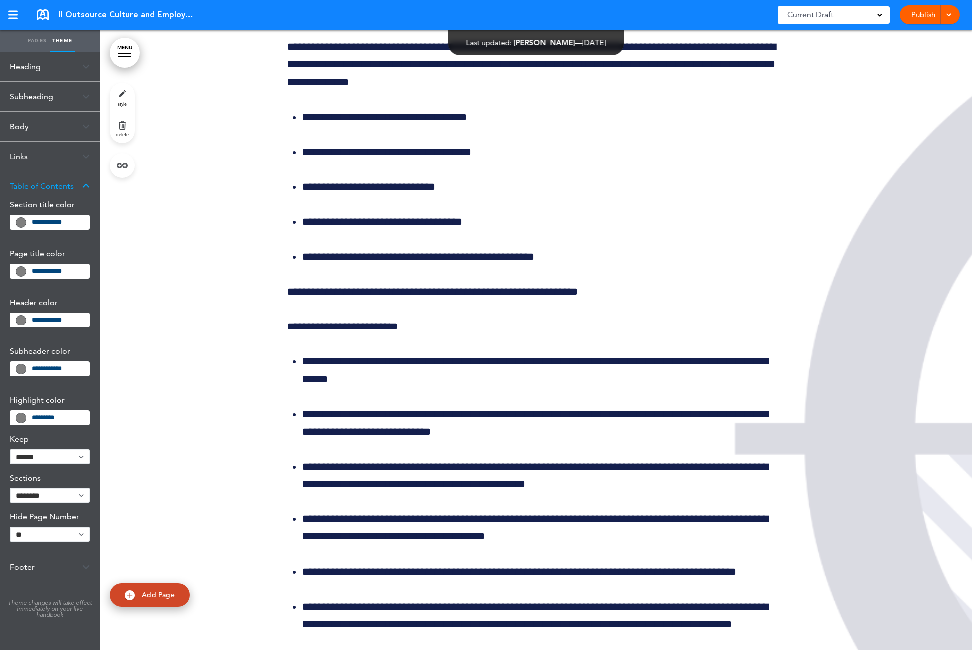
click at [20, 567] on div "Footer" at bounding box center [50, 566] width 100 height 29
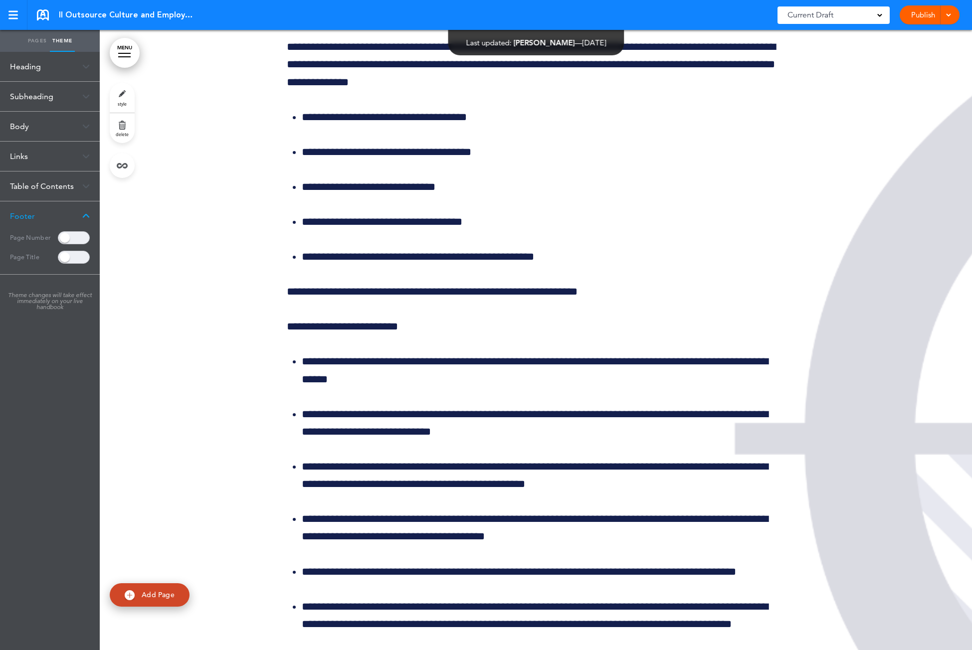
click at [37, 36] on link "Pages" at bounding box center [37, 41] width 25 height 22
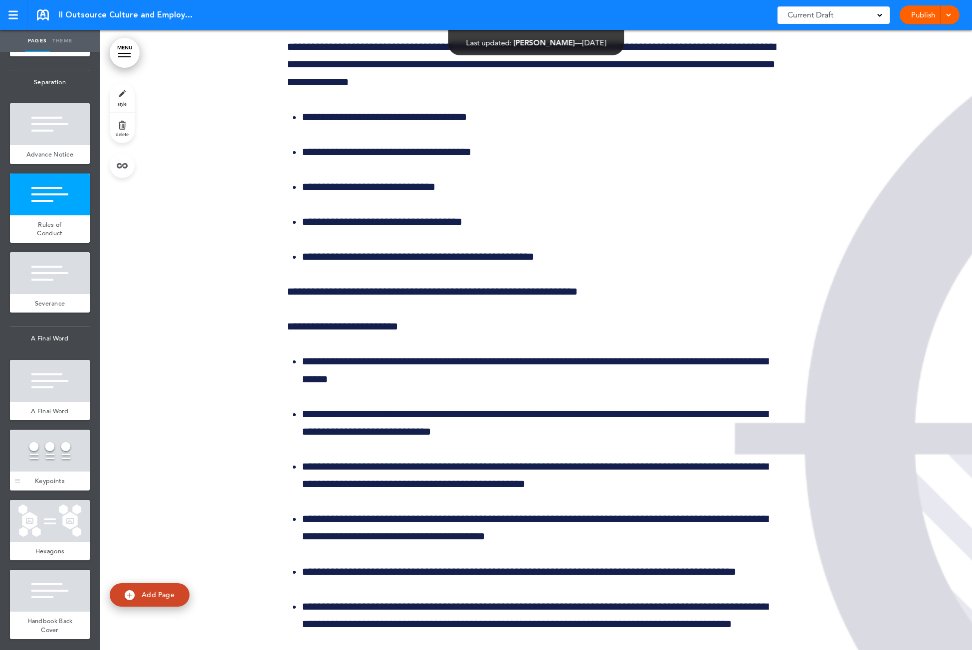
click at [38, 441] on div at bounding box center [50, 451] width 80 height 42
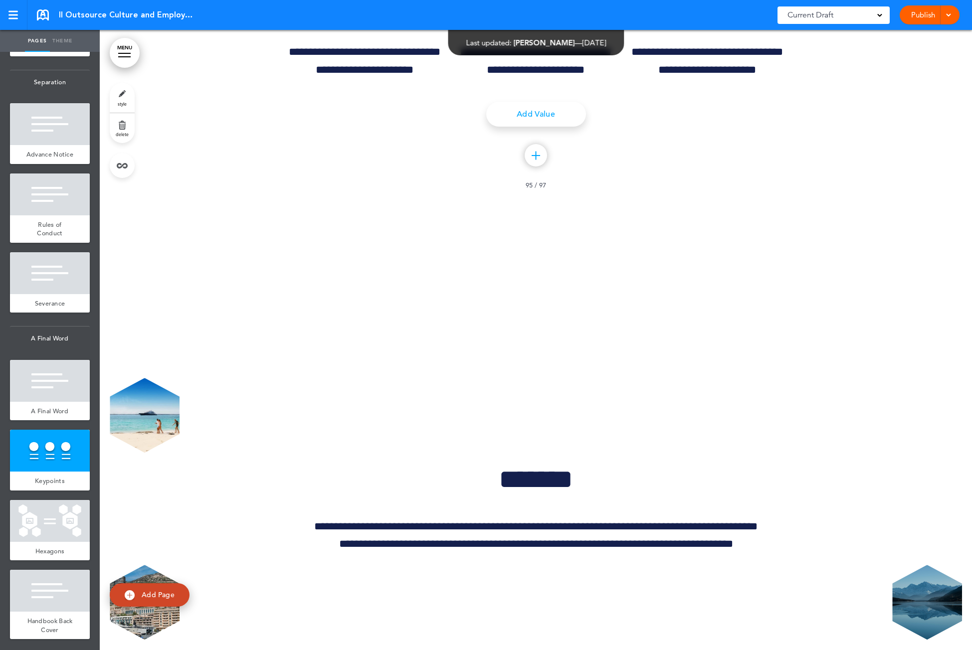
scroll to position [90851, 0]
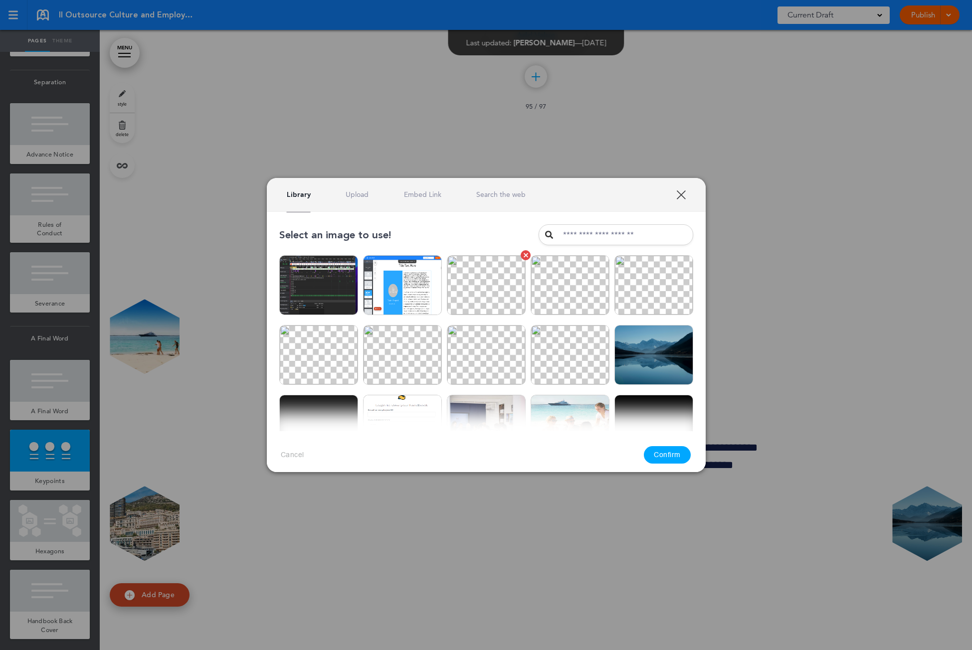
click at [461, 284] on img at bounding box center [486, 285] width 79 height 60
click at [670, 455] on button "Confirm" at bounding box center [667, 454] width 47 height 17
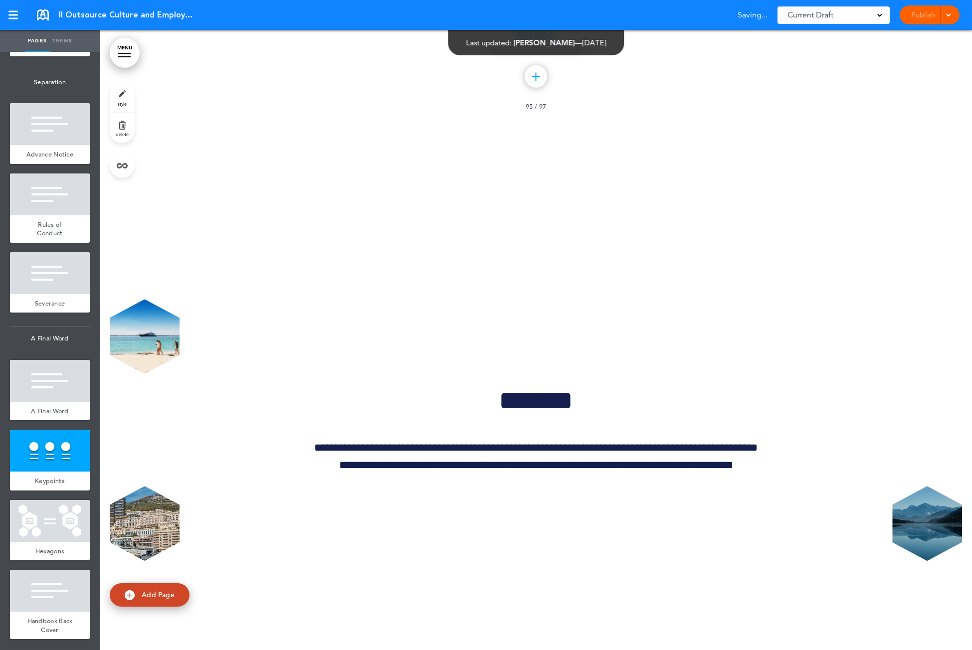
click at [564, 227] on input "text" at bounding box center [620, 231] width 161 height 22
click at [660, 200] on div "Library Upload Embed Link Search the web" at bounding box center [486, 189] width 456 height 35
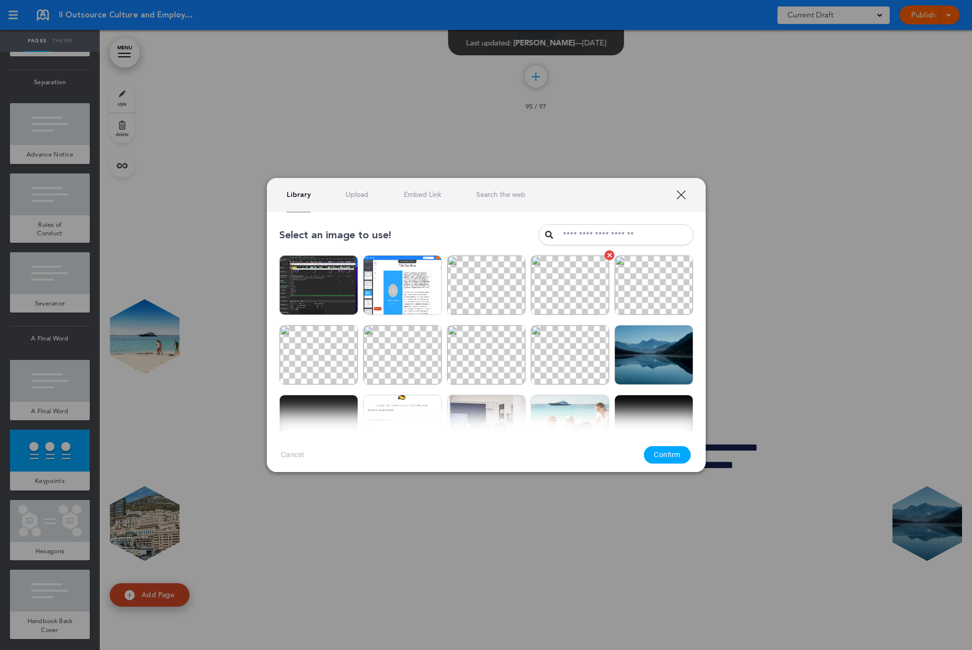
click at [580, 287] on img at bounding box center [569, 285] width 79 height 60
click at [667, 454] on button "Confirm" at bounding box center [667, 454] width 47 height 17
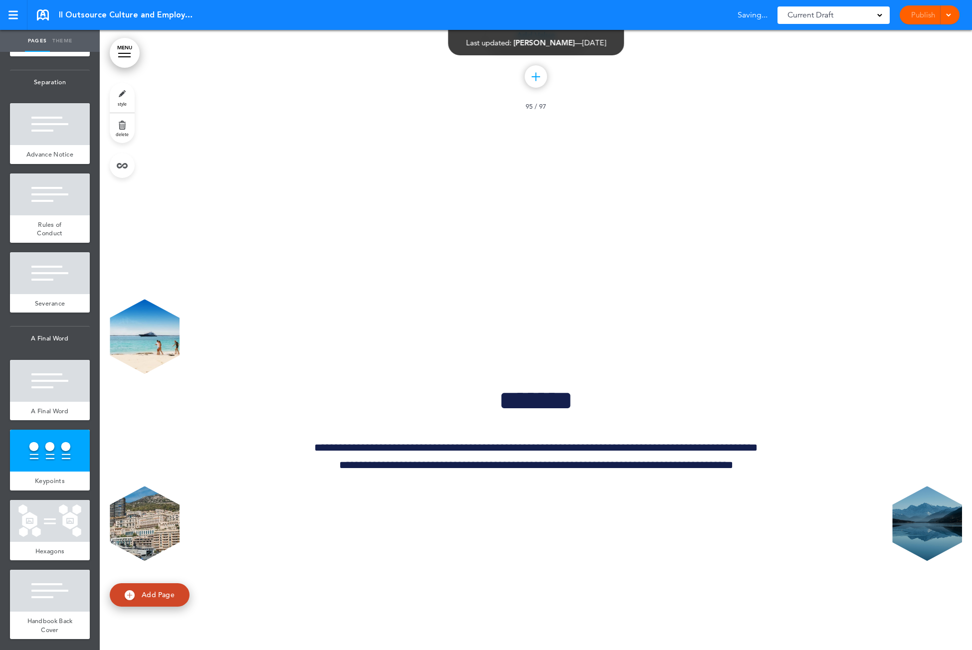
click at [545, 220] on input "text" at bounding box center [620, 231] width 161 height 22
click at [389, 199] on div "Library Upload Embed Link Search the web" at bounding box center [486, 189] width 456 height 35
click at [62, 36] on div "**********" at bounding box center [486, 325] width 972 height 650
click at [63, 37] on link "Theme" at bounding box center [62, 41] width 25 height 22
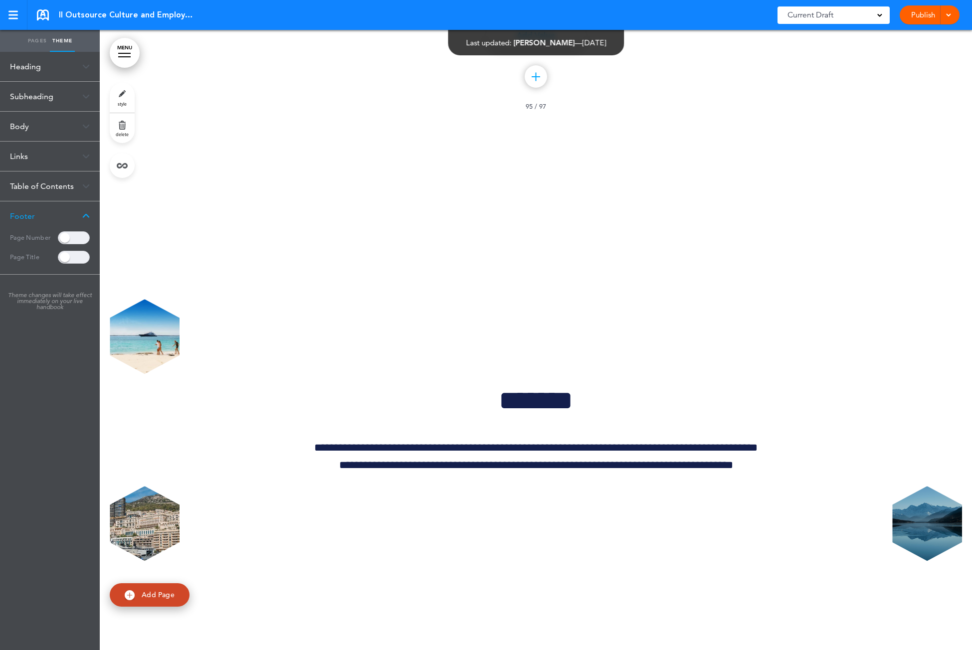
click at [29, 118] on div "Body" at bounding box center [50, 126] width 100 height 29
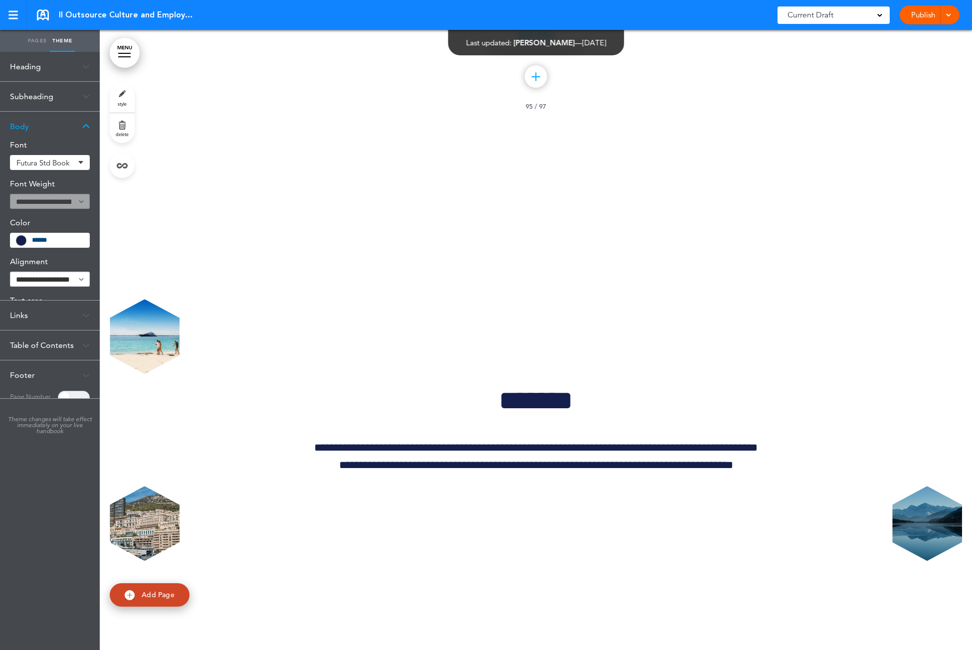
click at [28, 100] on div "Subheading" at bounding box center [50, 96] width 100 height 29
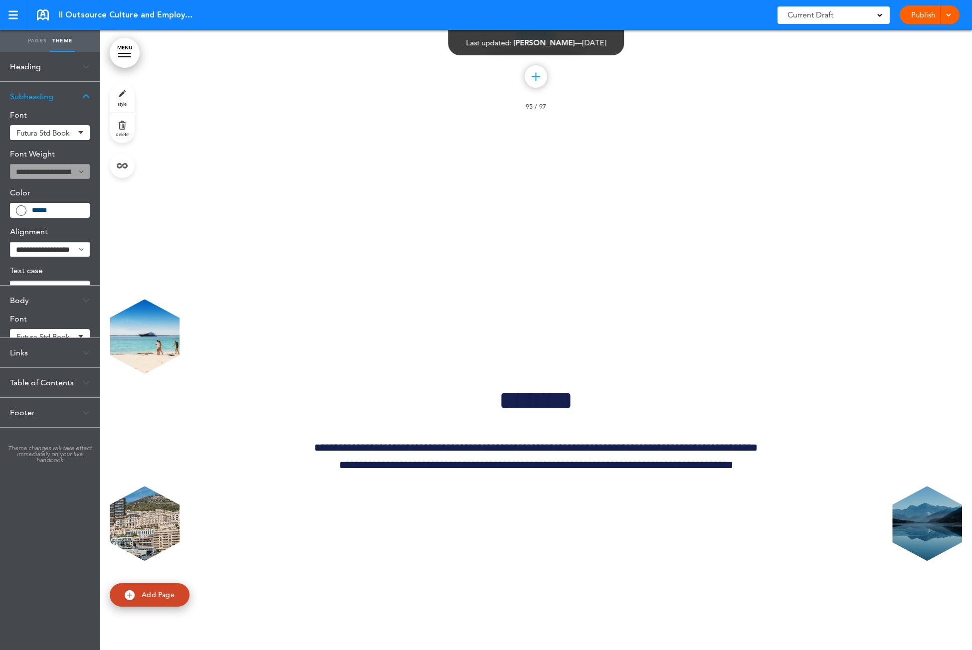
click at [28, 64] on div "Heading" at bounding box center [50, 66] width 100 height 29
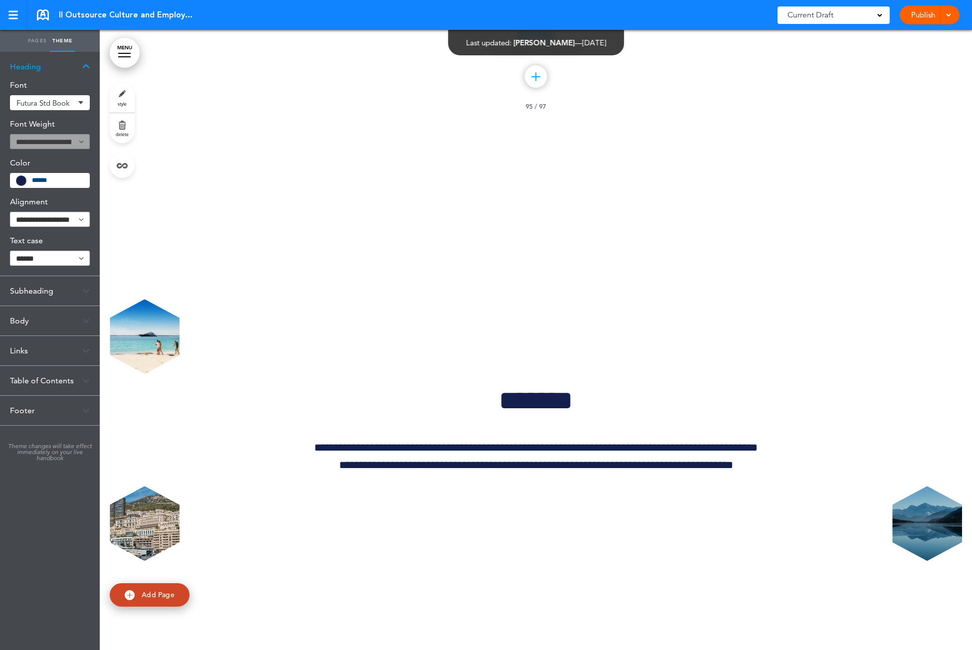
click at [19, 294] on div "Subheading" at bounding box center [50, 290] width 100 height 29
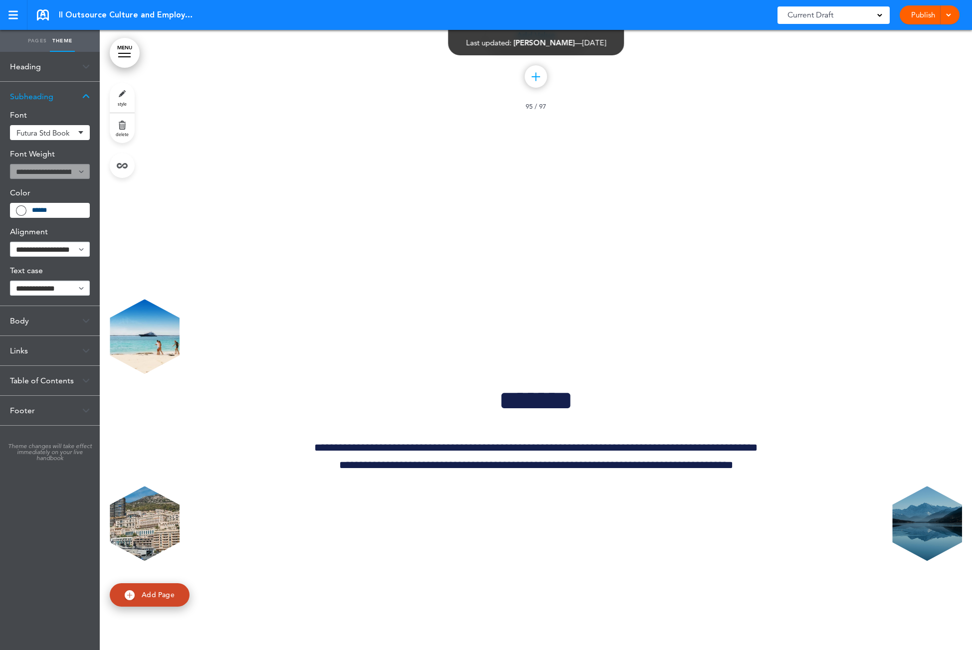
click at [19, 346] on div "Links" at bounding box center [50, 350] width 100 height 29
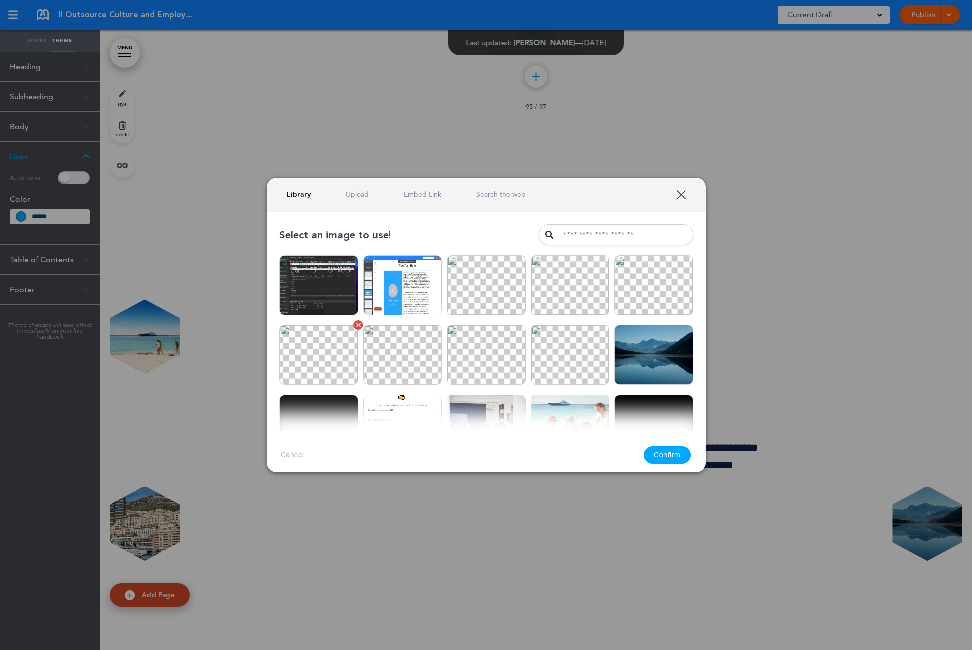
click at [314, 349] on img at bounding box center [318, 355] width 79 height 60
click at [673, 459] on button "Confirm" at bounding box center [667, 454] width 47 height 17
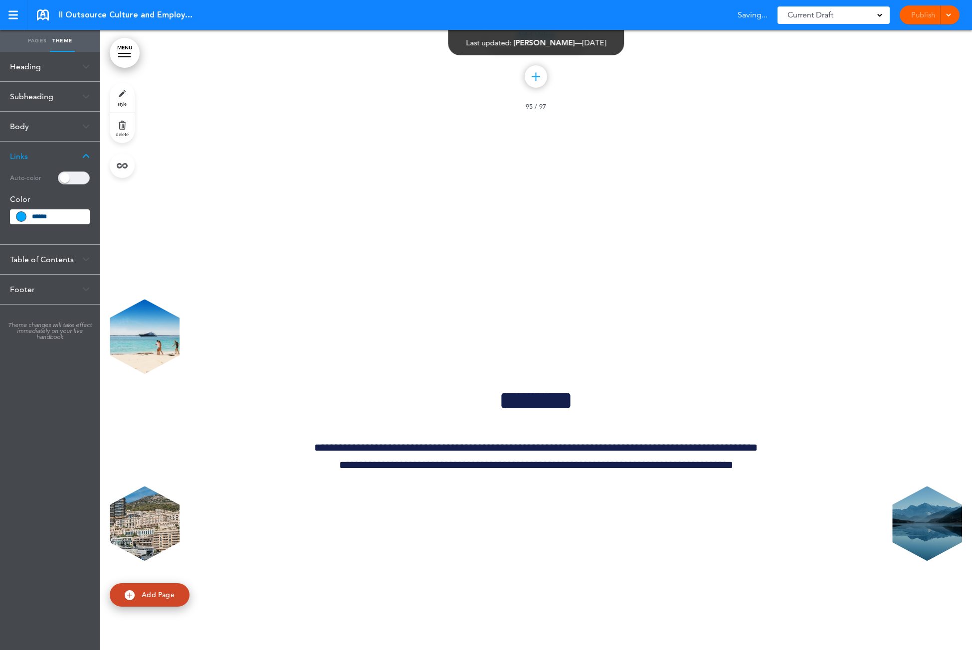
click at [718, 216] on div "**********" at bounding box center [486, 325] width 972 height 650
click at [566, 206] on div "Library Upload Embed Link Search the web" at bounding box center [486, 189] width 456 height 35
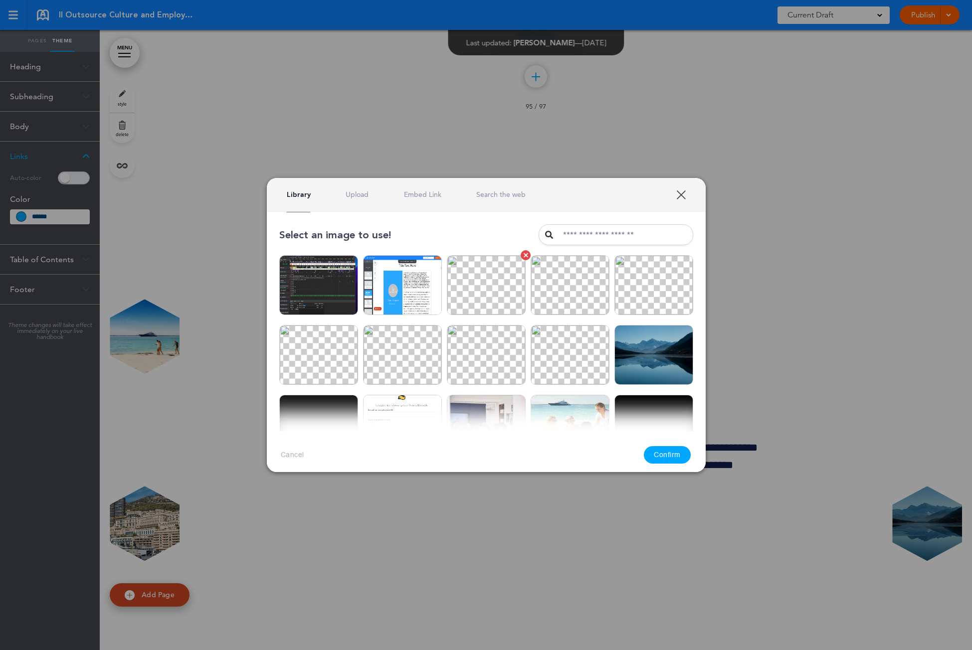
click at [484, 275] on img at bounding box center [486, 285] width 79 height 60
click at [659, 446] on div "Cancel Confirm" at bounding box center [486, 454] width 439 height 47
click at [659, 452] on button "Confirm" at bounding box center [667, 454] width 47 height 17
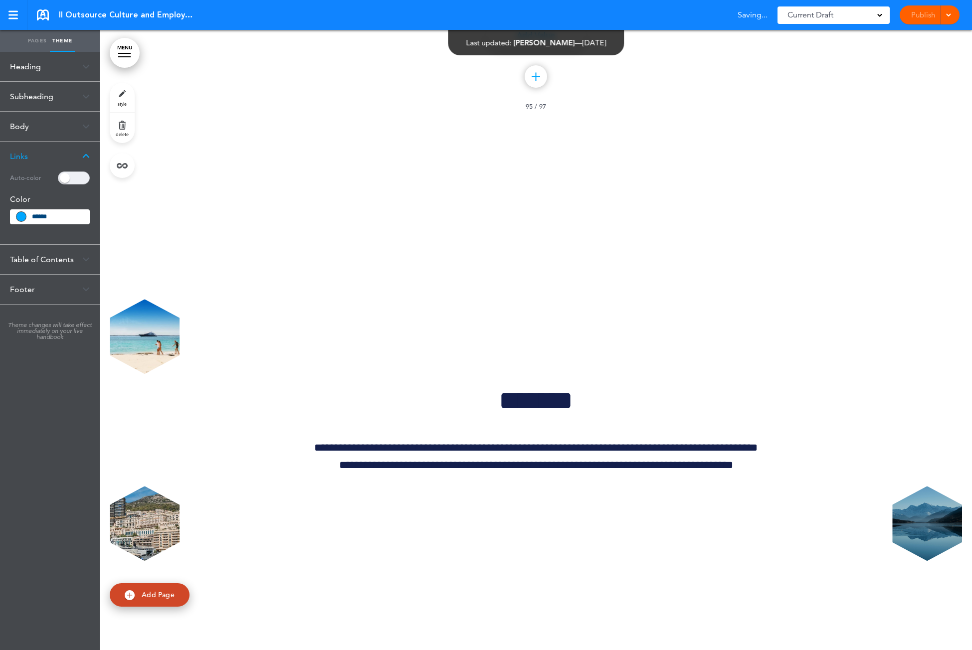
click at [540, 227] on input "text" at bounding box center [620, 231] width 161 height 22
click at [662, 232] on input "text" at bounding box center [620, 231] width 161 height 22
click at [699, 218] on div "Select an image to use! Are you sure? [GEOGRAPHIC_DATA] Are you sure? [GEOGRAPH…" at bounding box center [486, 347] width 456 height 280
click at [576, 197] on div "Library Upload Embed Link Search the web" at bounding box center [486, 189] width 456 height 35
drag, startPoint x: 824, startPoint y: 0, endPoint x: 379, endPoint y: 178, distance: 479.4
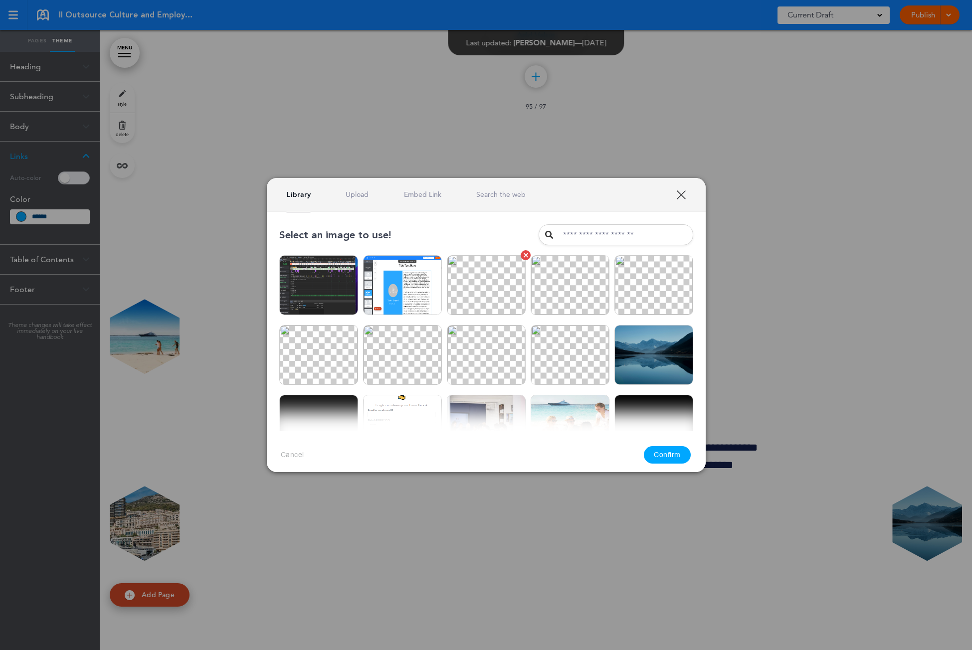
click at [476, 273] on img at bounding box center [486, 285] width 79 height 60
click at [554, 283] on img at bounding box center [569, 285] width 79 height 60
click at [672, 457] on button "Confirm" at bounding box center [667, 454] width 47 height 17
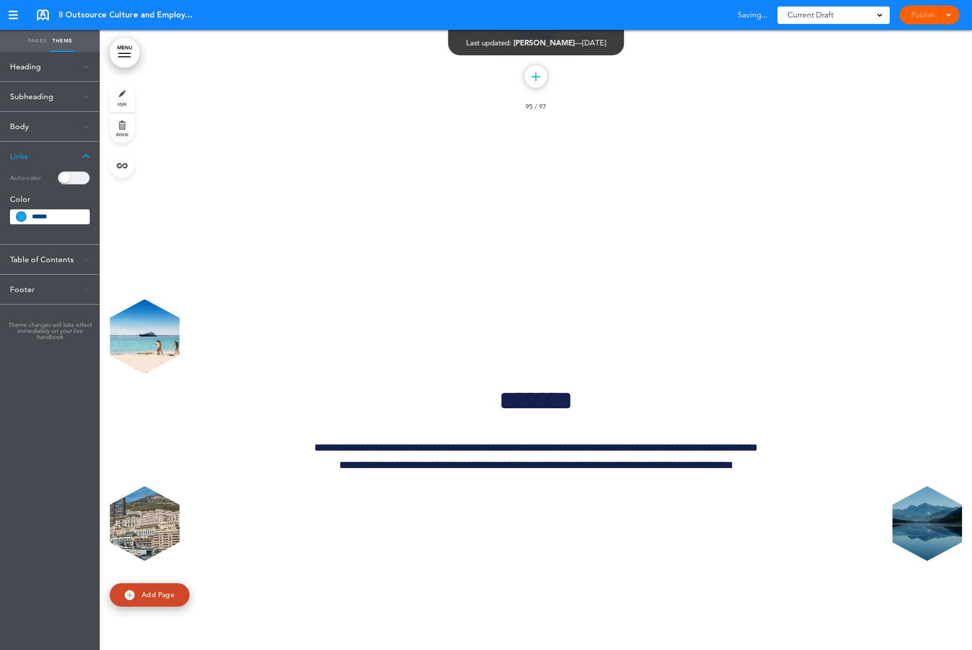
click at [560, 239] on input "text" at bounding box center [620, 231] width 161 height 22
